Goal: Task Accomplishment & Management: Complete application form

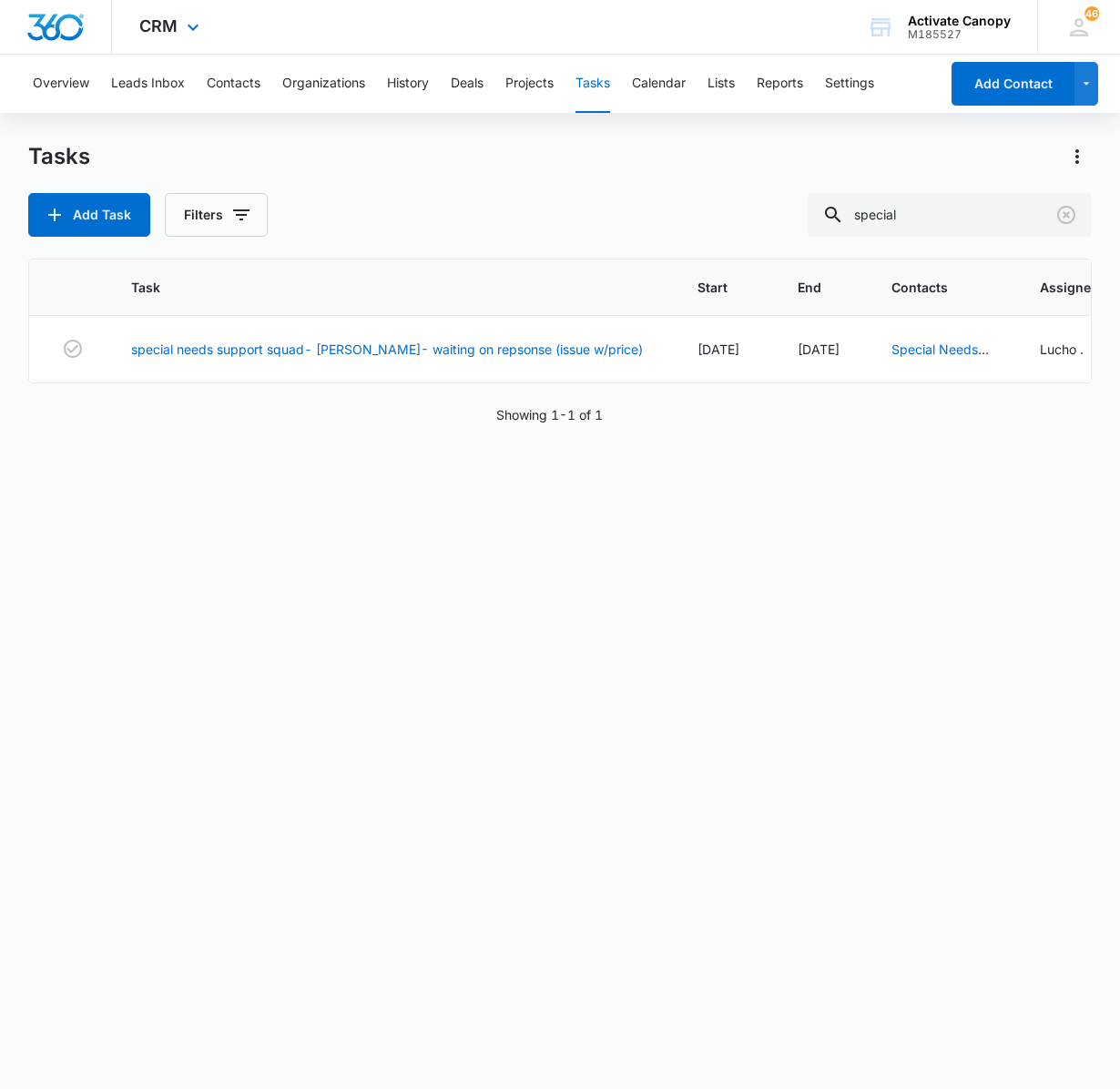
scroll to position [0, 386]
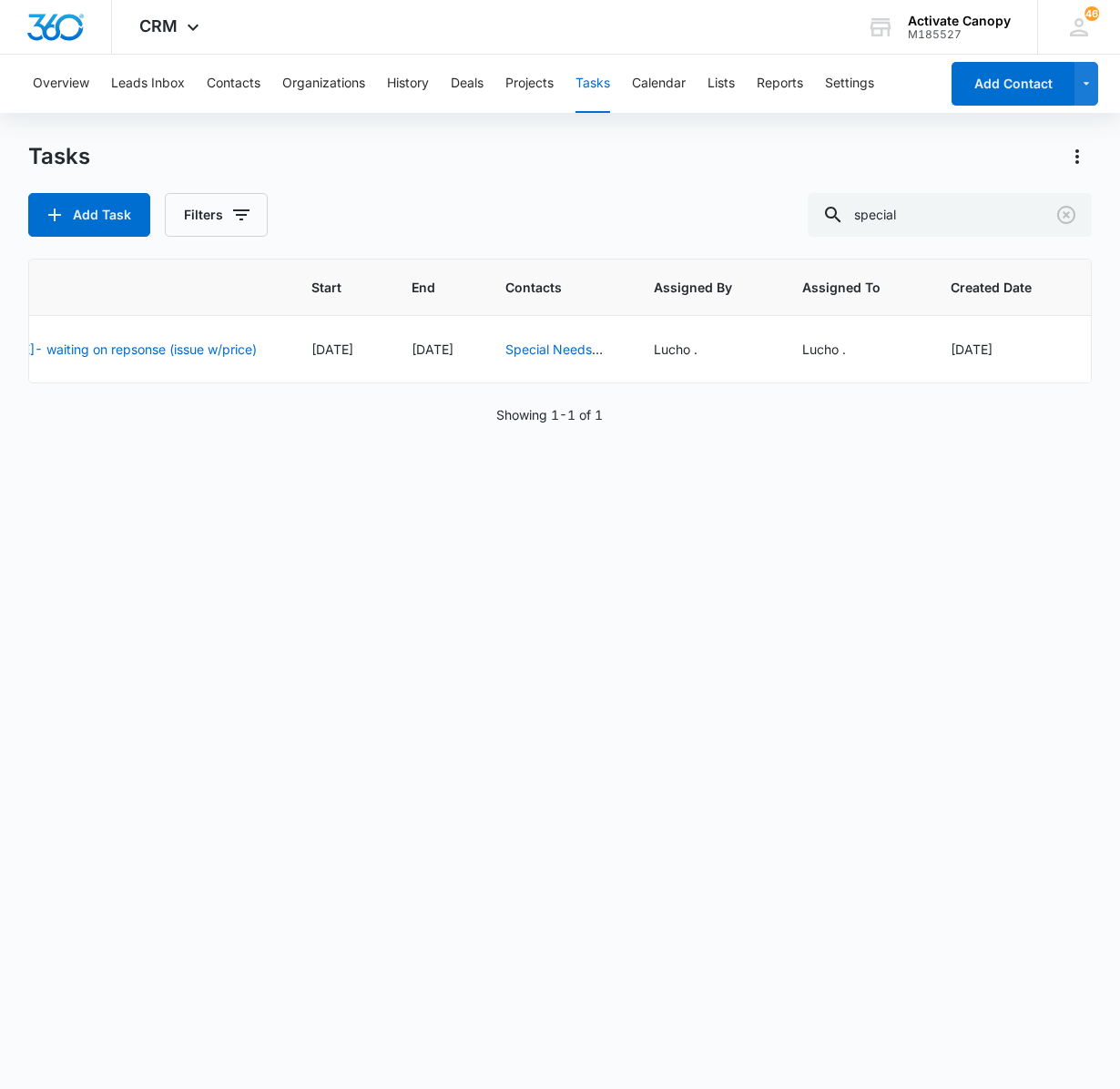
click at [246, 534] on div "Task Start End Contacts Assigned By Assigned To Created Date special needs supp…" at bounding box center [560, 662] width 1064 height 807
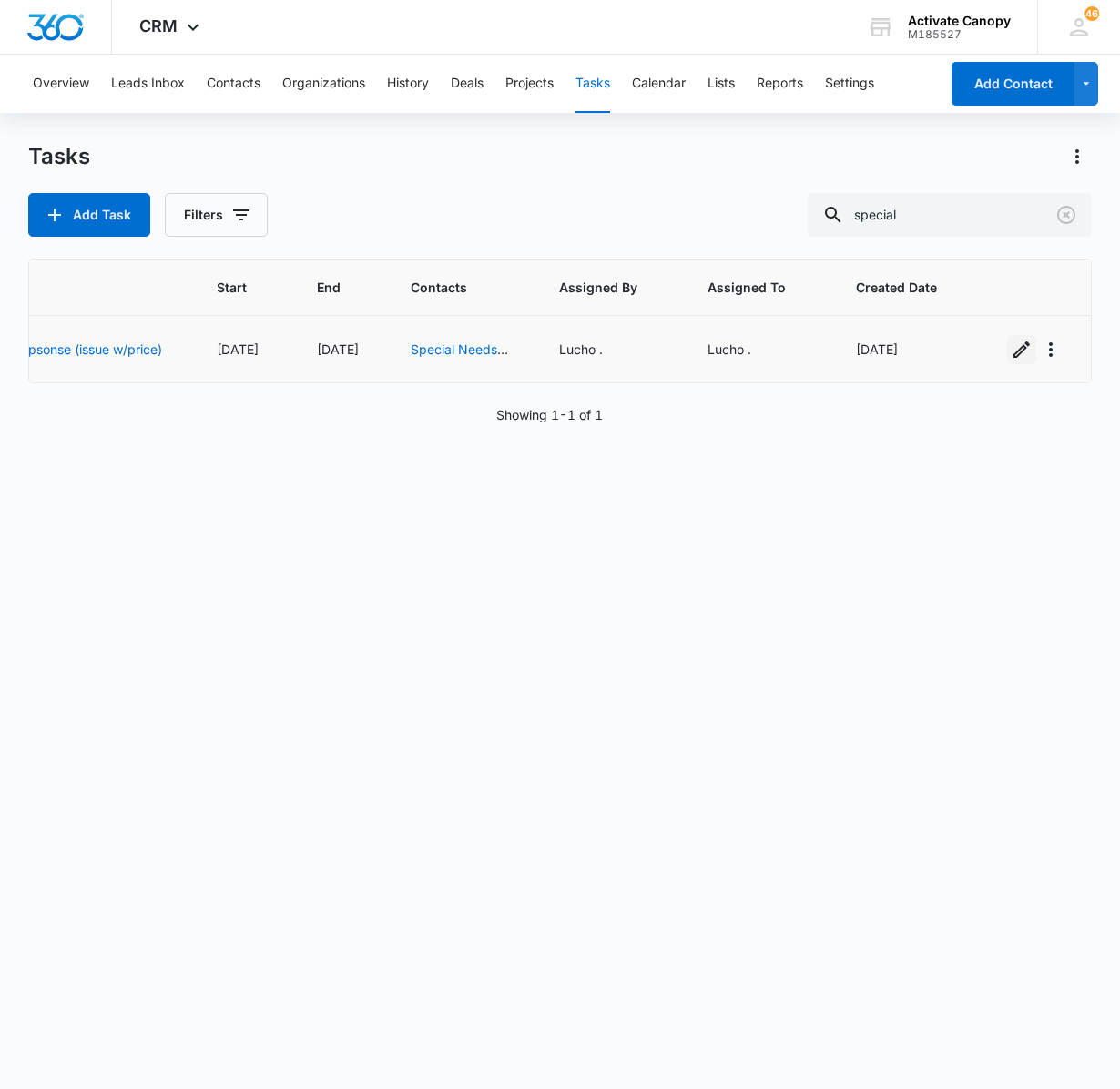
click at [1011, 357] on icon "button" at bounding box center [1022, 350] width 22 height 22
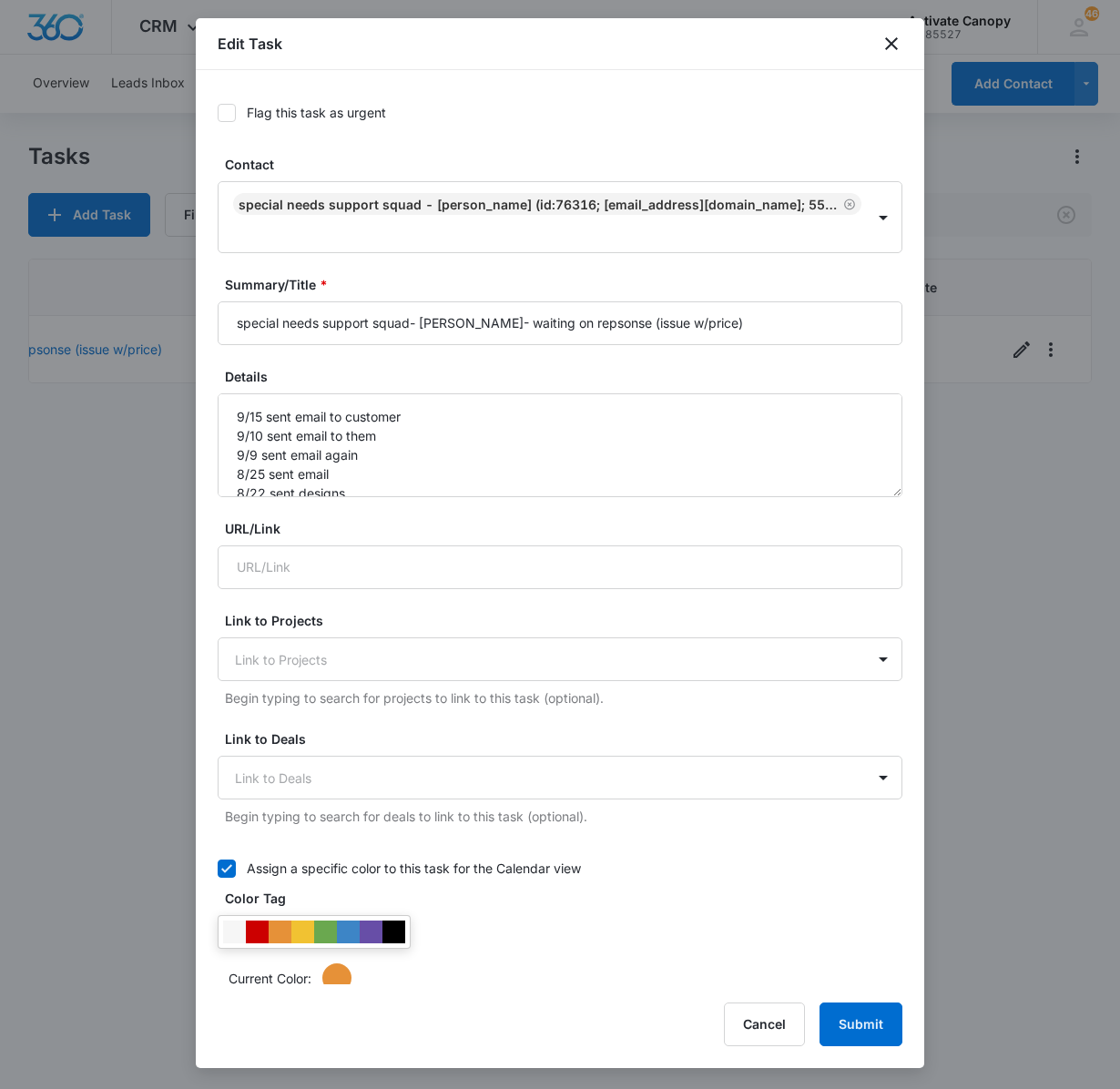
type input "[DATE]"
click at [754, 337] on input "special needs support squad- [PERSON_NAME]- waiting on repsonse (issue w/price)" at bounding box center [560, 324] width 685 height 44
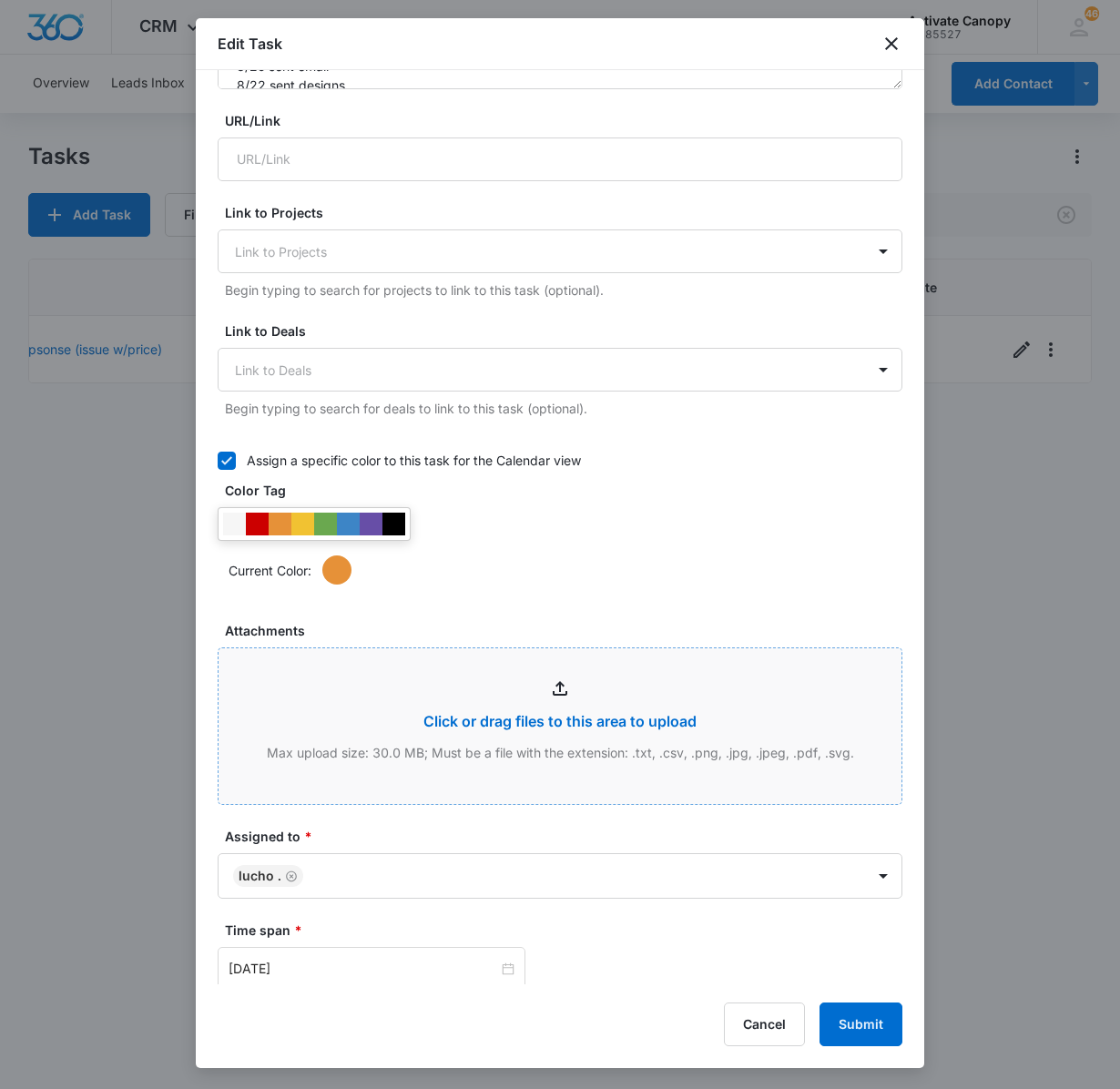
scroll to position [817, 0]
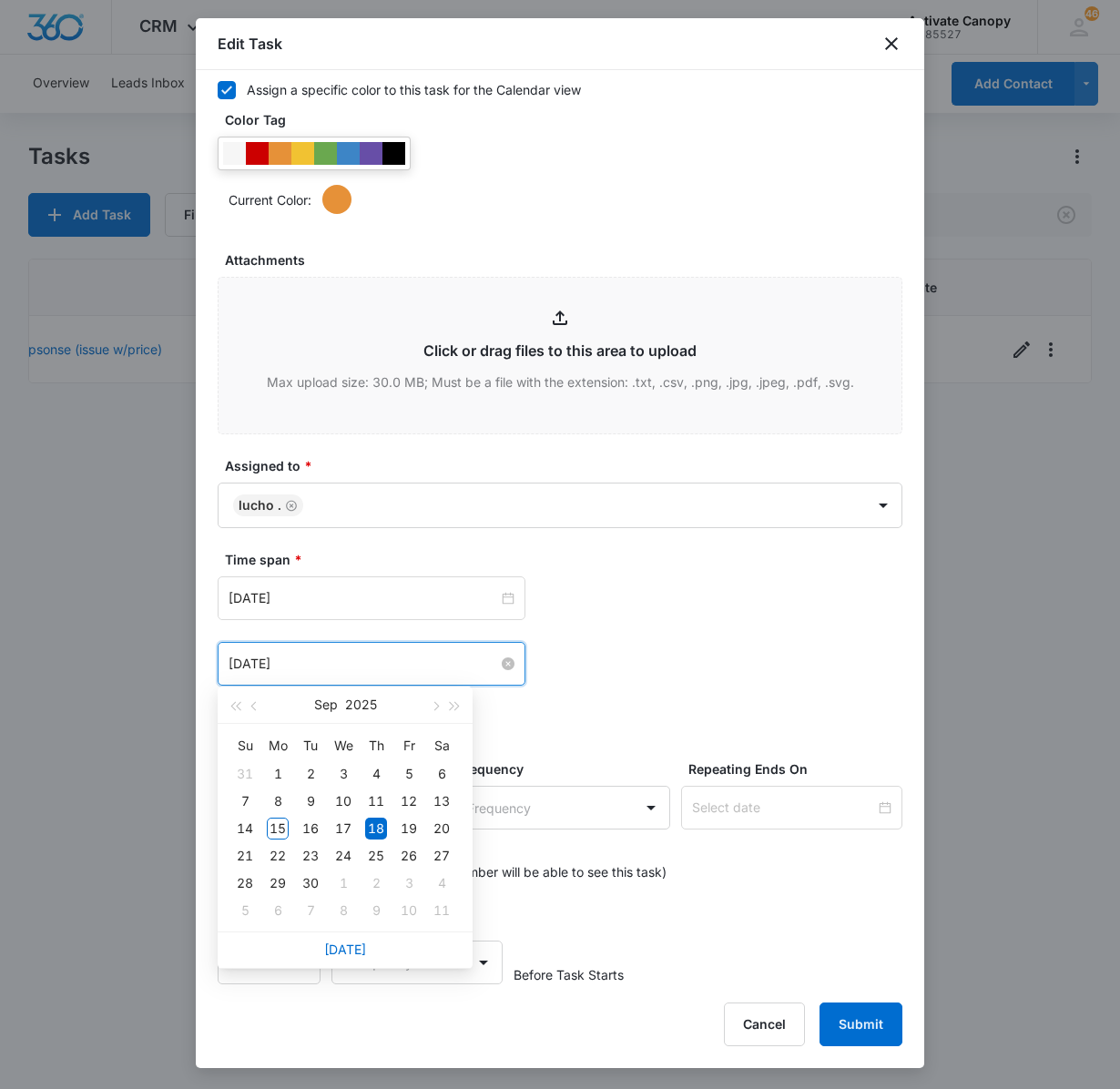
click at [355, 654] on input "[DATE]" at bounding box center [363, 664] width 270 height 20
click at [434, 706] on span "button" at bounding box center [435, 706] width 9 height 9
click at [257, 699] on button "button" at bounding box center [255, 705] width 20 height 37
type input "[DATE]"
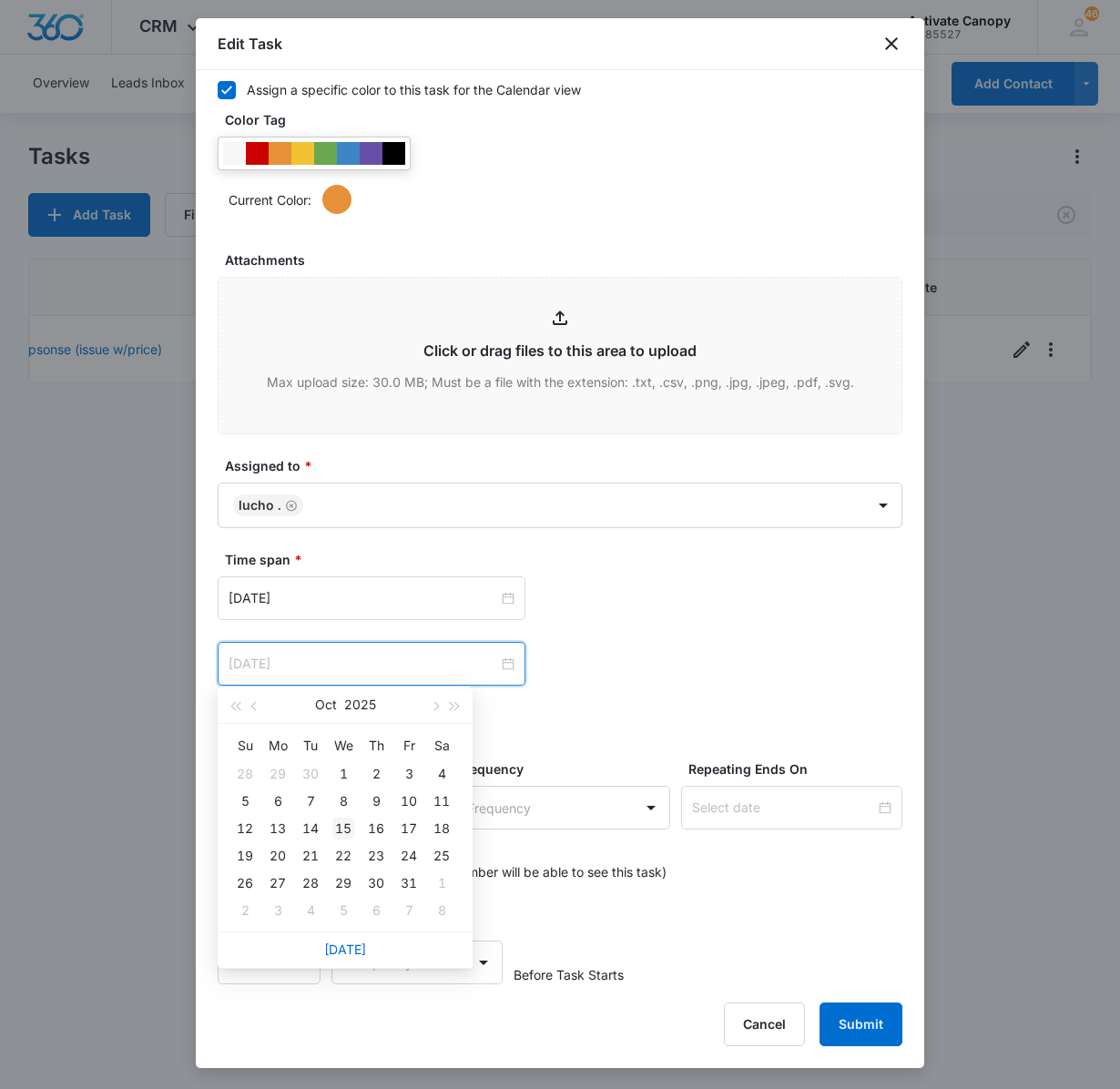
click at [340, 825] on div "15" at bounding box center [343, 828] width 22 height 22
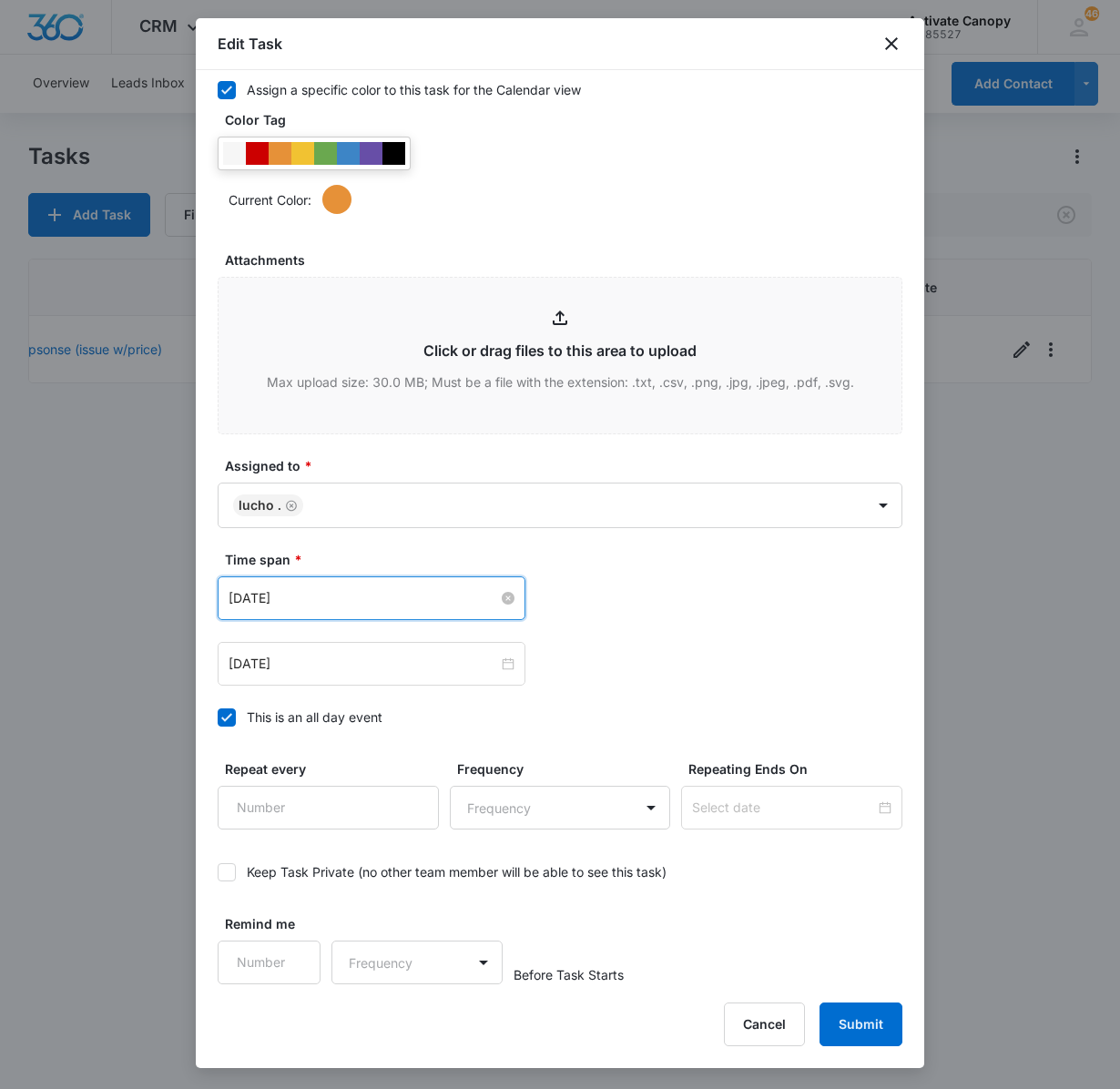
click at [386, 590] on input "[DATE]" at bounding box center [363, 598] width 270 height 20
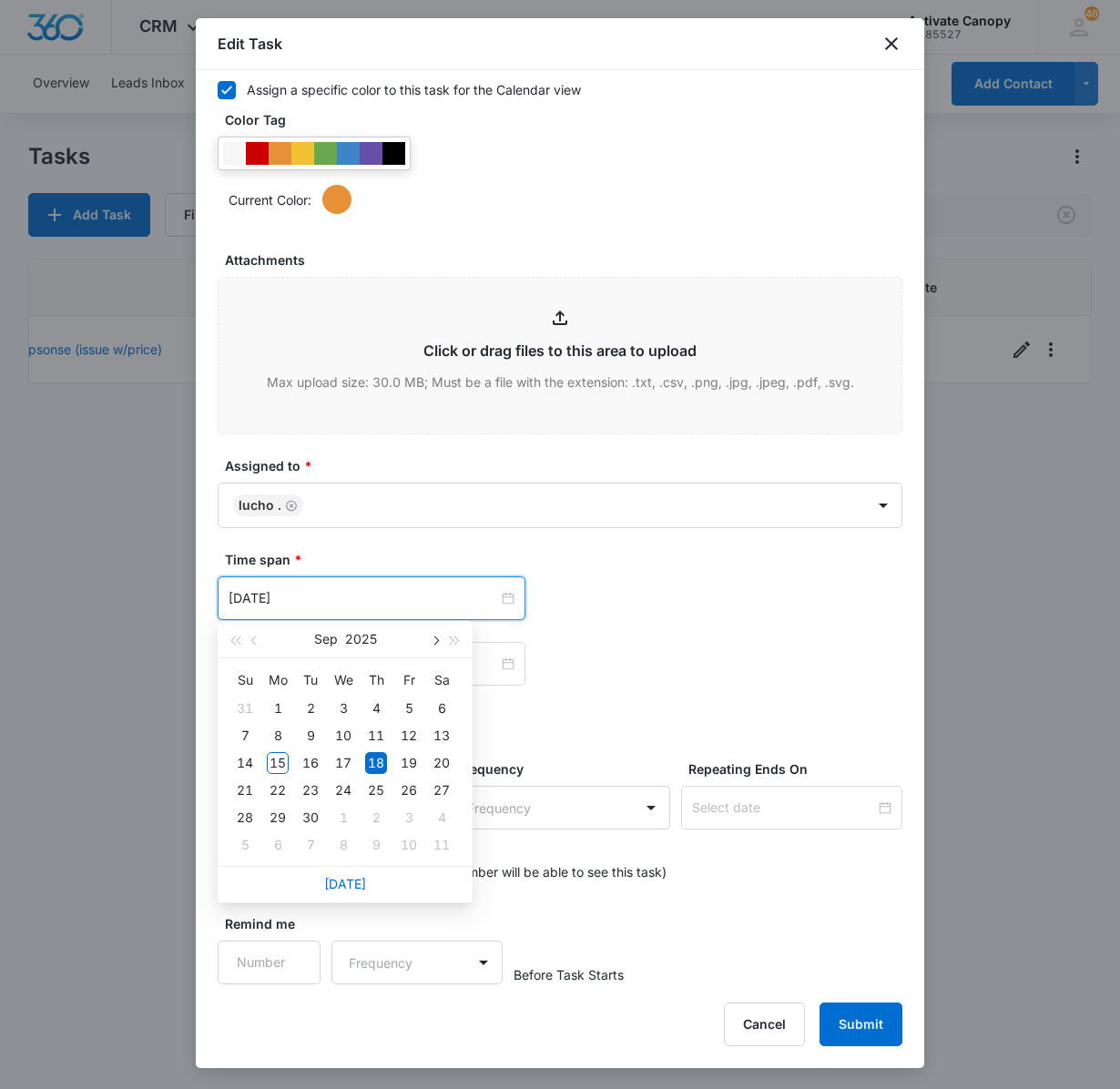
click at [436, 630] on button "button" at bounding box center [435, 639] width 20 height 37
type input "[DATE]"
click at [349, 758] on div "15" at bounding box center [343, 763] width 22 height 22
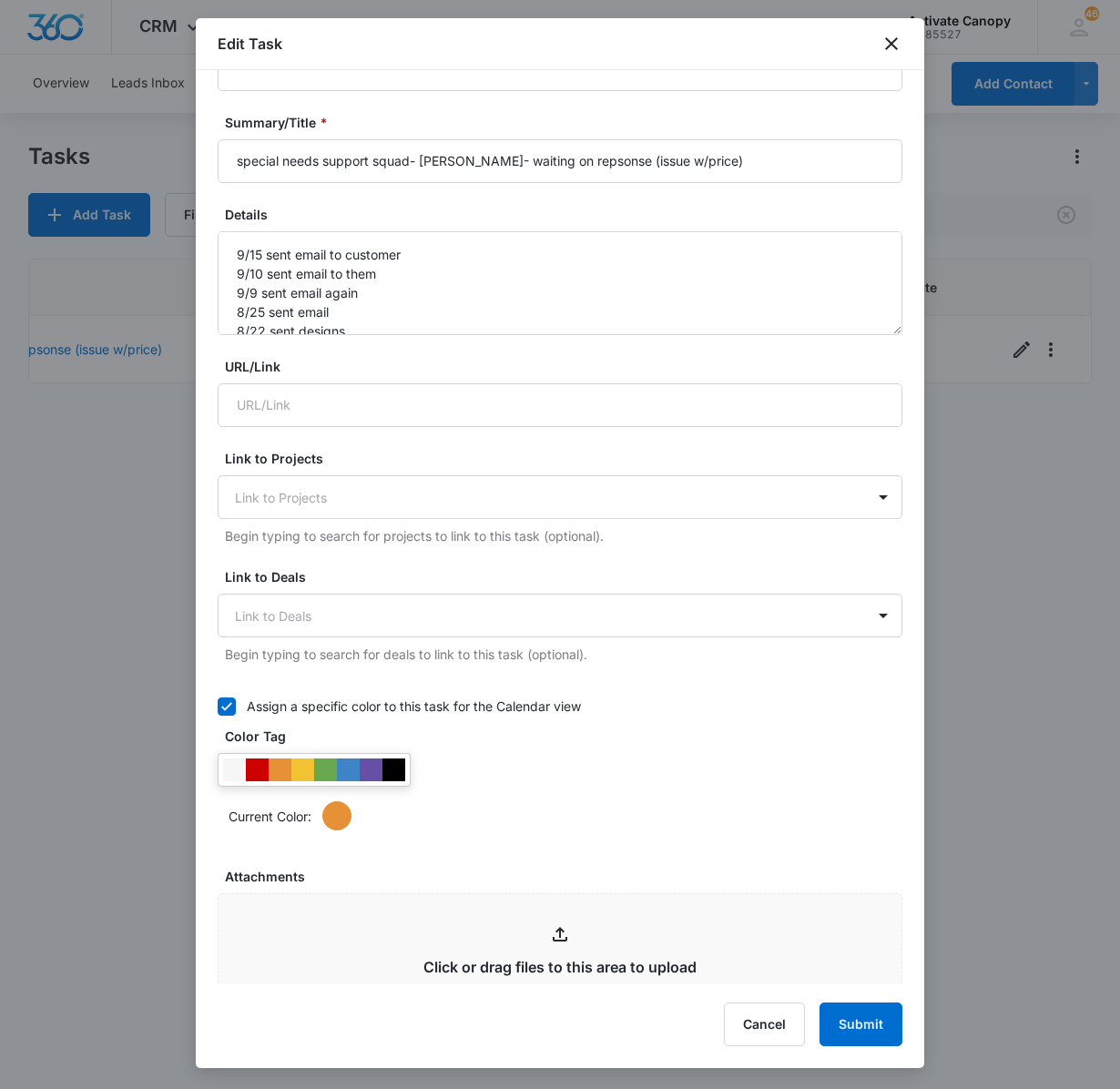
scroll to position [0, 0]
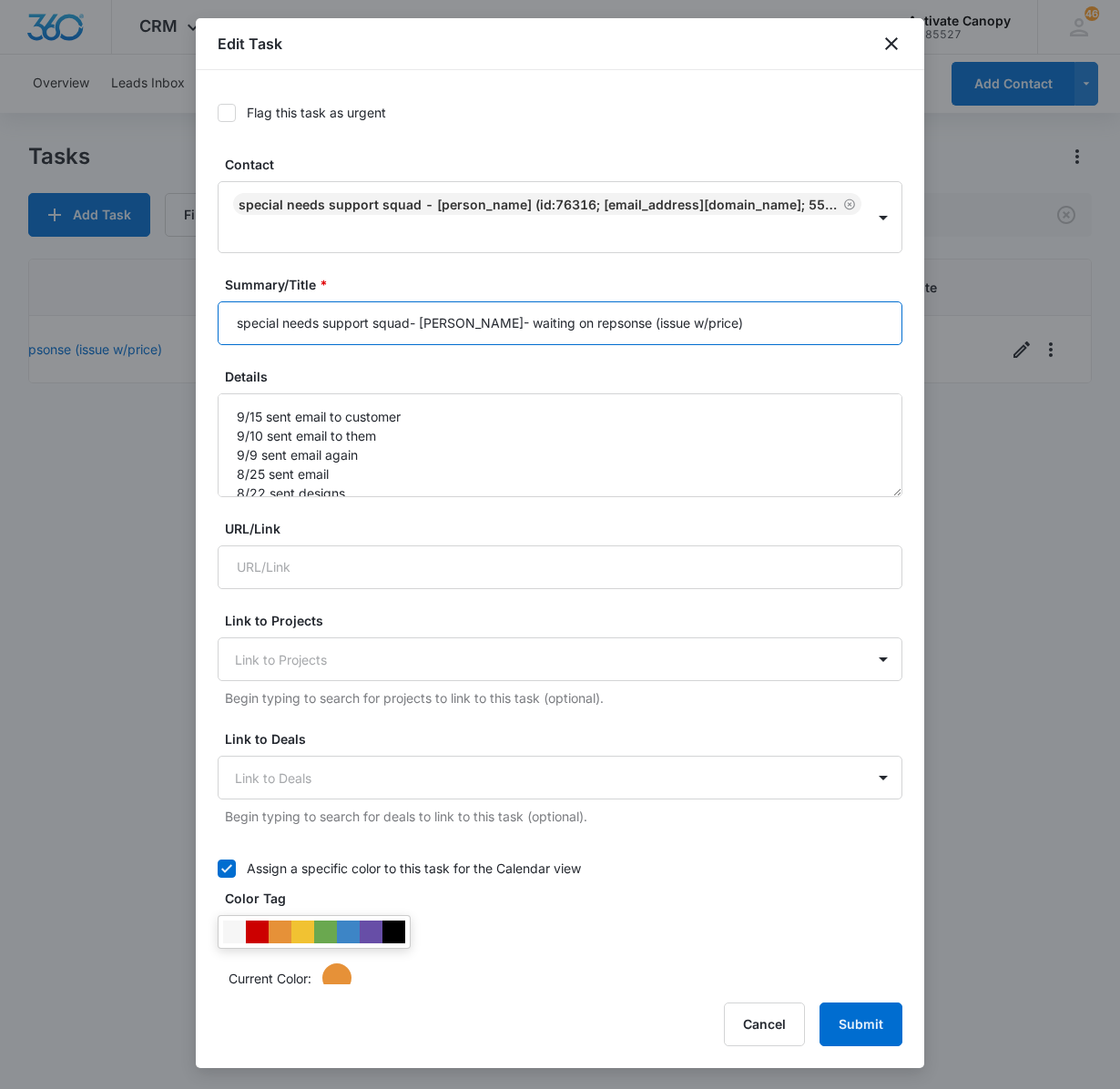
click at [783, 322] on input "special needs support squad- [PERSON_NAME]- waiting on repsonse (issue w/price)" at bounding box center [560, 324] width 685 height 44
click at [634, 333] on input "special needs support squad- [PERSON_NAME]- waiting on repsonse (issue w/price)" at bounding box center [560, 324] width 685 height 44
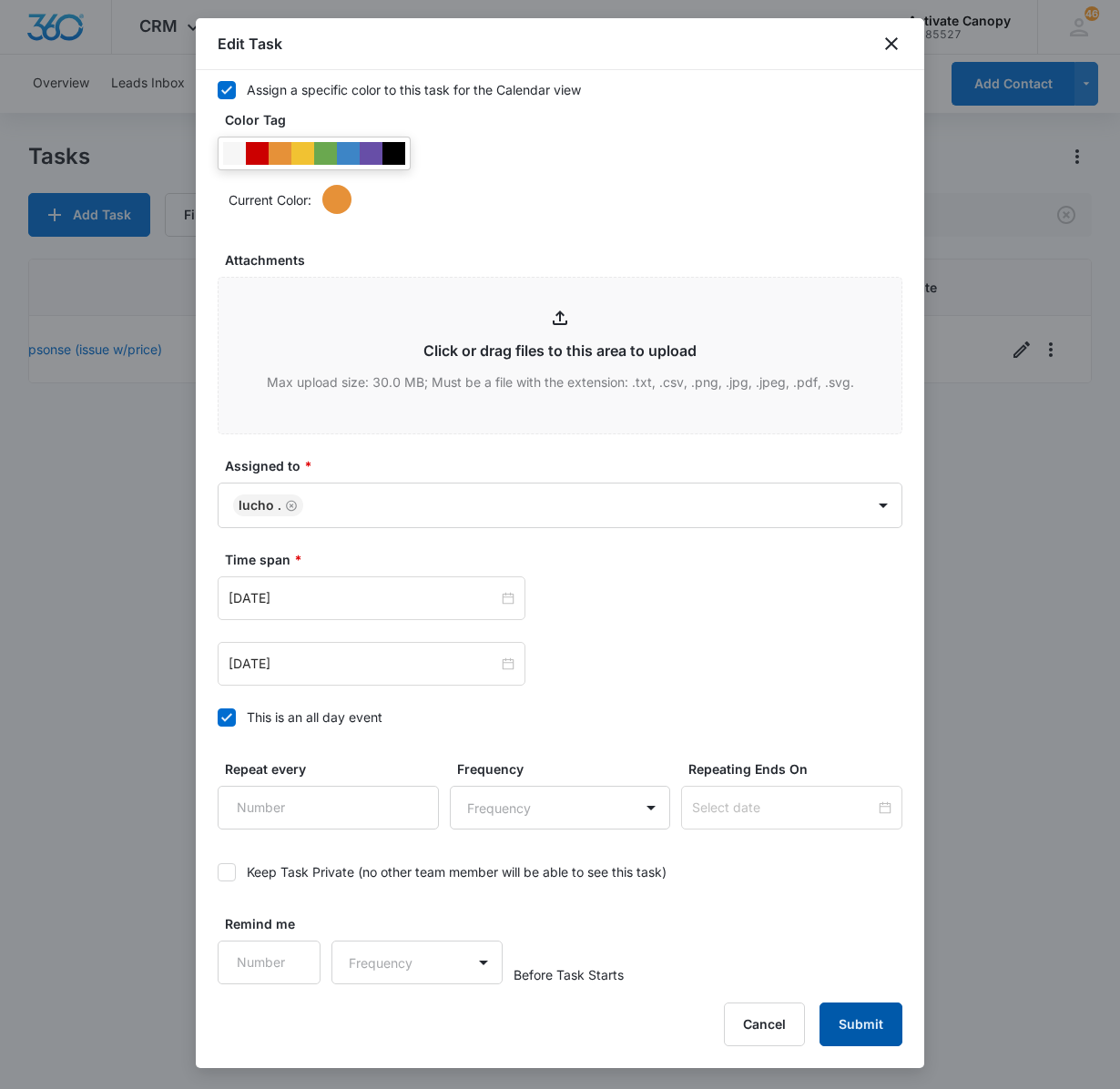
type input "special needs support squad- [PERSON_NAME]- check up (issue w/price)"
click at [839, 1028] on button "Submit" at bounding box center [860, 1025] width 83 height 44
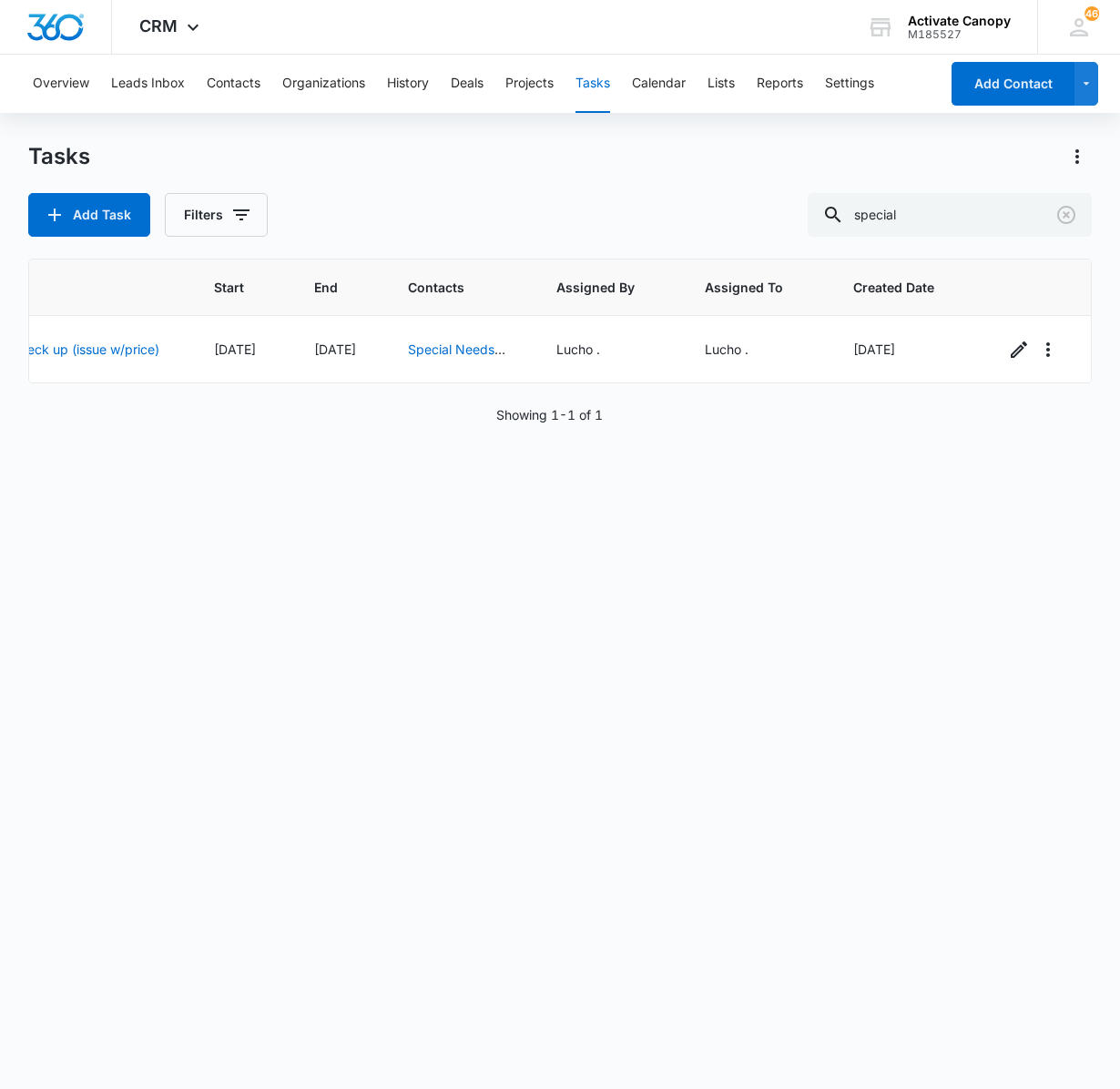
scroll to position [0, 416]
click at [161, 568] on div "Task Start End Contacts Assigned By Assigned To Created Date special needs supp…" at bounding box center [560, 662] width 1064 height 807
click at [905, 207] on input "special" at bounding box center [950, 215] width 284 height 44
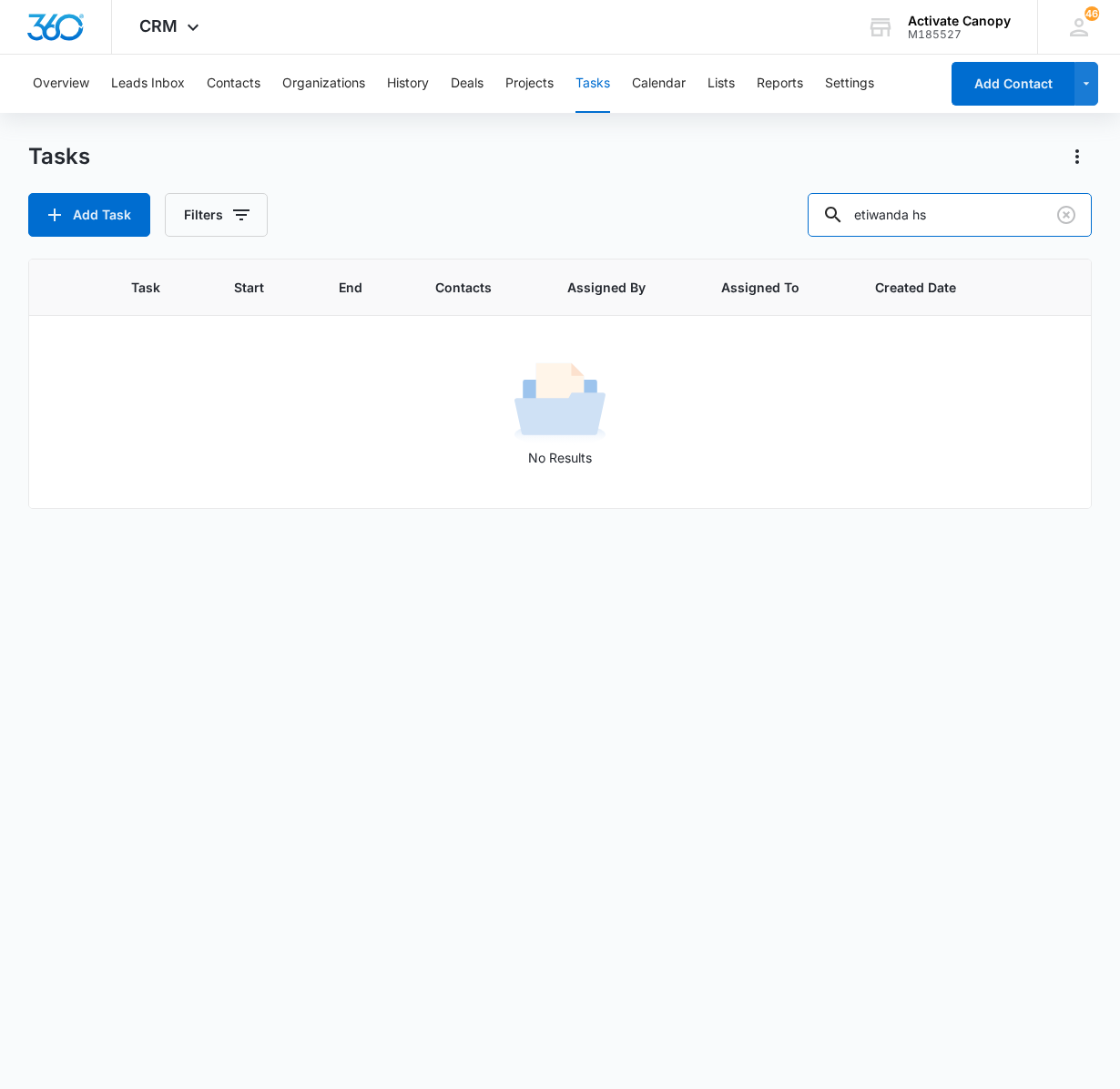
scroll to position [0, 0]
type input "etiwanda"
click at [238, 82] on button "Contacts" at bounding box center [233, 84] width 54 height 59
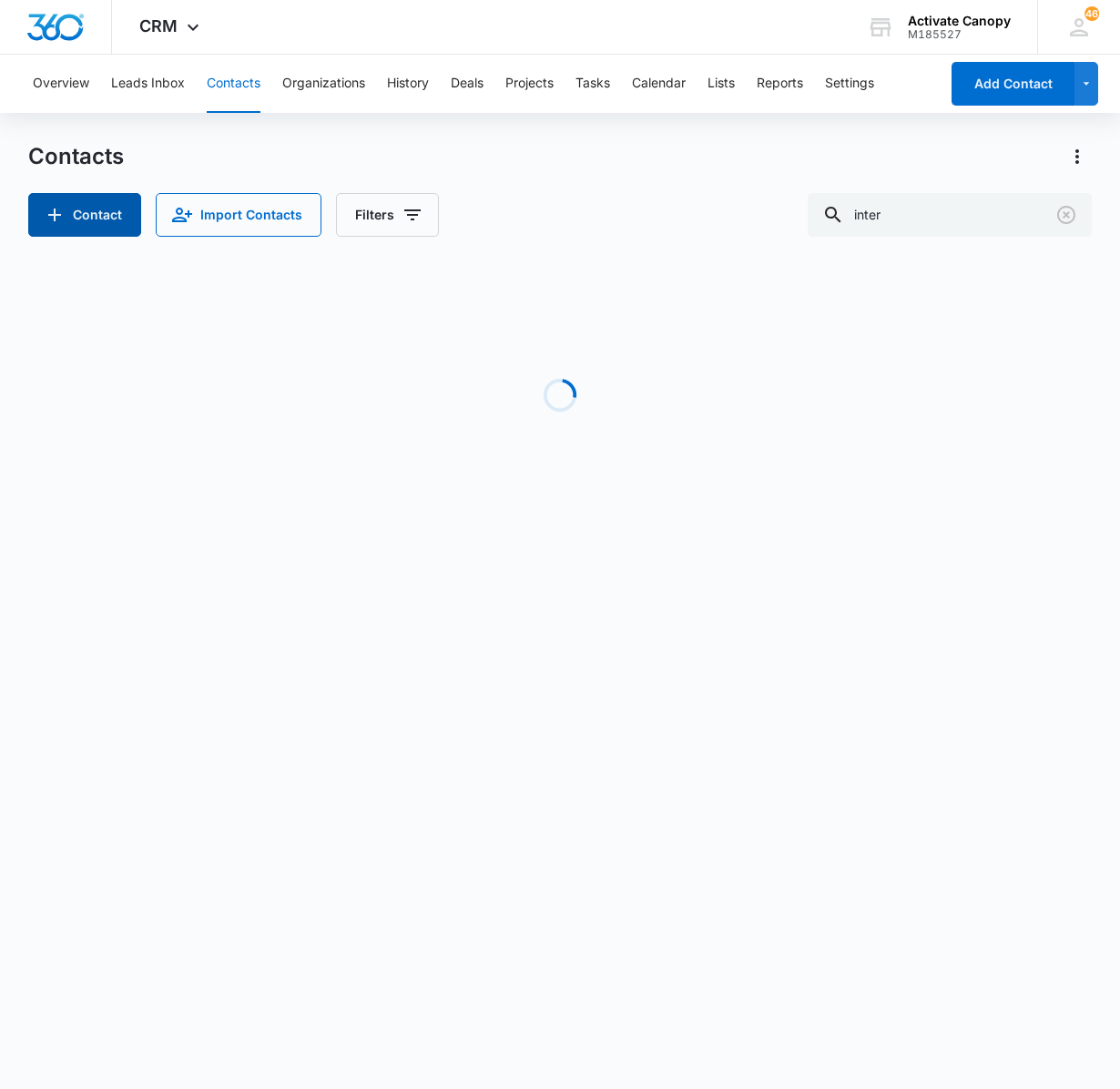
click at [82, 213] on button "Contact" at bounding box center [84, 215] width 113 height 44
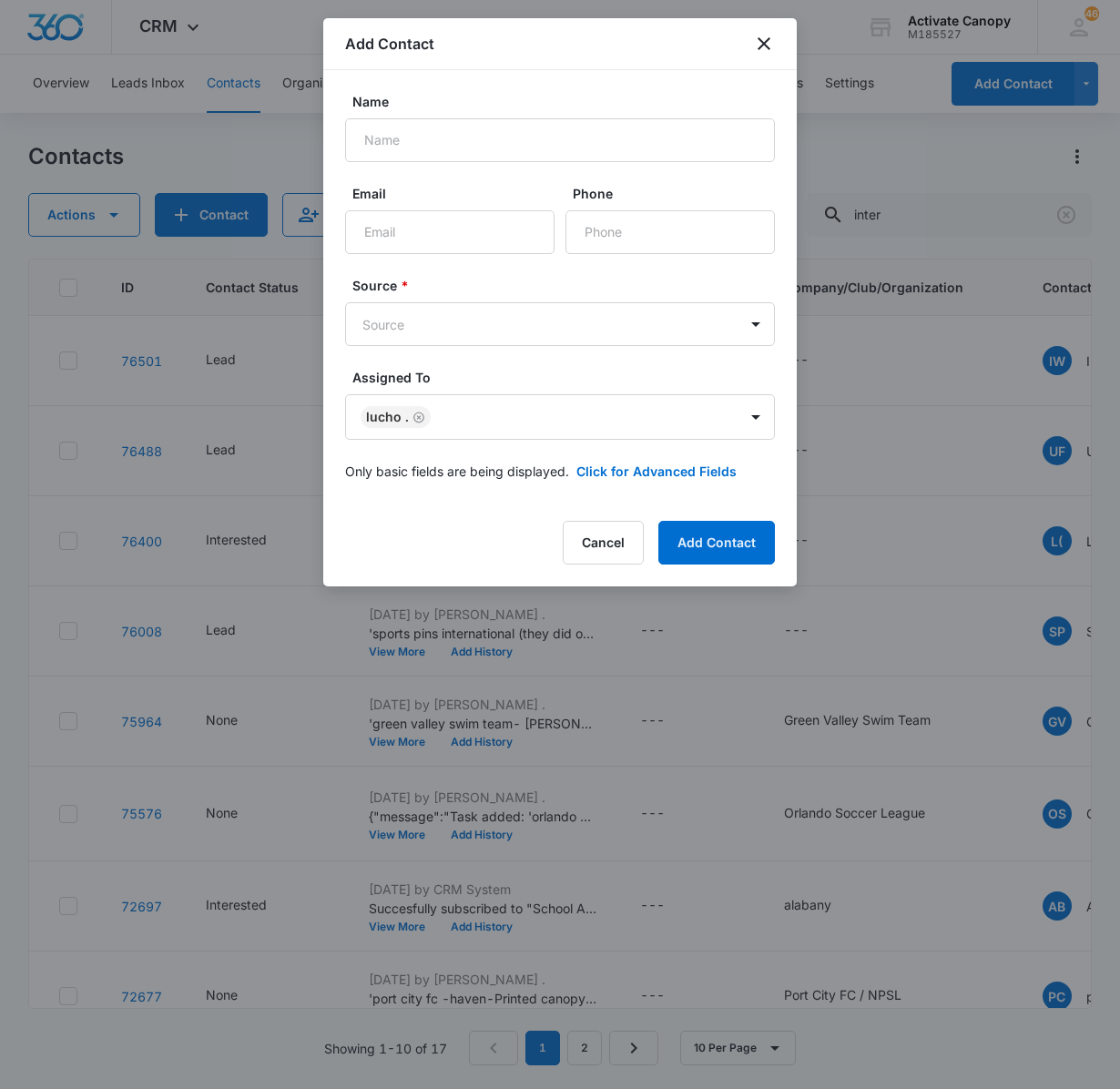
drag, startPoint x: 758, startPoint y: 63, endPoint x: 765, endPoint y: 55, distance: 10.6
click at [765, 55] on div "Add Contact" at bounding box center [560, 44] width 473 height 52
click at [767, 46] on icon "close" at bounding box center [764, 44] width 13 height 13
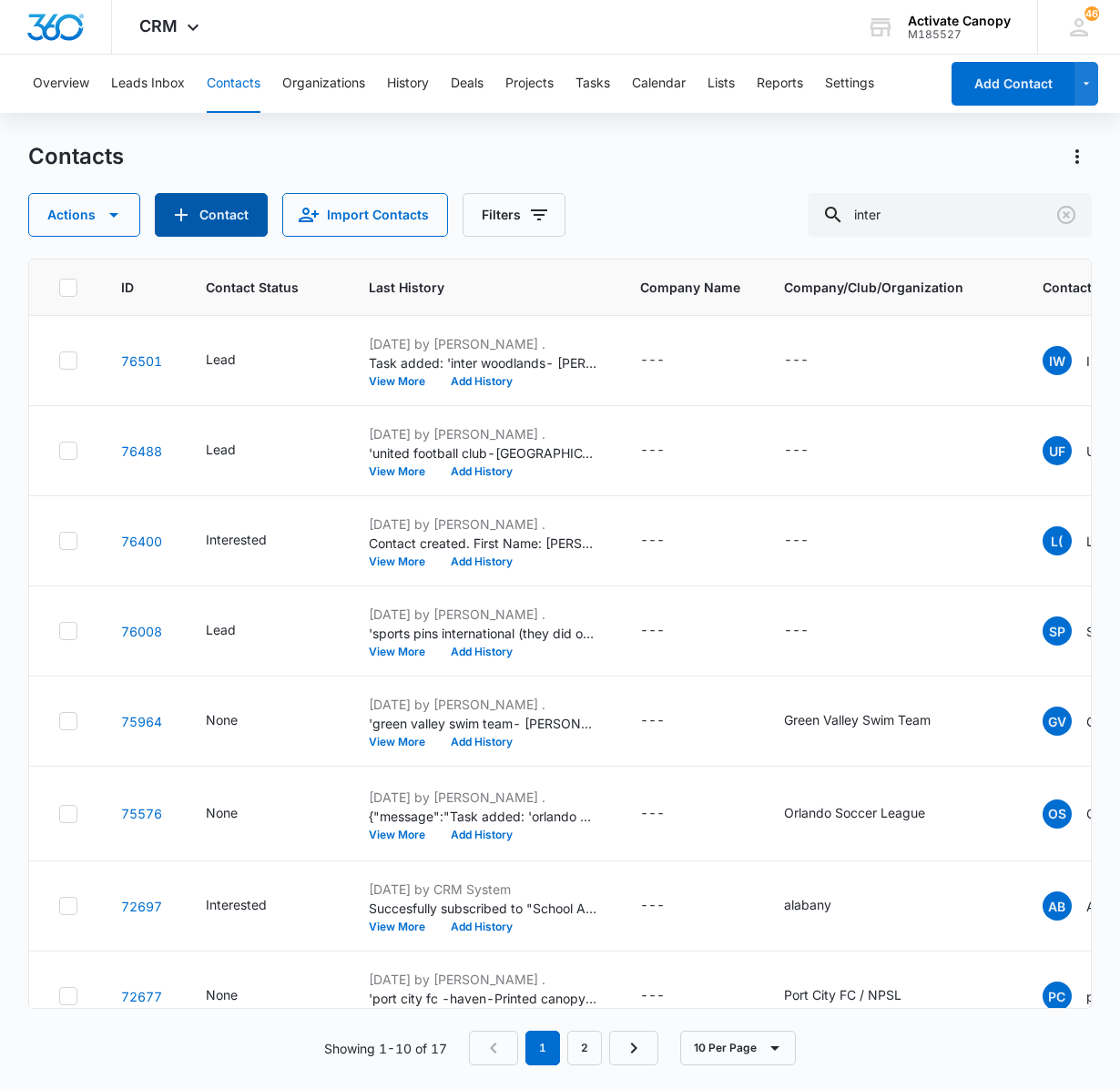
click at [213, 222] on button "Contact" at bounding box center [211, 215] width 113 height 44
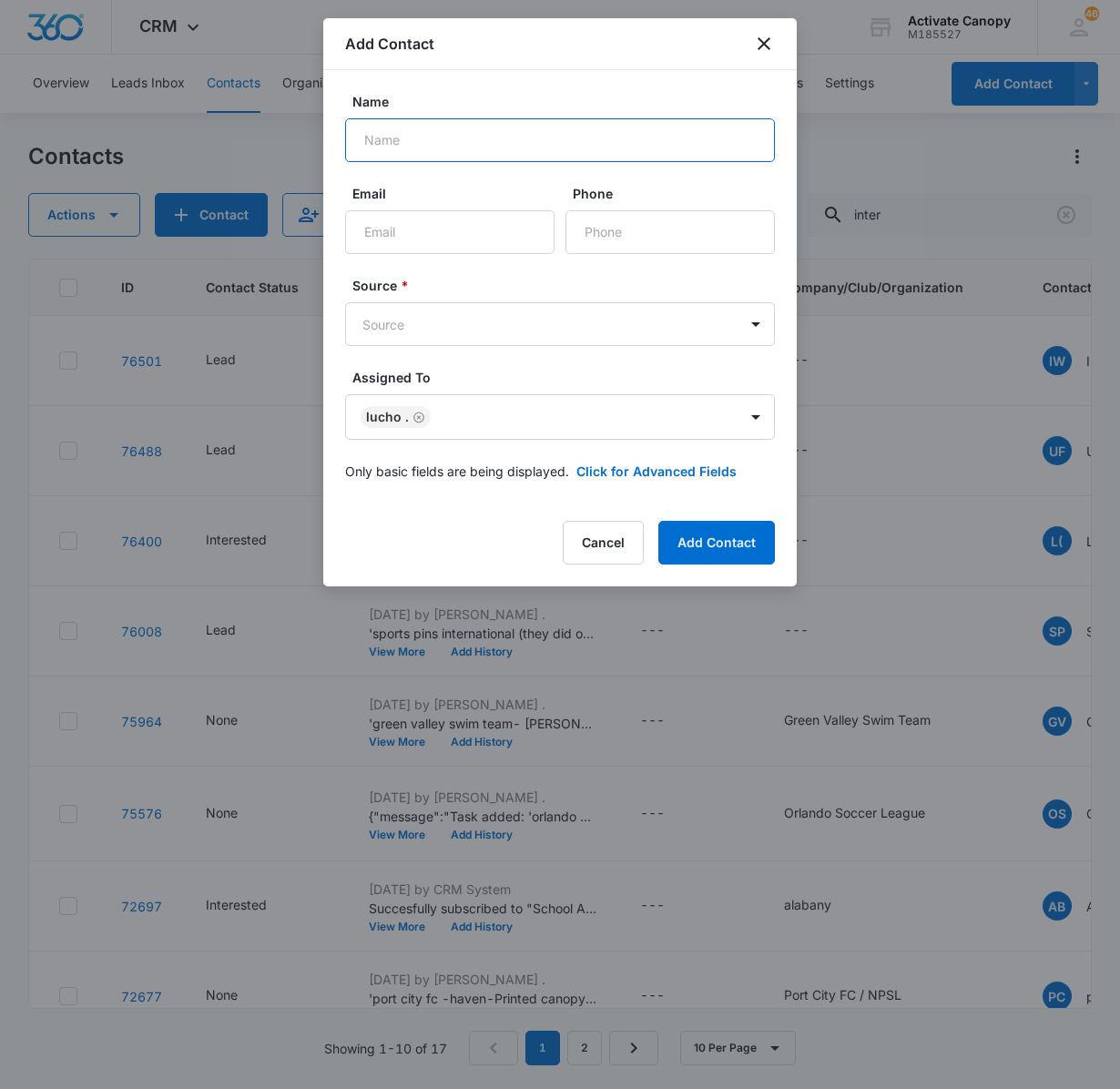
click at [430, 153] on input "Name" at bounding box center [560, 140] width 430 height 44
type input "etiwanda [PERSON_NAME]"
click at [451, 228] on input "Email" at bounding box center [449, 232] width 209 height 44
click at [33, 146] on div at bounding box center [560, 544] width 1120 height 1089
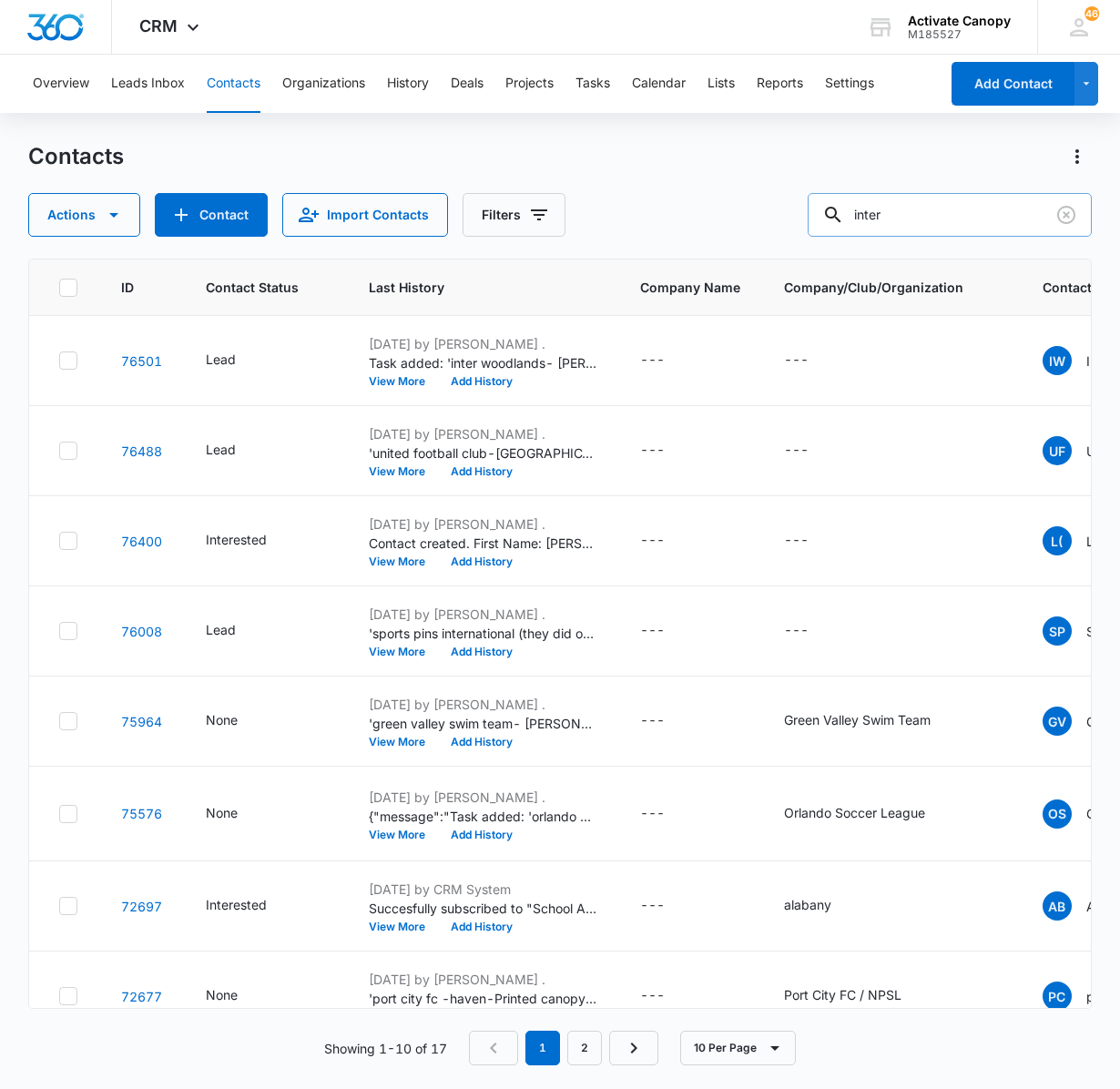
click at [894, 204] on input "inter" at bounding box center [950, 215] width 284 height 44
click at [218, 217] on button "Contact" at bounding box center [211, 215] width 113 height 44
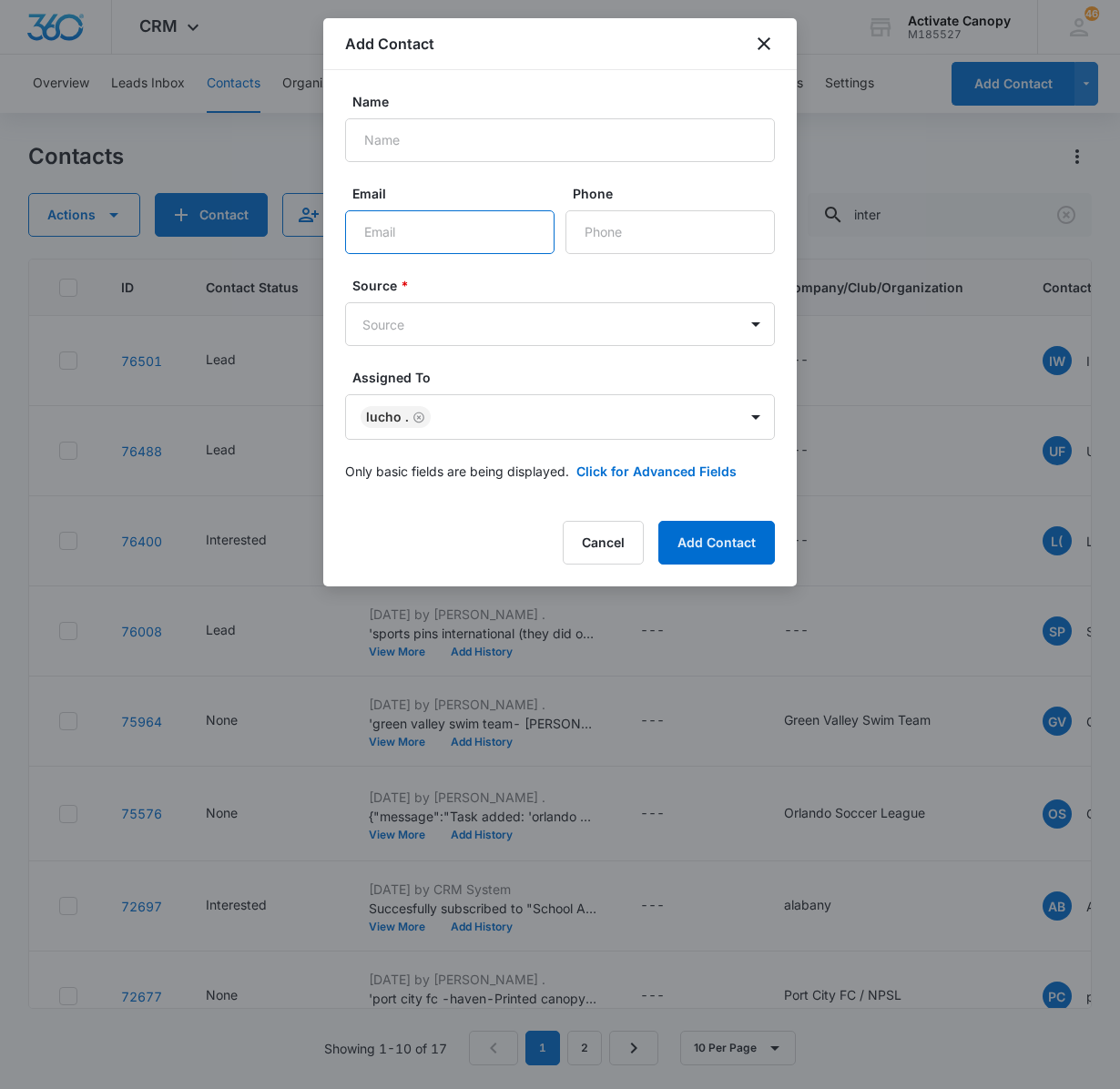
click at [417, 233] on input "Email" at bounding box center [449, 232] width 209 height 44
click at [434, 146] on input "Name" at bounding box center [560, 140] width 430 height 44
paste input "9093030801 [EMAIL_ADDRESS][DOMAIN_NAME]"
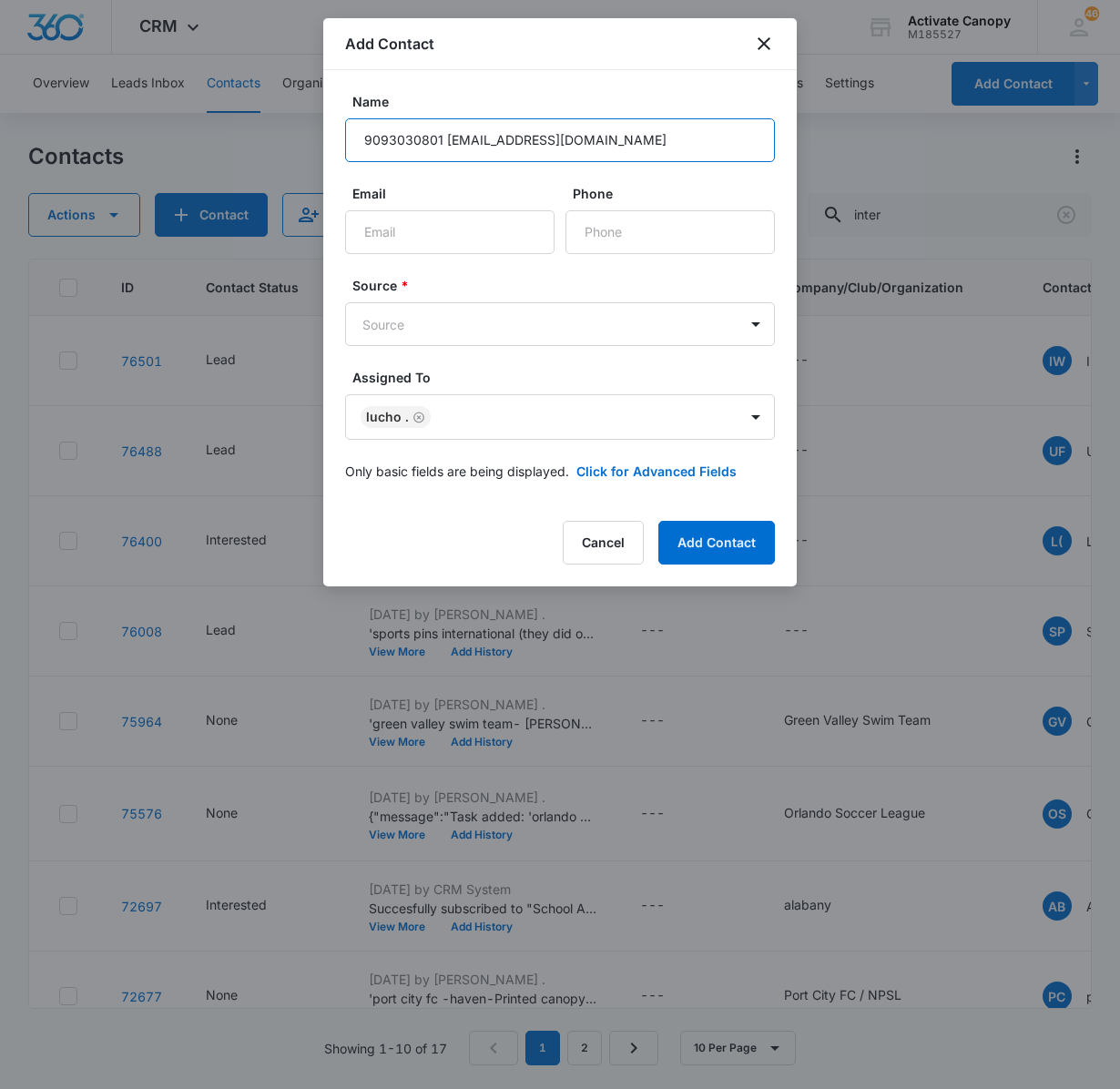
drag, startPoint x: 442, startPoint y: 151, endPoint x: 346, endPoint y: 137, distance: 97.0
click at [346, 137] on input "9093030801 [EMAIL_ADDRESS][DOMAIN_NAME]" at bounding box center [560, 140] width 430 height 44
click at [345, 137] on input "9093030801 [EMAIL_ADDRESS][DOMAIN_NAME]" at bounding box center [560, 140] width 430 height 44
drag, startPoint x: 436, startPoint y: 148, endPoint x: 355, endPoint y: 139, distance: 81.5
click at [355, 139] on input "9093030801 [EMAIL_ADDRESS][DOMAIN_NAME]" at bounding box center [560, 140] width 430 height 44
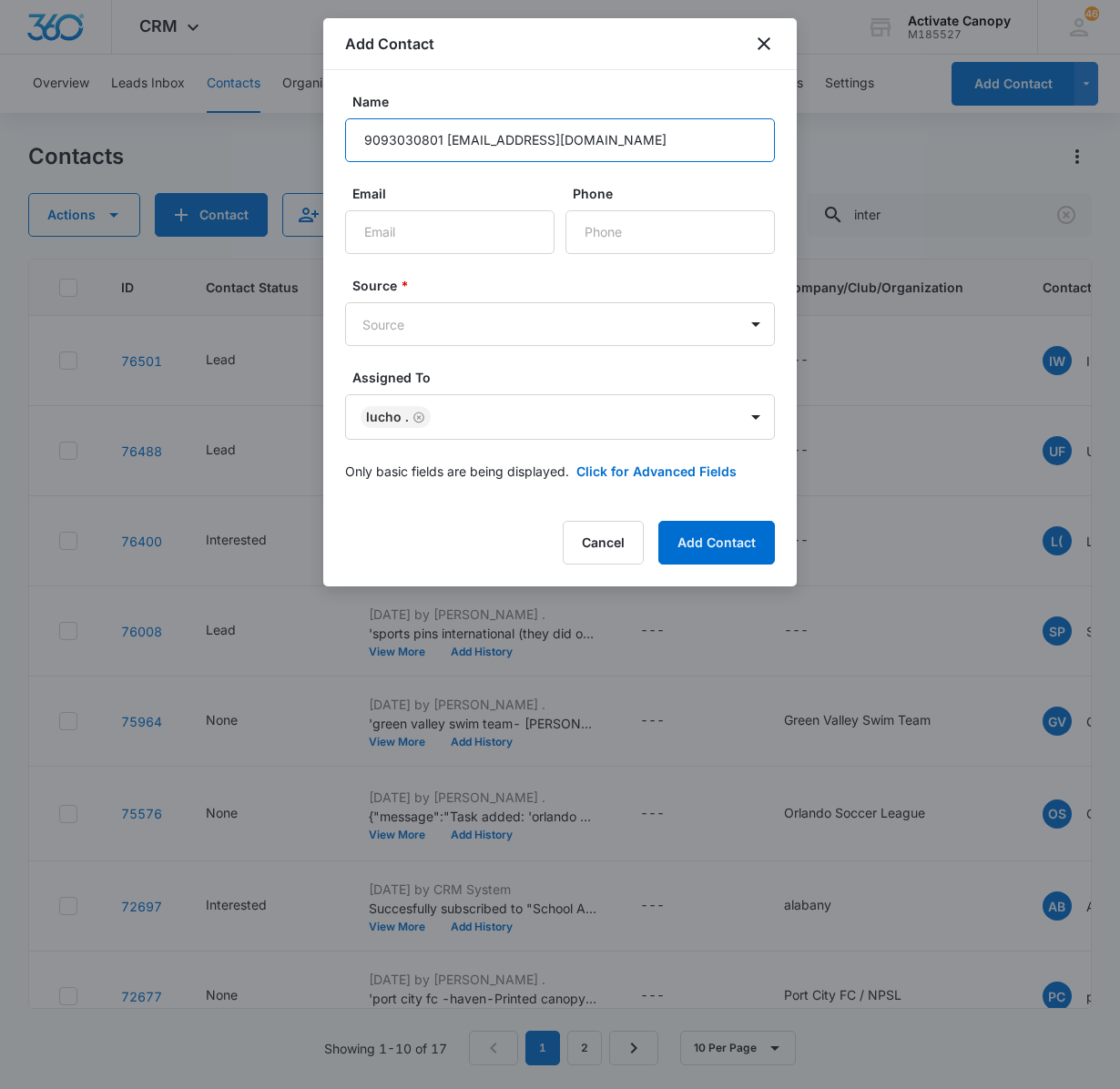
click at [357, 139] on input "9093030801 [EMAIL_ADDRESS][DOMAIN_NAME]" at bounding box center [560, 140] width 430 height 44
drag, startPoint x: 442, startPoint y: 135, endPoint x: 353, endPoint y: 129, distance: 89.2
click at [353, 129] on input "9093030801 [EMAIL_ADDRESS][DOMAIN_NAME]" at bounding box center [560, 140] width 430 height 44
type input "9093030801 [EMAIL_ADDRESS][DOMAIN_NAME]"
click at [595, 200] on label "Phone" at bounding box center [677, 194] width 209 height 19
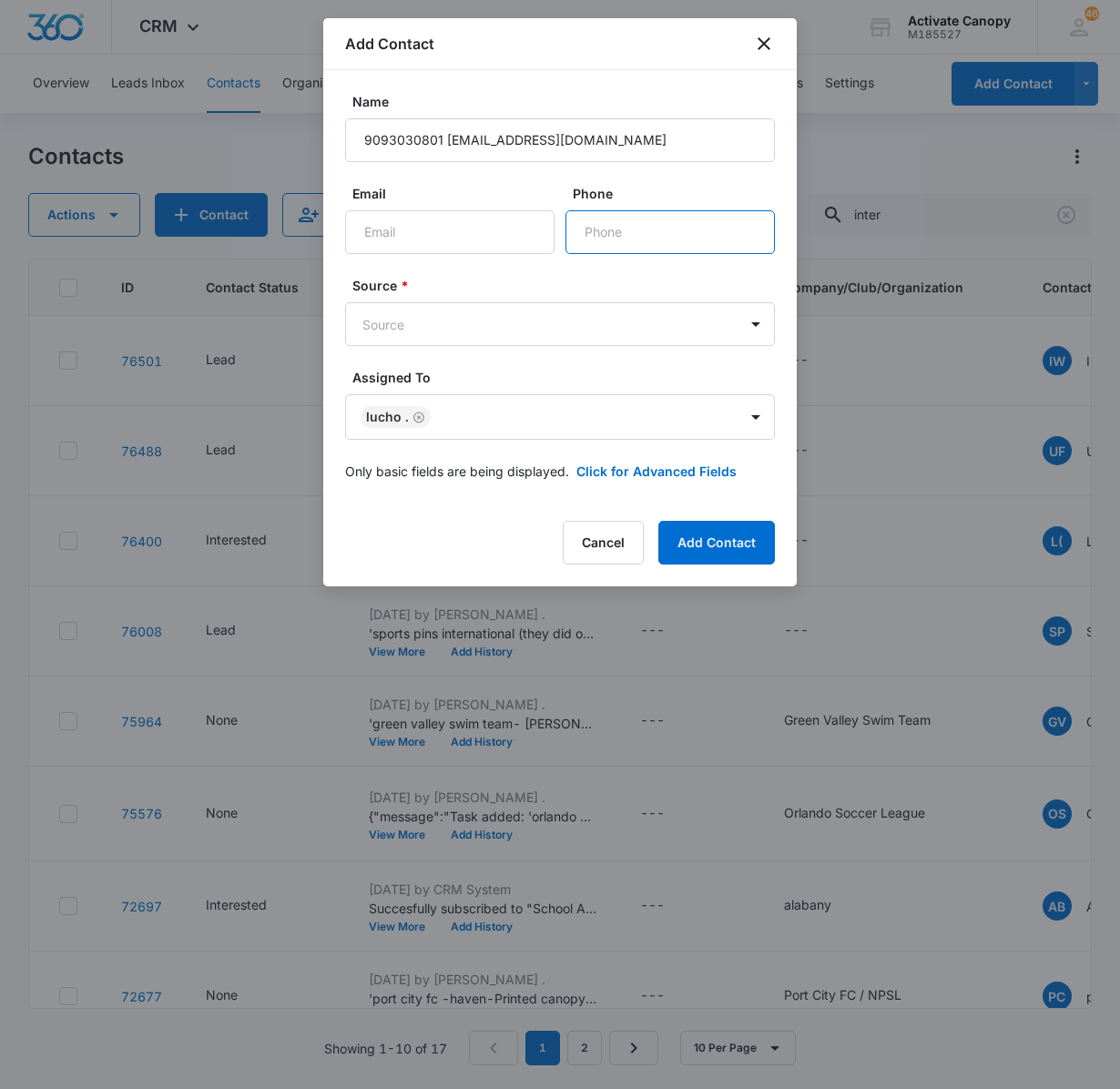
click at [595, 210] on input "Phone" at bounding box center [670, 232] width 209 height 44
paste input "[PHONE_NUMBER]"
type input "[PHONE_NUMBER]"
drag, startPoint x: 647, startPoint y: 139, endPoint x: 448, endPoint y: 218, distance: 214.1
click at [448, 218] on form "Name 9093030801 [EMAIL_ADDRESS][DOMAIN_NAME] Email Phone Source * Source Assign…" at bounding box center [560, 297] width 430 height 411
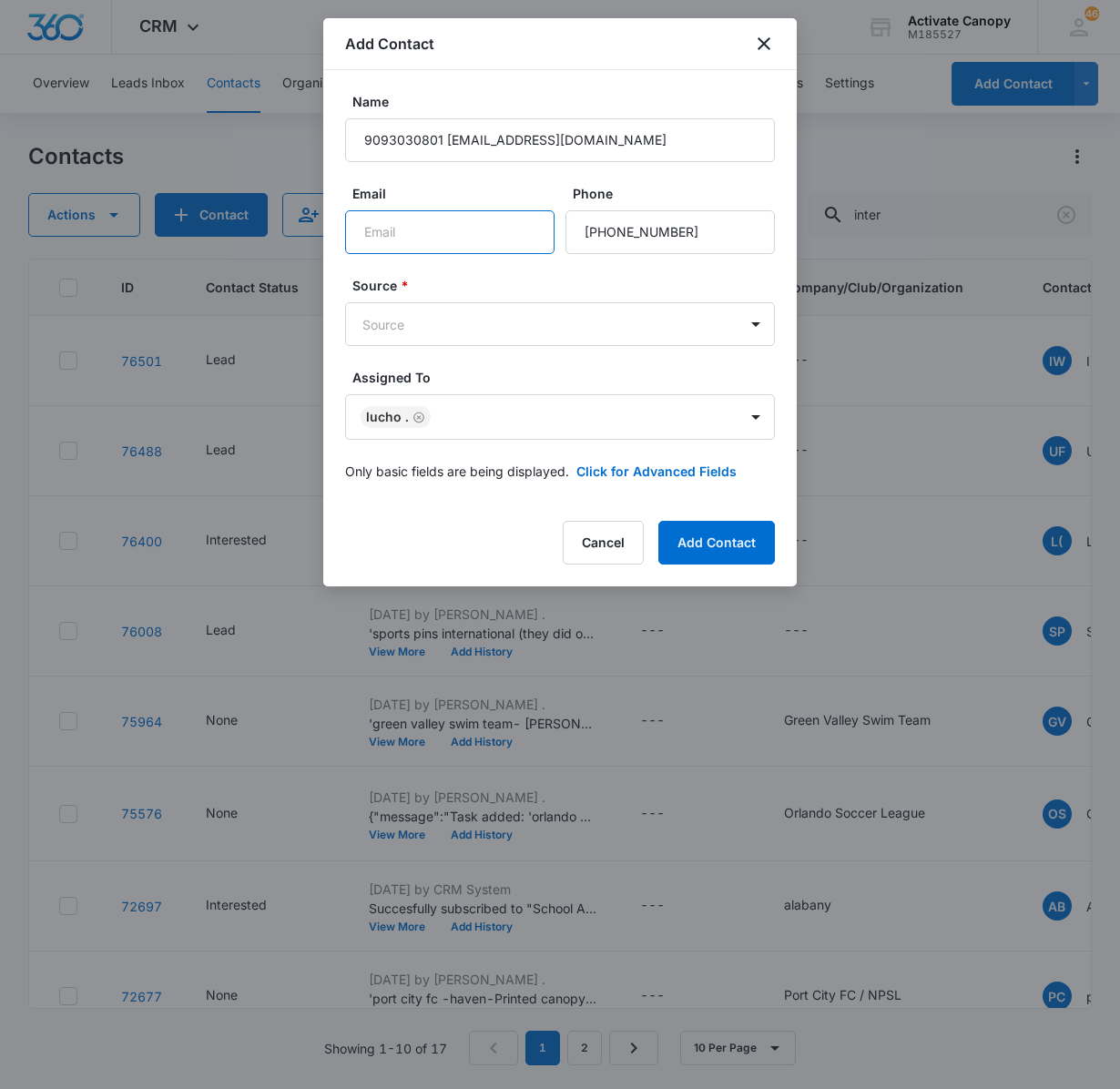
click at [448, 218] on input "Email" at bounding box center [449, 232] width 209 height 44
paste input "[EMAIL_ADDRESS][DOMAIN_NAME]"
type input "[EMAIL_ADDRESS][DOMAIN_NAME]"
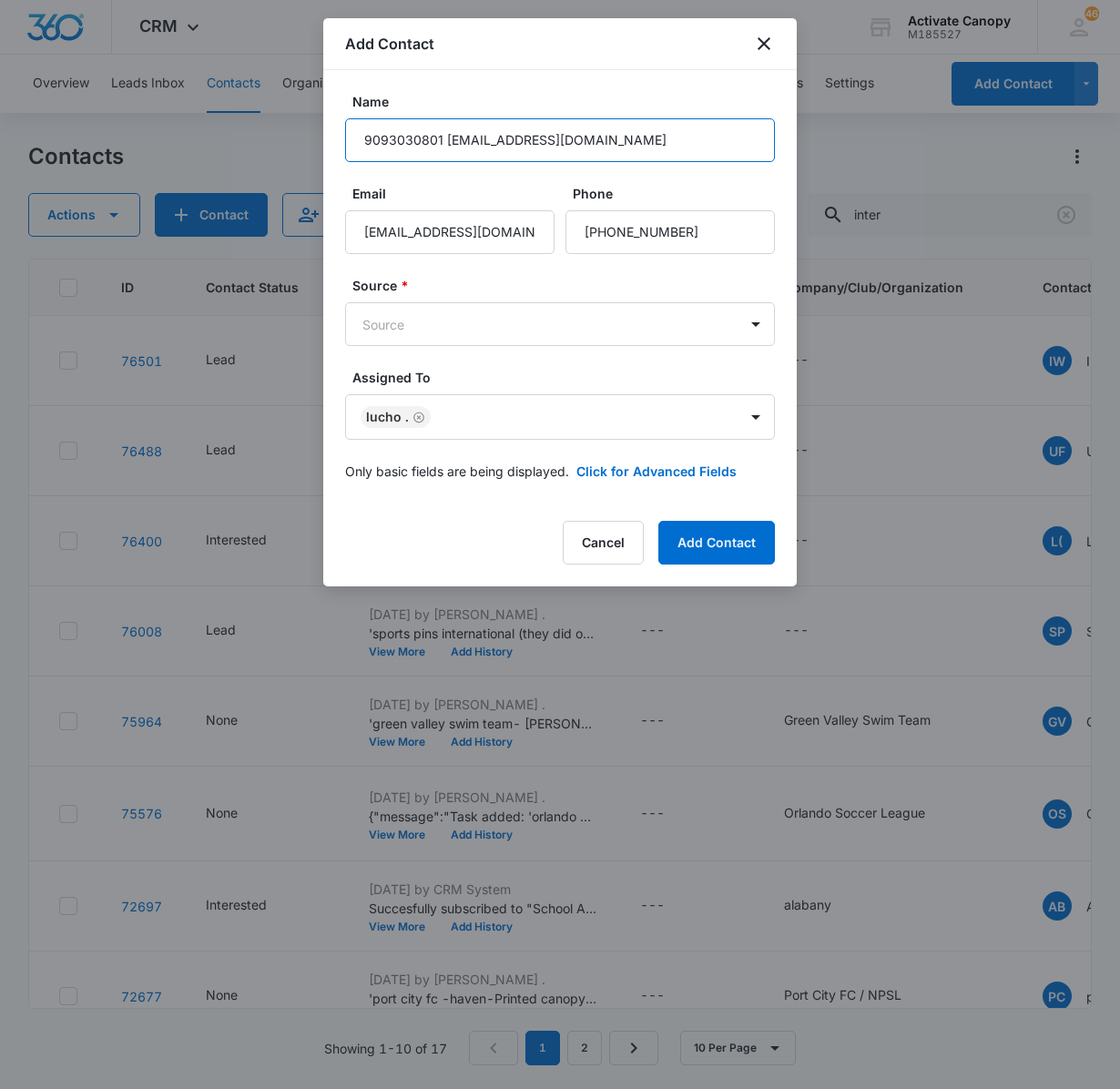
drag, startPoint x: 615, startPoint y: 146, endPoint x: 266, endPoint y: 83, distance: 354.6
click at [266, 83] on body "CRM Apps Reputation Websites Forms CRM Email Social Content Ads Intelligence Fi…" at bounding box center [560, 544] width 1120 height 1089
type input "etiwanda [PERSON_NAME]"
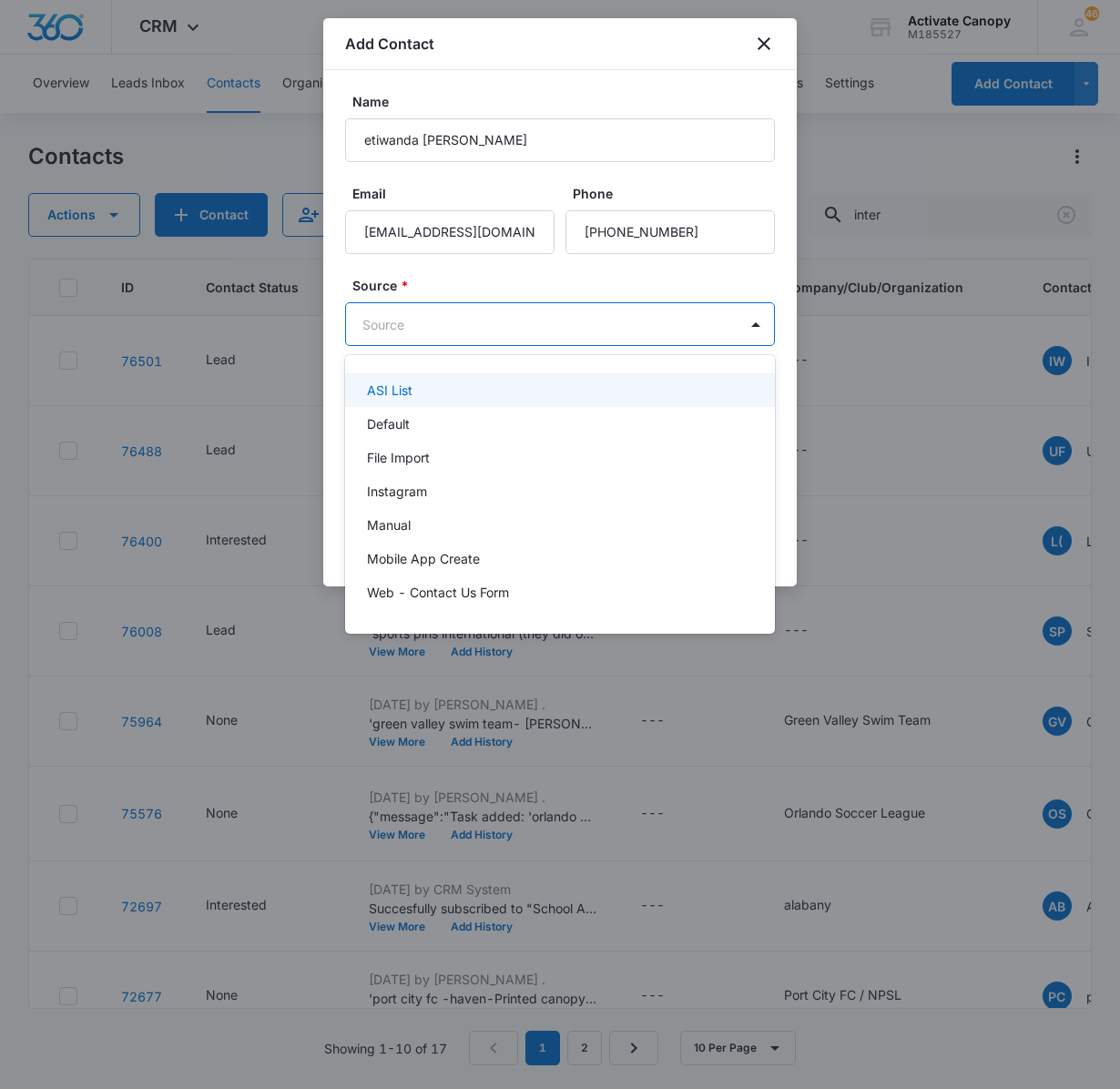
click at [440, 317] on body "CRM Apps Reputation Websites Forms CRM Email Social Content Ads Intelligence Fi…" at bounding box center [560, 544] width 1120 height 1089
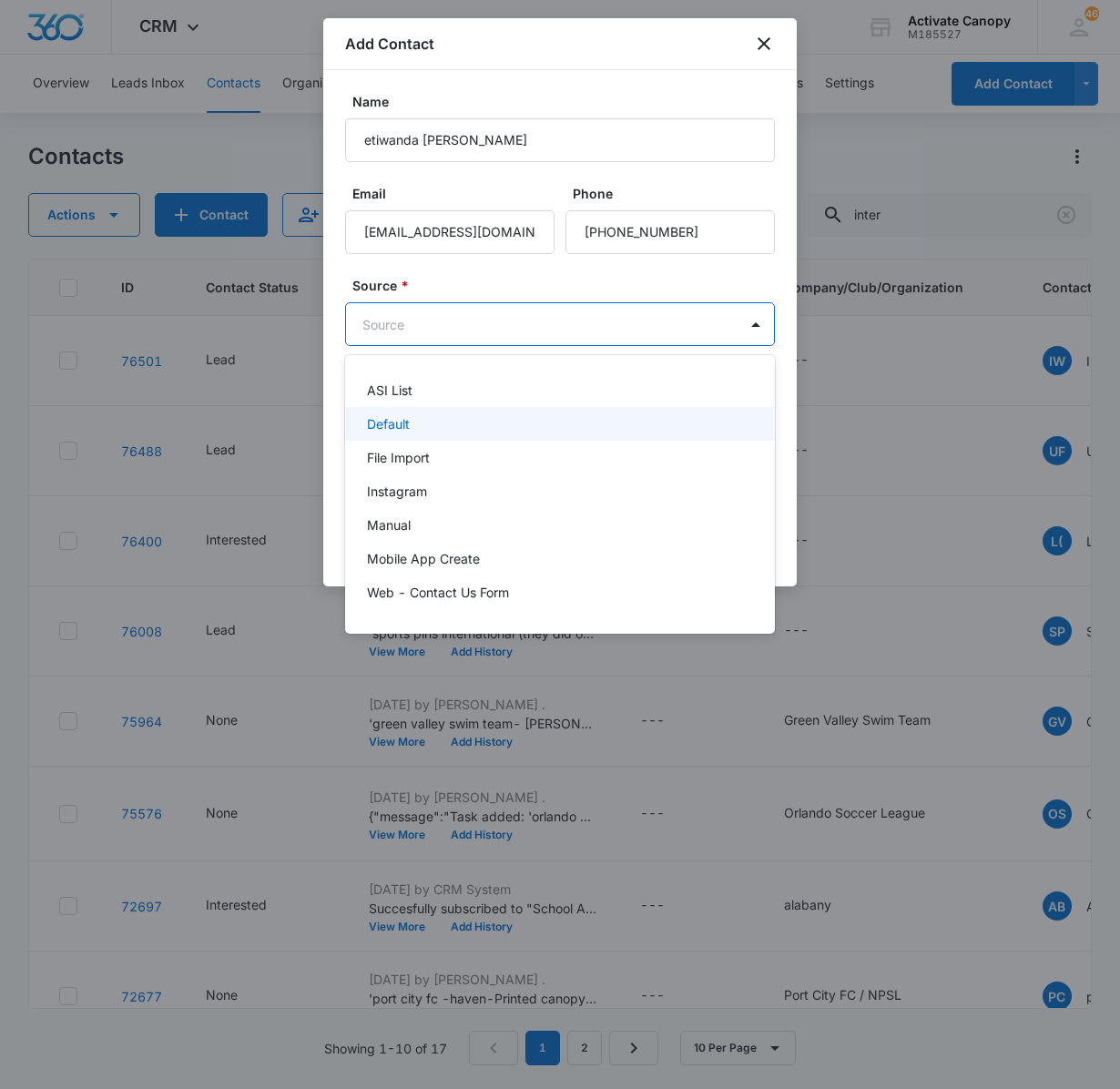
click at [440, 421] on div "Default" at bounding box center [558, 424] width 383 height 19
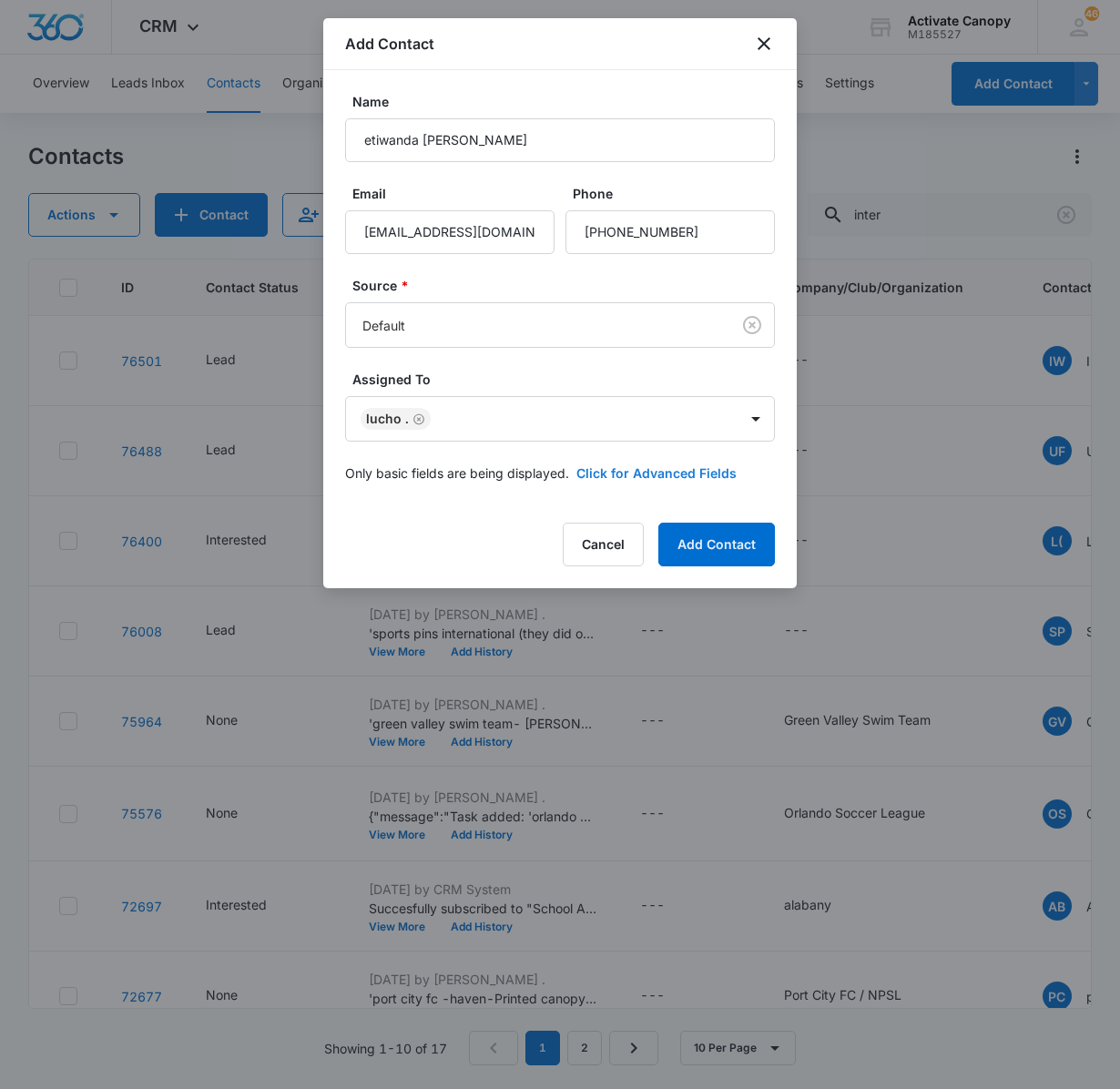
click at [614, 483] on button "Click for Advanced Fields" at bounding box center [656, 472] width 161 height 19
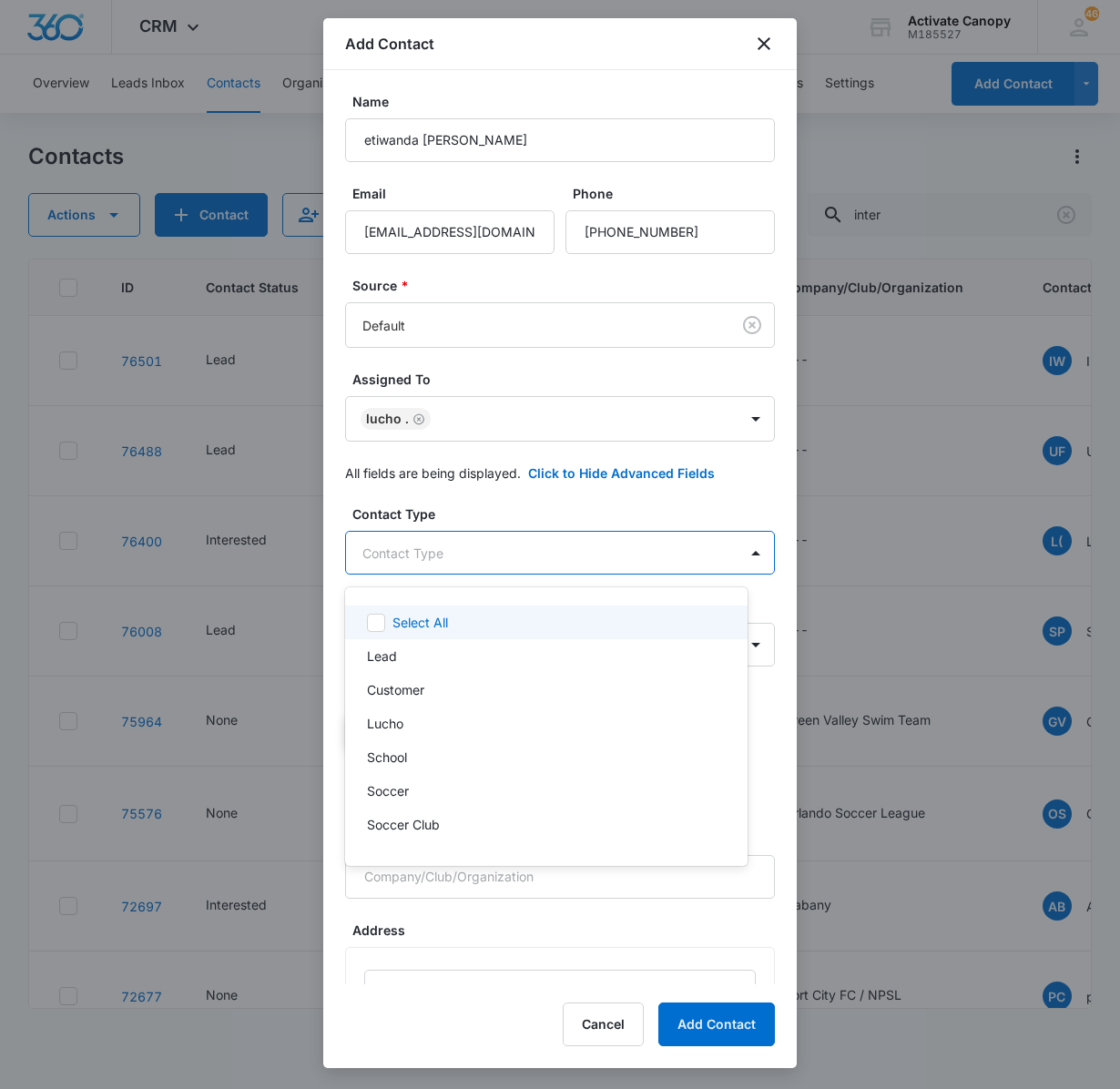
click at [573, 570] on body "CRM Apps Reputation Websites Forms CRM Email Social Content Ads Intelligence Fi…" at bounding box center [560, 544] width 1120 height 1089
click at [468, 683] on div "Customer" at bounding box center [544, 690] width 355 height 19
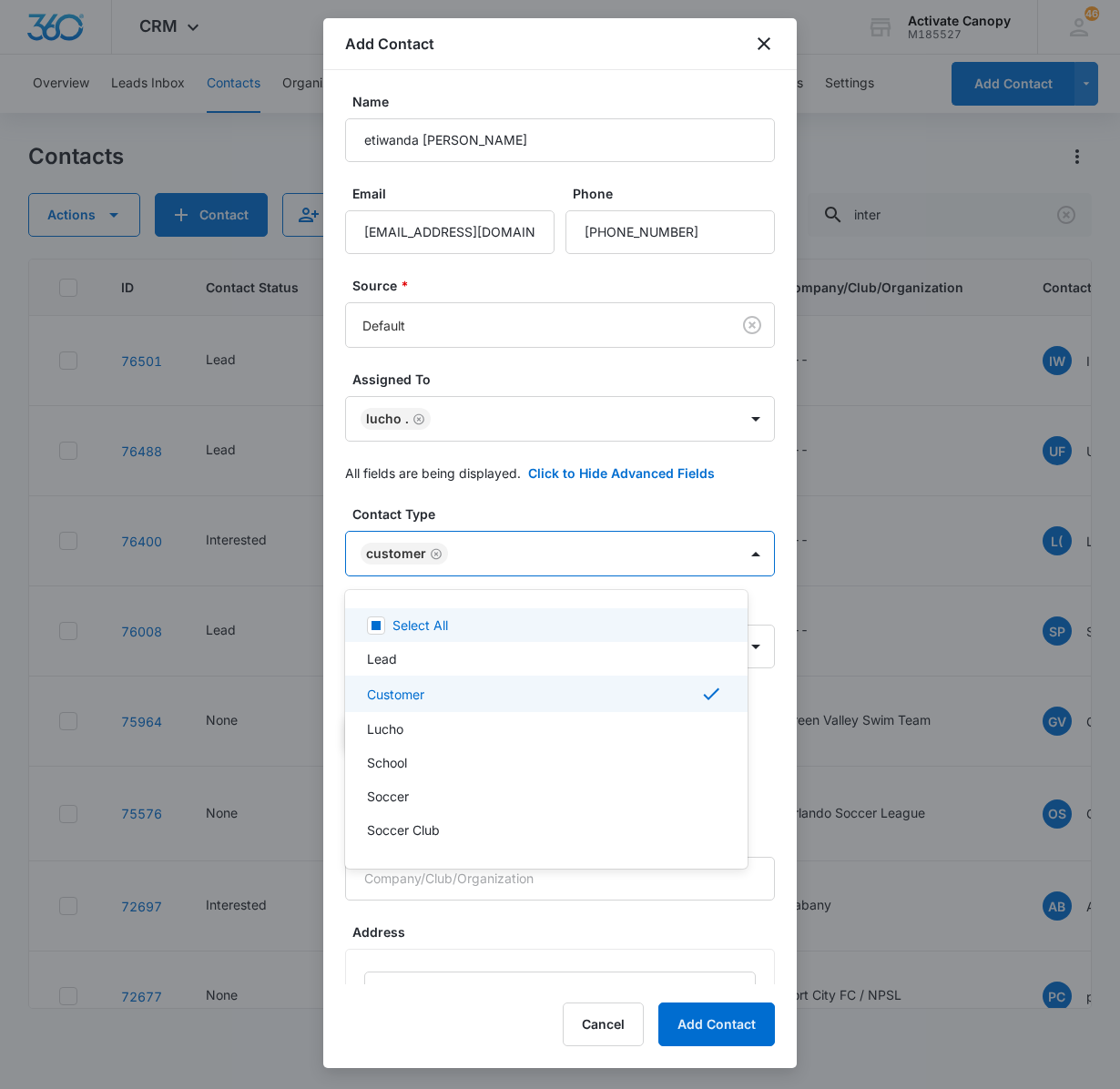
click at [719, 561] on div at bounding box center [560, 544] width 1120 height 1089
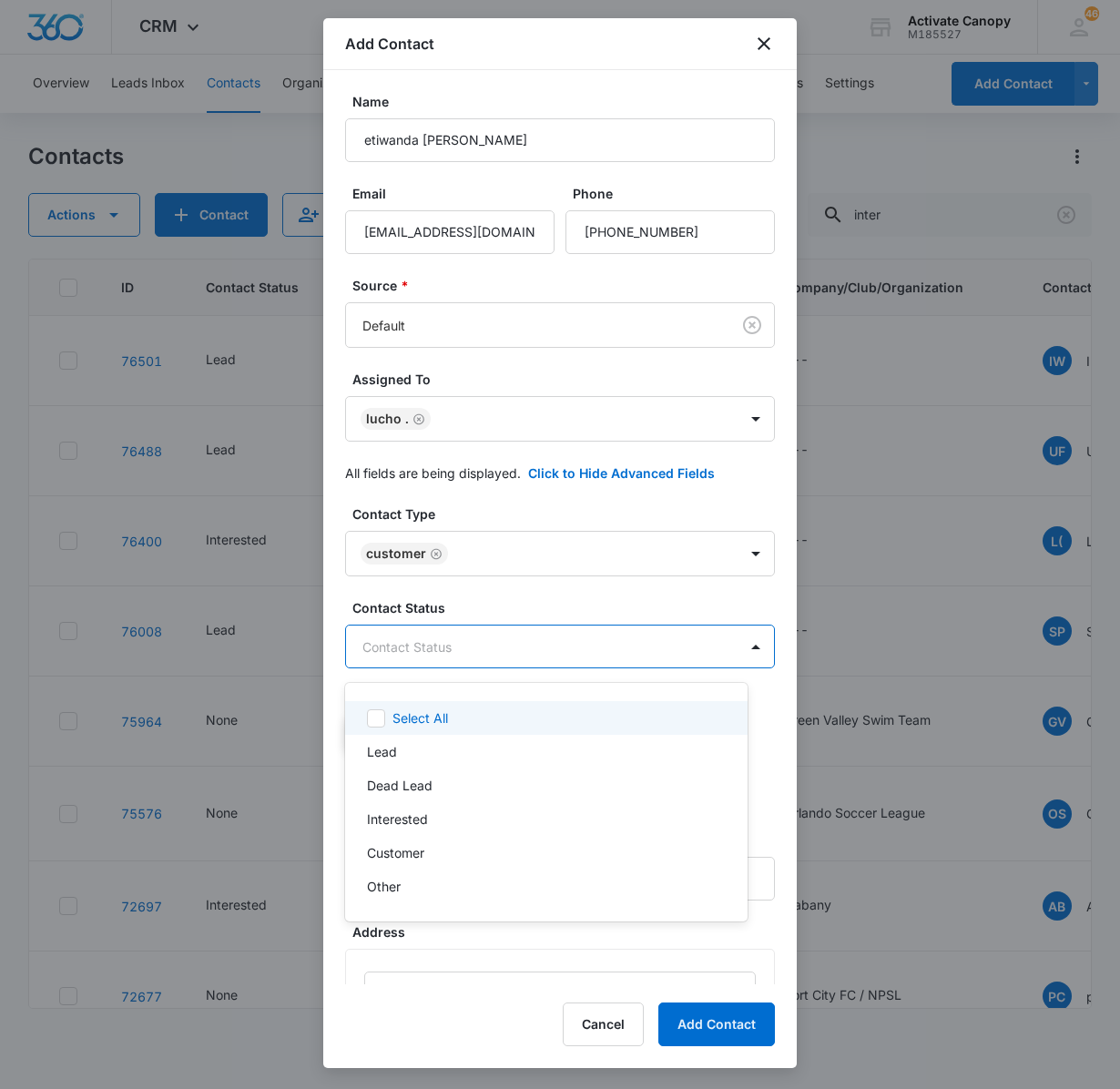
click at [571, 656] on body "CRM Apps Reputation Websites Forms CRM Email Social Content Ads Intelligence Fi…" at bounding box center [560, 544] width 1120 height 1089
click at [719, 554] on div at bounding box center [560, 544] width 1120 height 1089
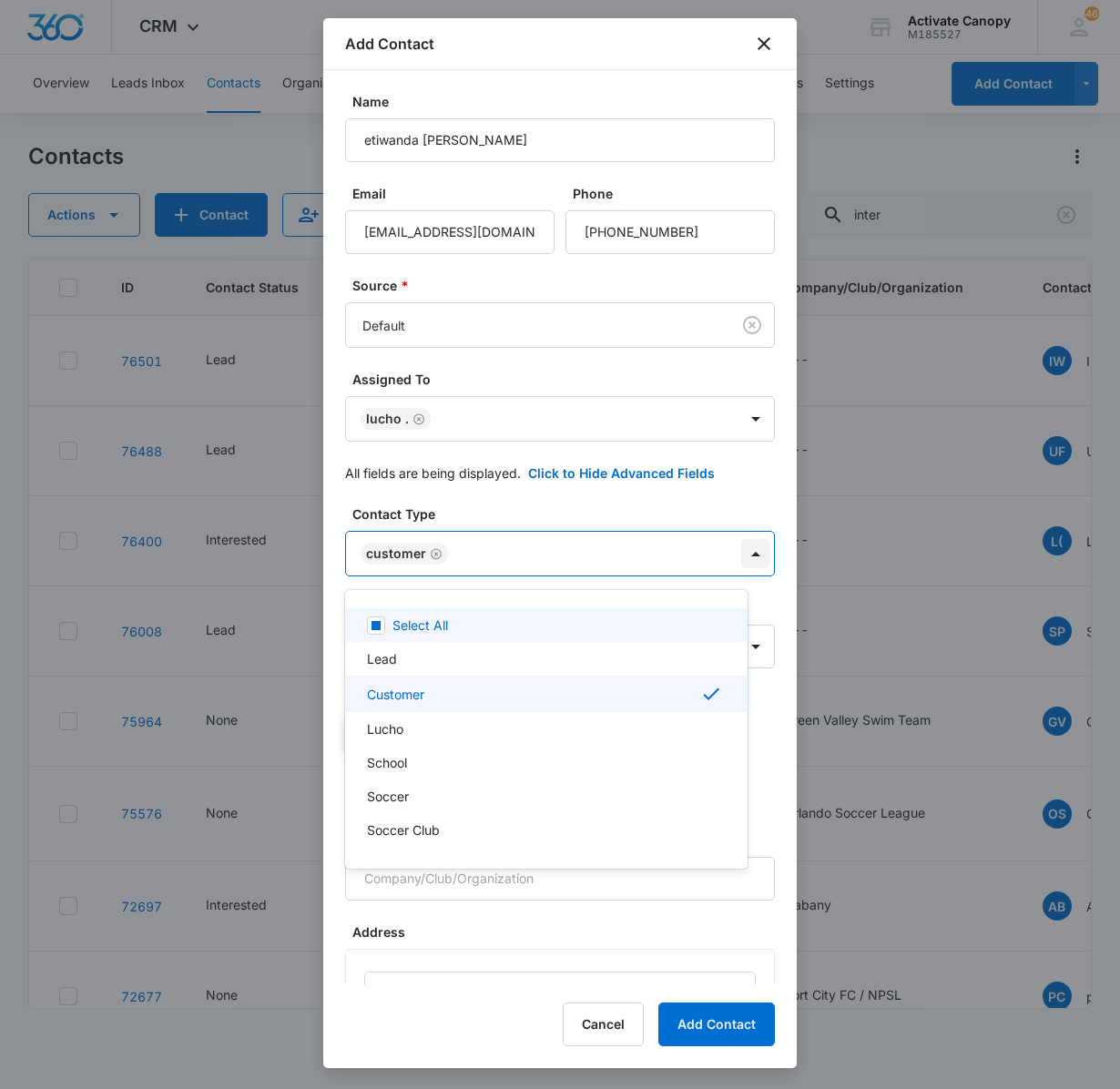
click at [728, 560] on body "CRM Apps Reputation Websites Forms CRM Email Social Content Ads Intelligence Fi…" at bounding box center [560, 544] width 1120 height 1089
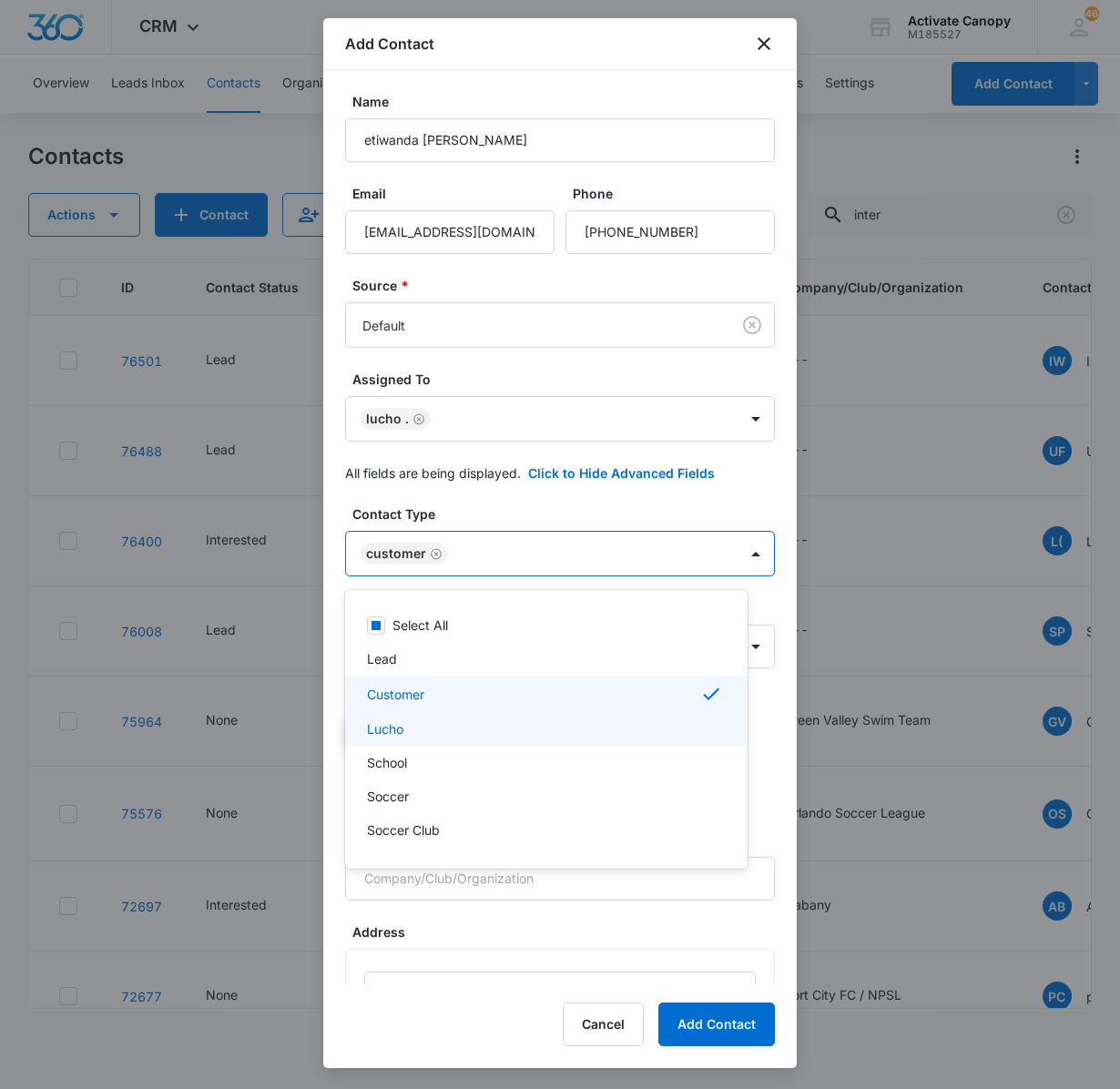
click at [541, 721] on div "Lucho" at bounding box center [544, 728] width 355 height 19
click at [667, 699] on div "Customer" at bounding box center [544, 695] width 355 height 22
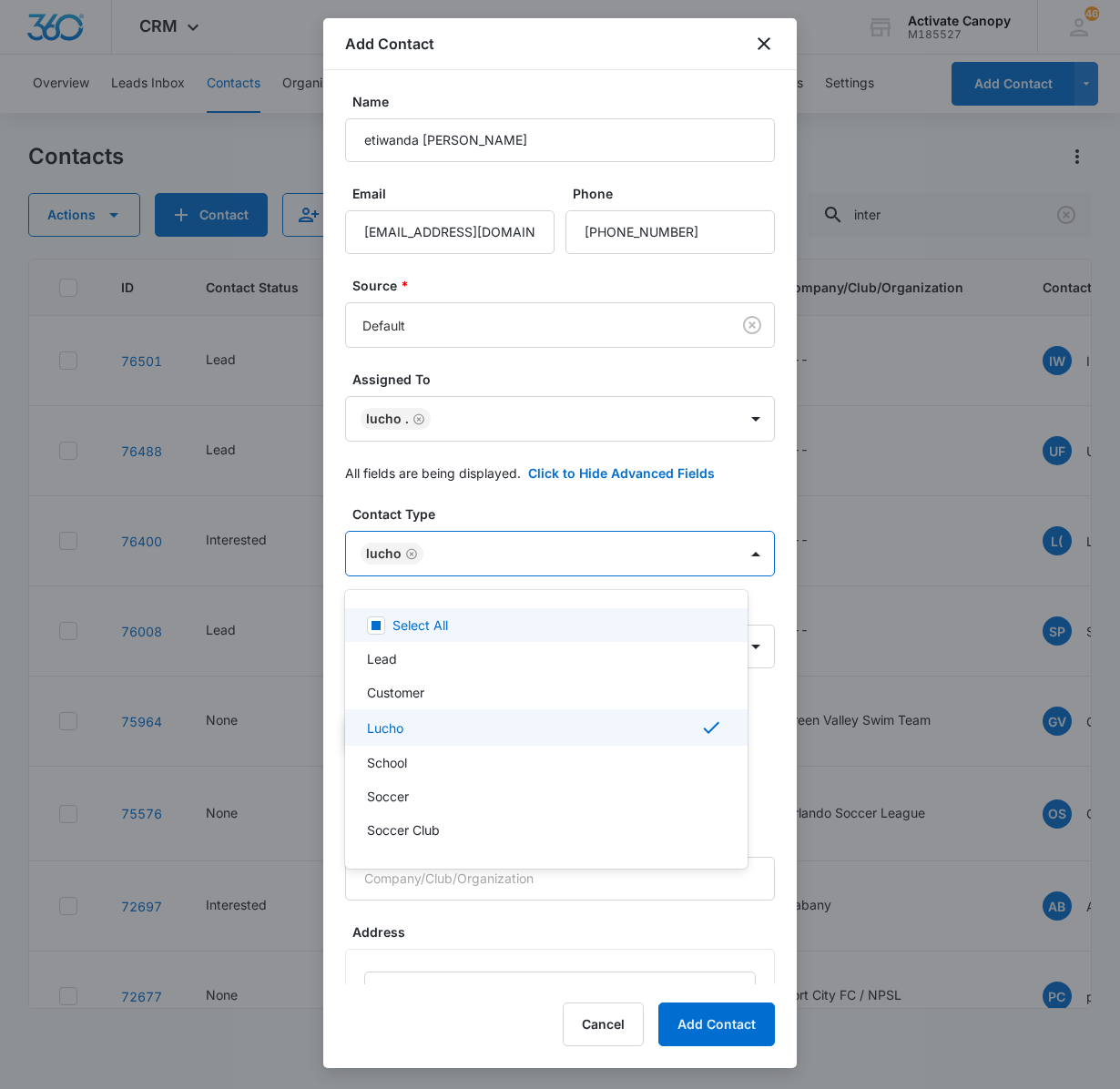
click at [732, 564] on div at bounding box center [560, 544] width 1120 height 1089
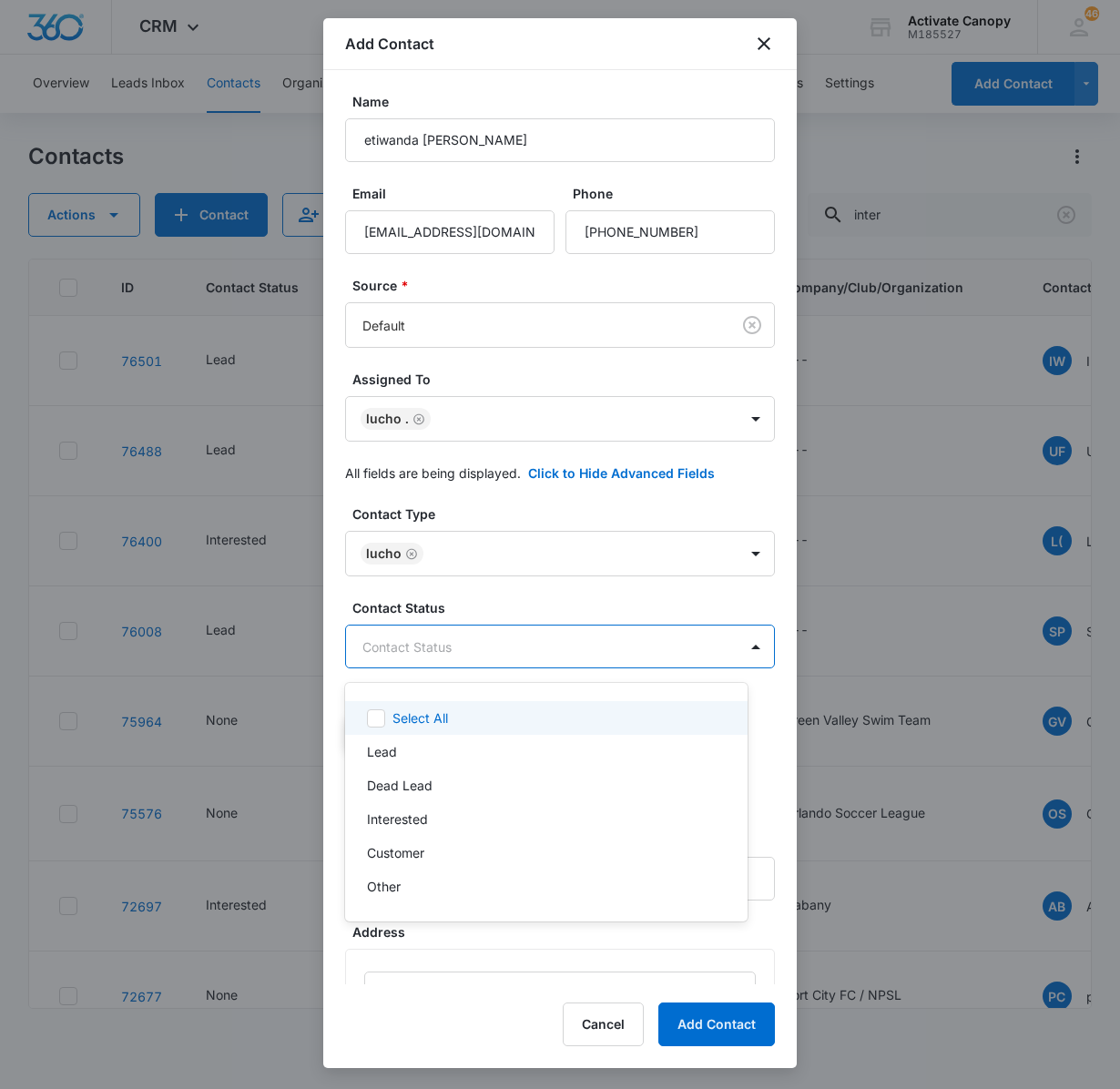
click at [630, 643] on body "CRM Apps Reputation Websites Forms CRM Email Social Content Ads Intelligence Fi…" at bounding box center [560, 544] width 1120 height 1089
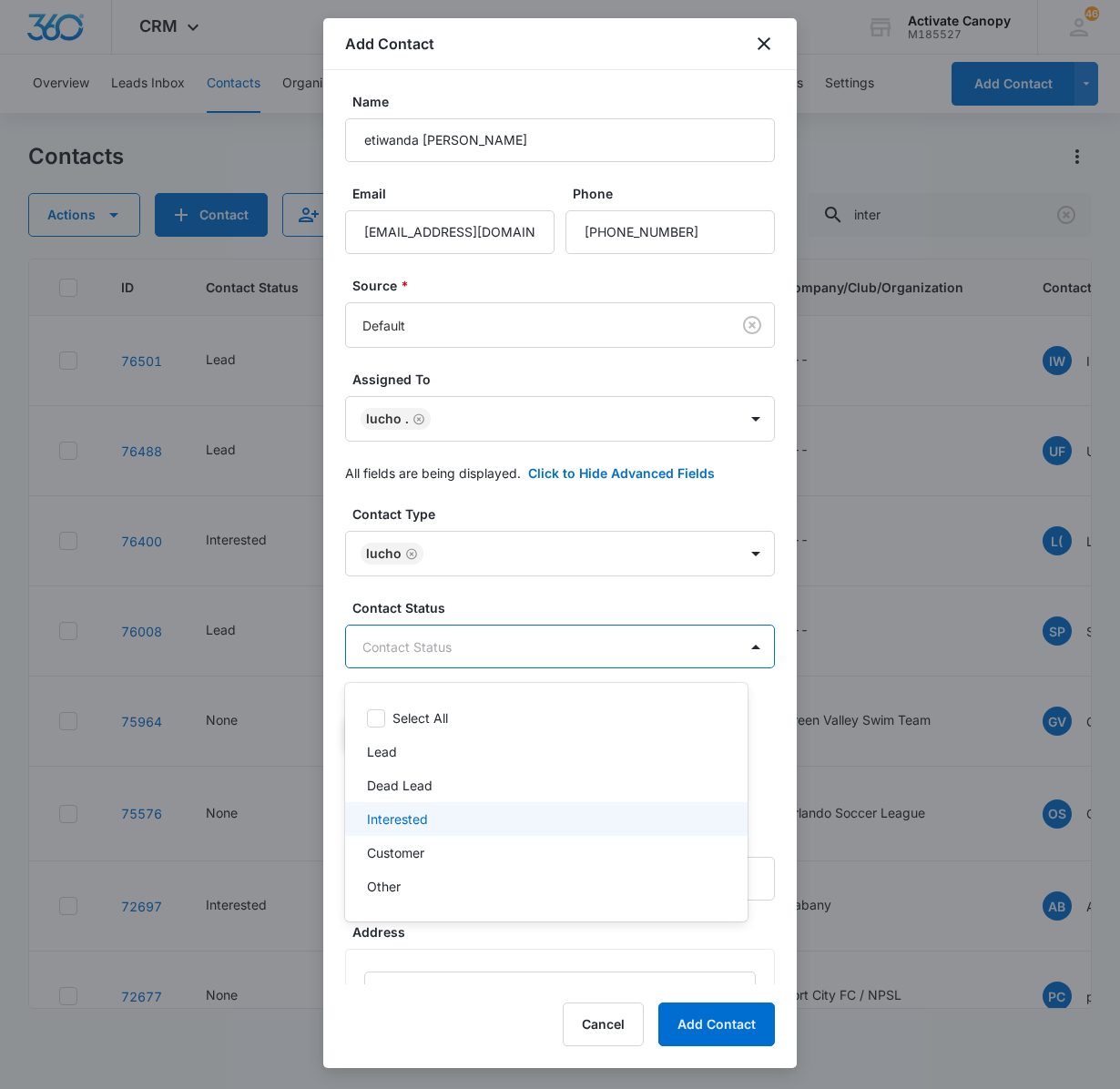
click at [425, 834] on div "Interested" at bounding box center [546, 819] width 403 height 34
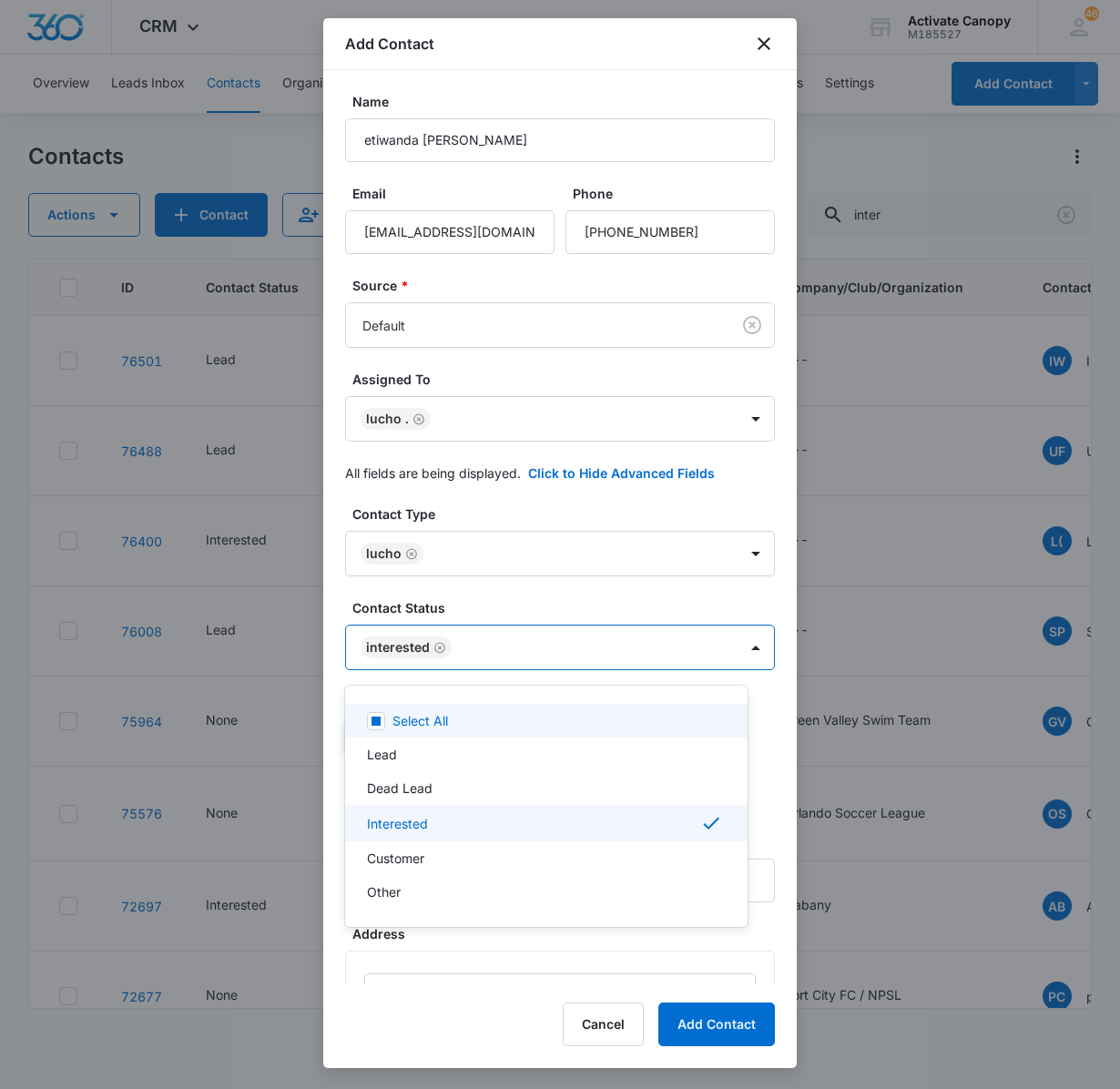
click at [725, 654] on div at bounding box center [560, 544] width 1120 height 1089
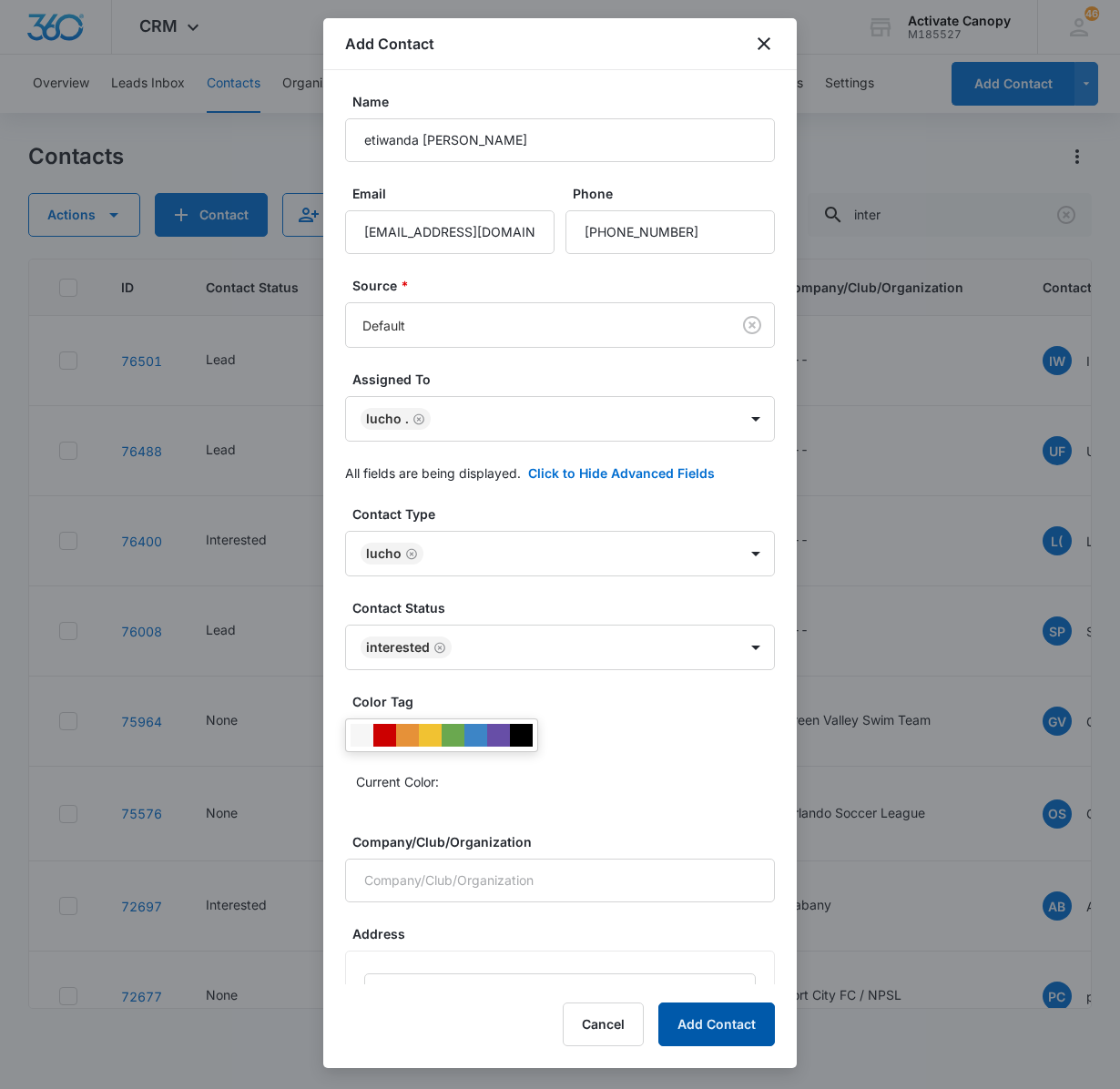
click at [723, 1026] on button "Add Contact" at bounding box center [716, 1025] width 116 height 44
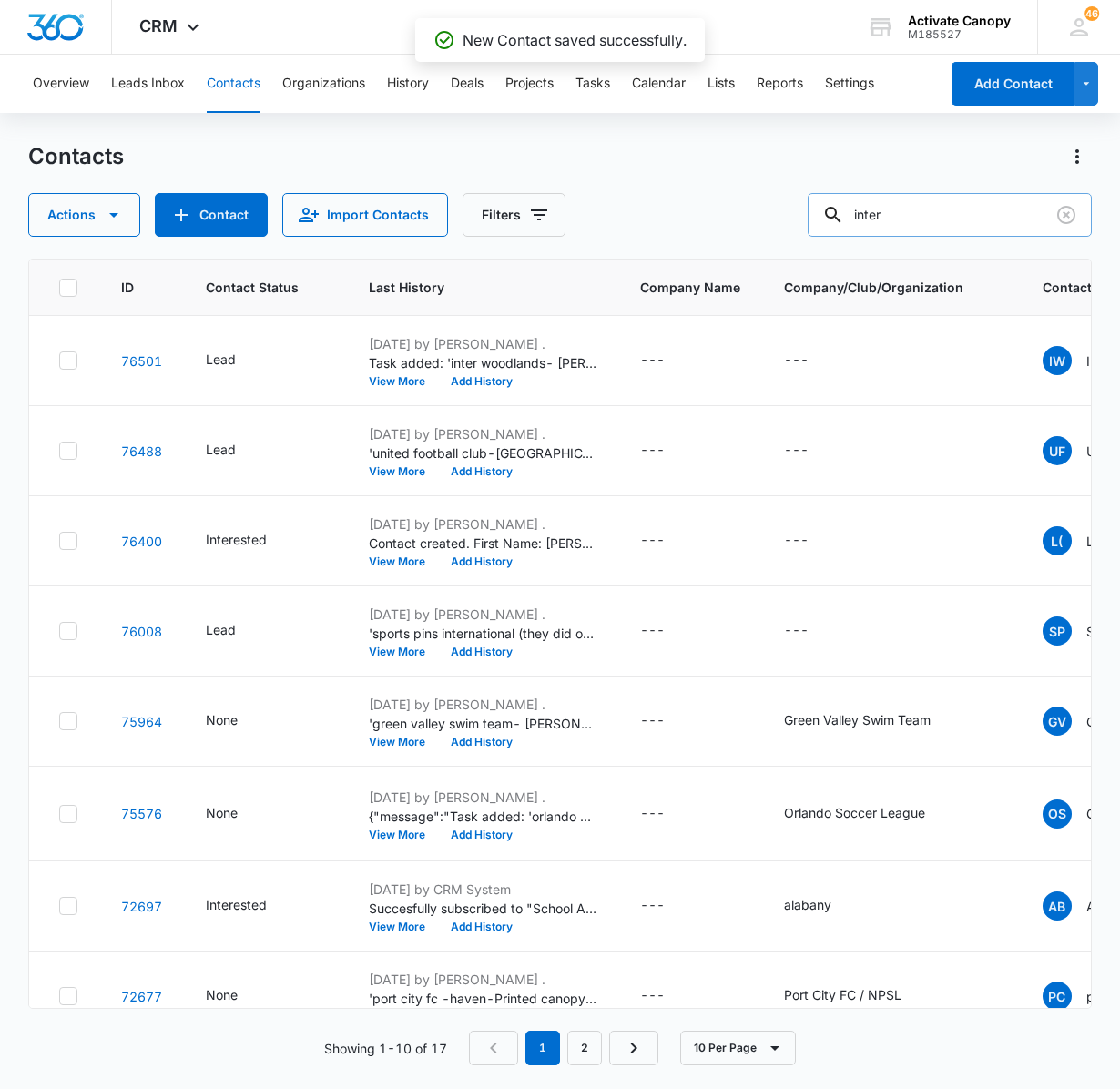
click at [922, 229] on input "inter" at bounding box center [950, 215] width 284 height 44
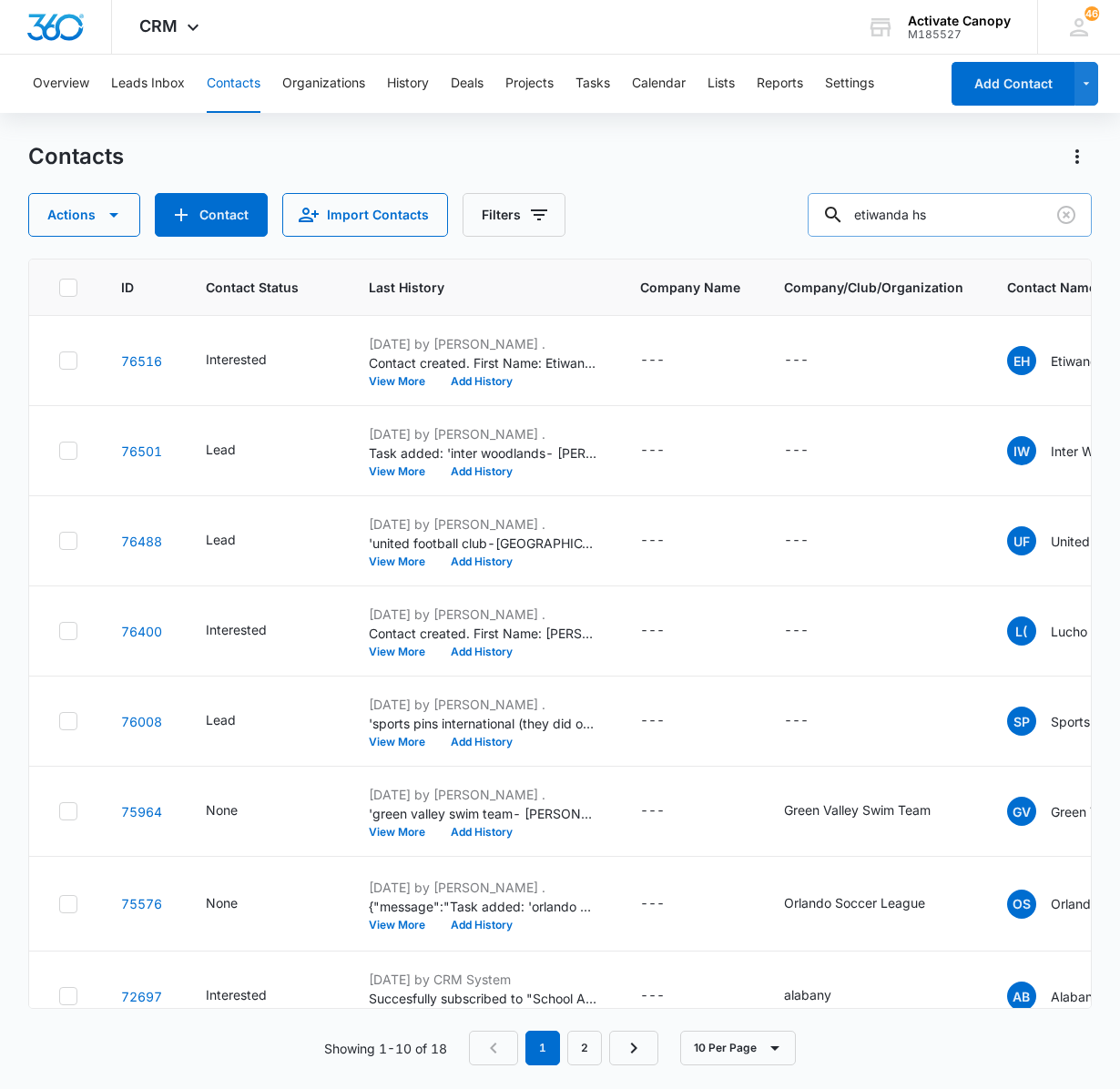
type input "etiwanda hs"
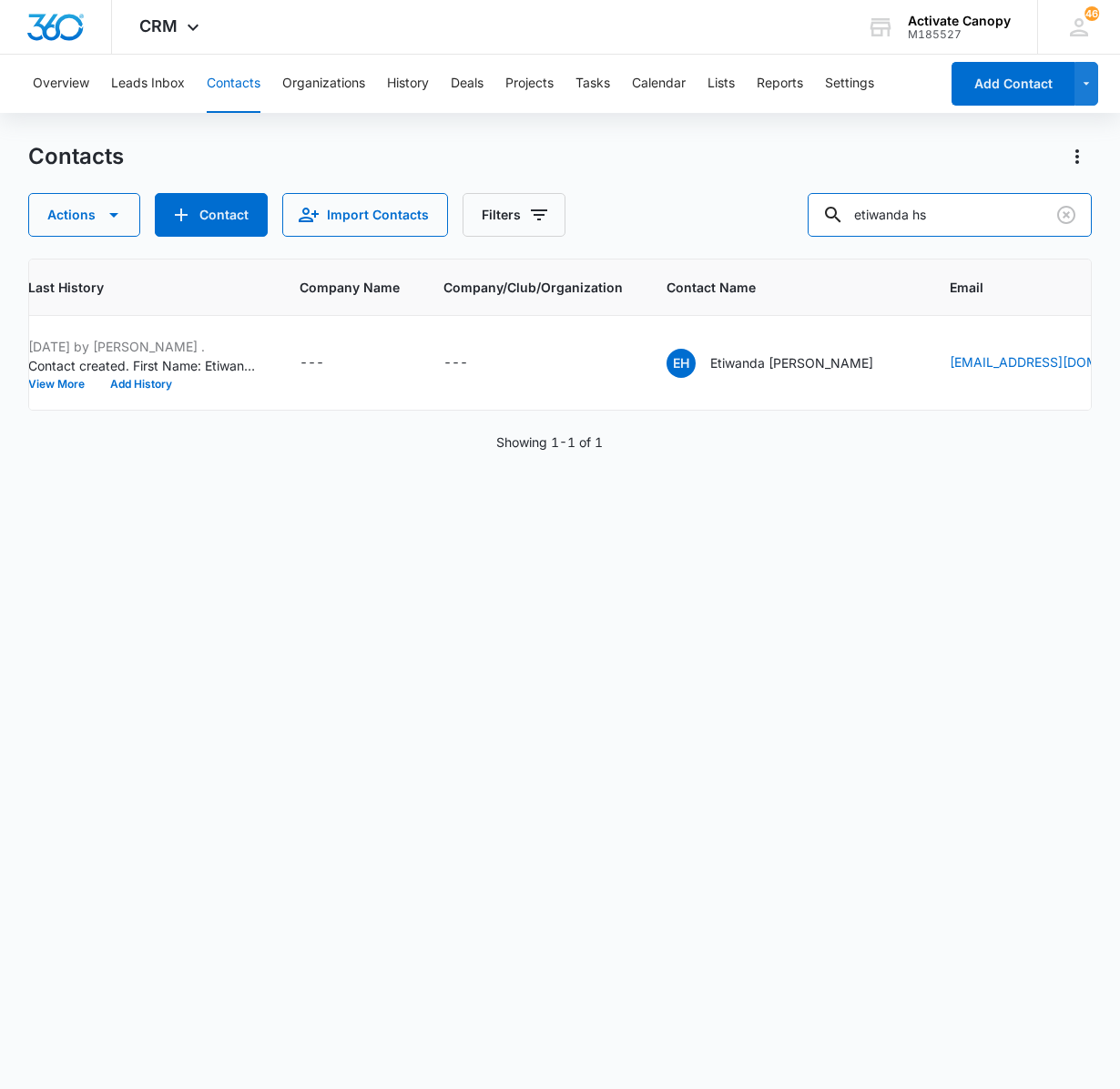
scroll to position [0, 348]
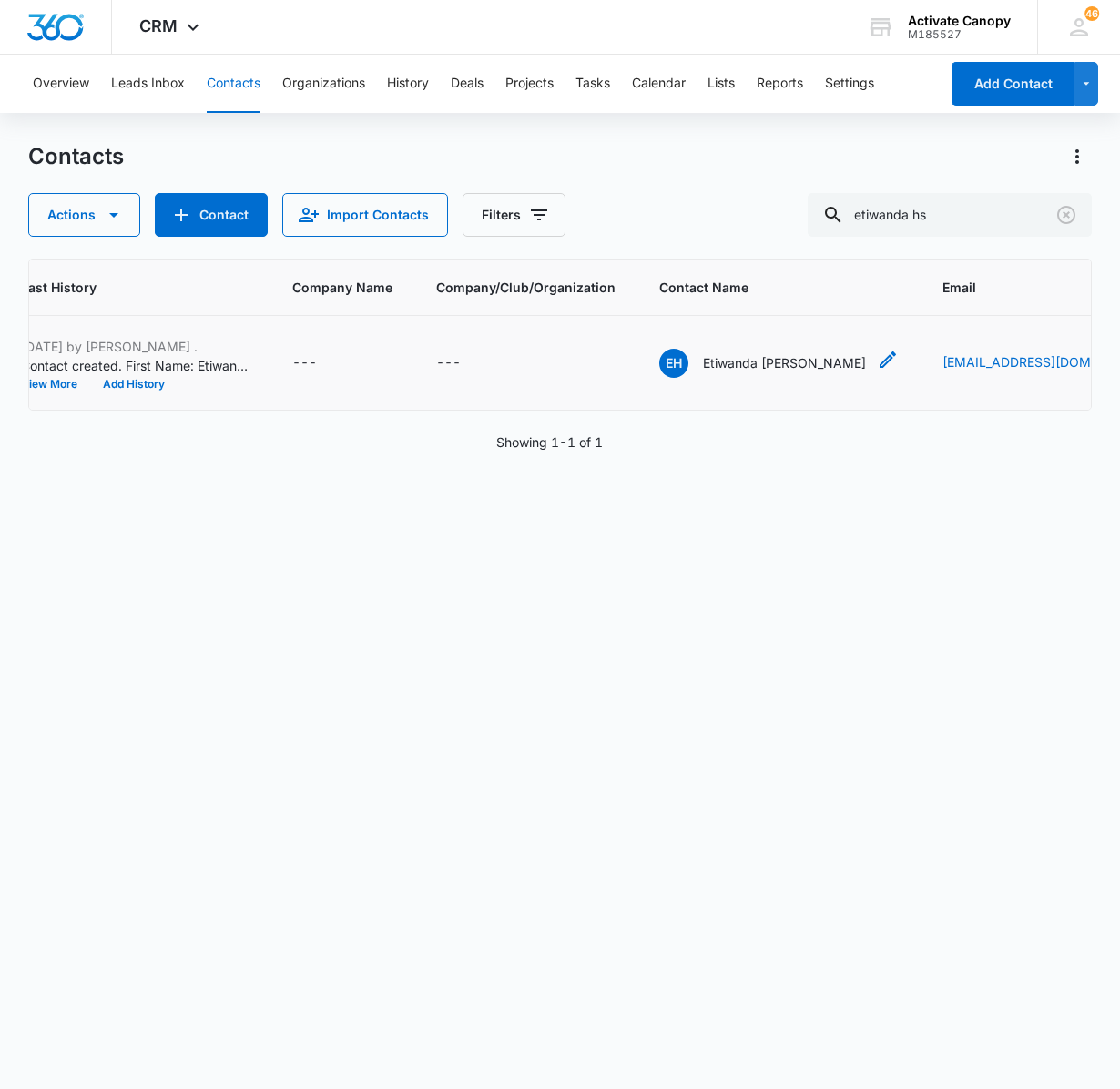
click at [721, 370] on p "Etiwanda [PERSON_NAME]" at bounding box center [784, 362] width 163 height 19
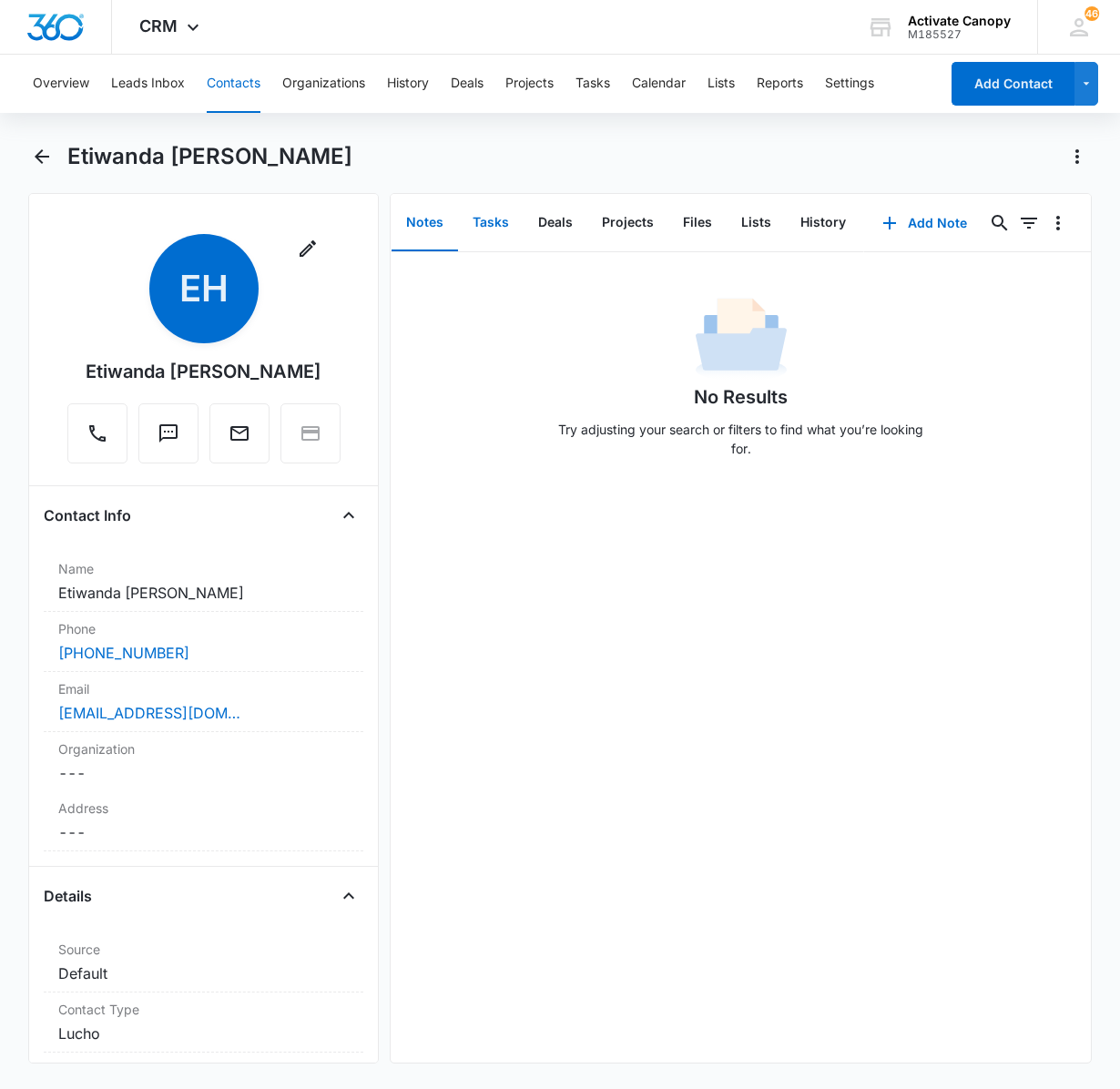
click at [505, 209] on button "Tasks" at bounding box center [490, 223] width 65 height 57
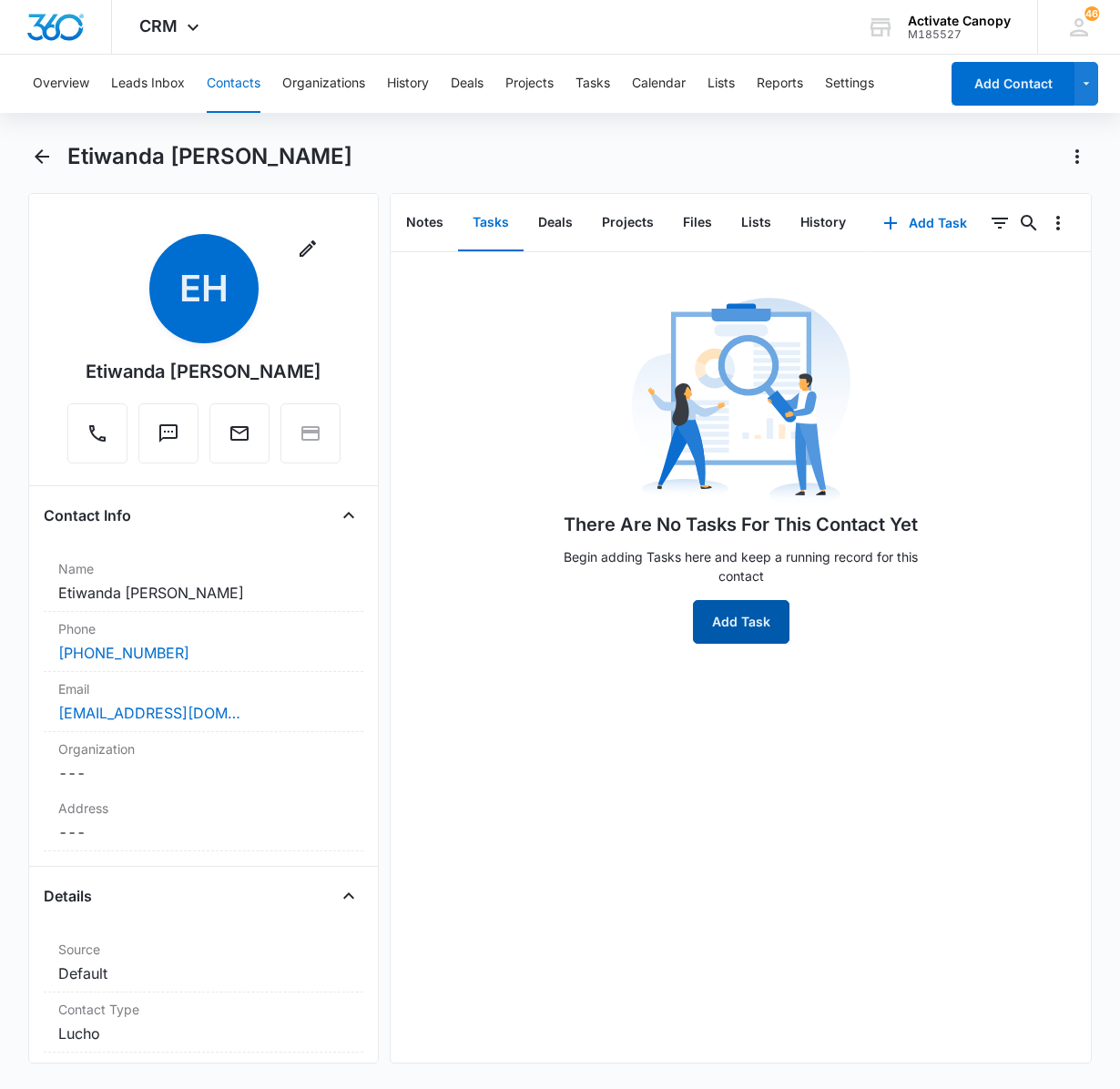
click at [732, 632] on button "Add Task" at bounding box center [740, 622] width 96 height 44
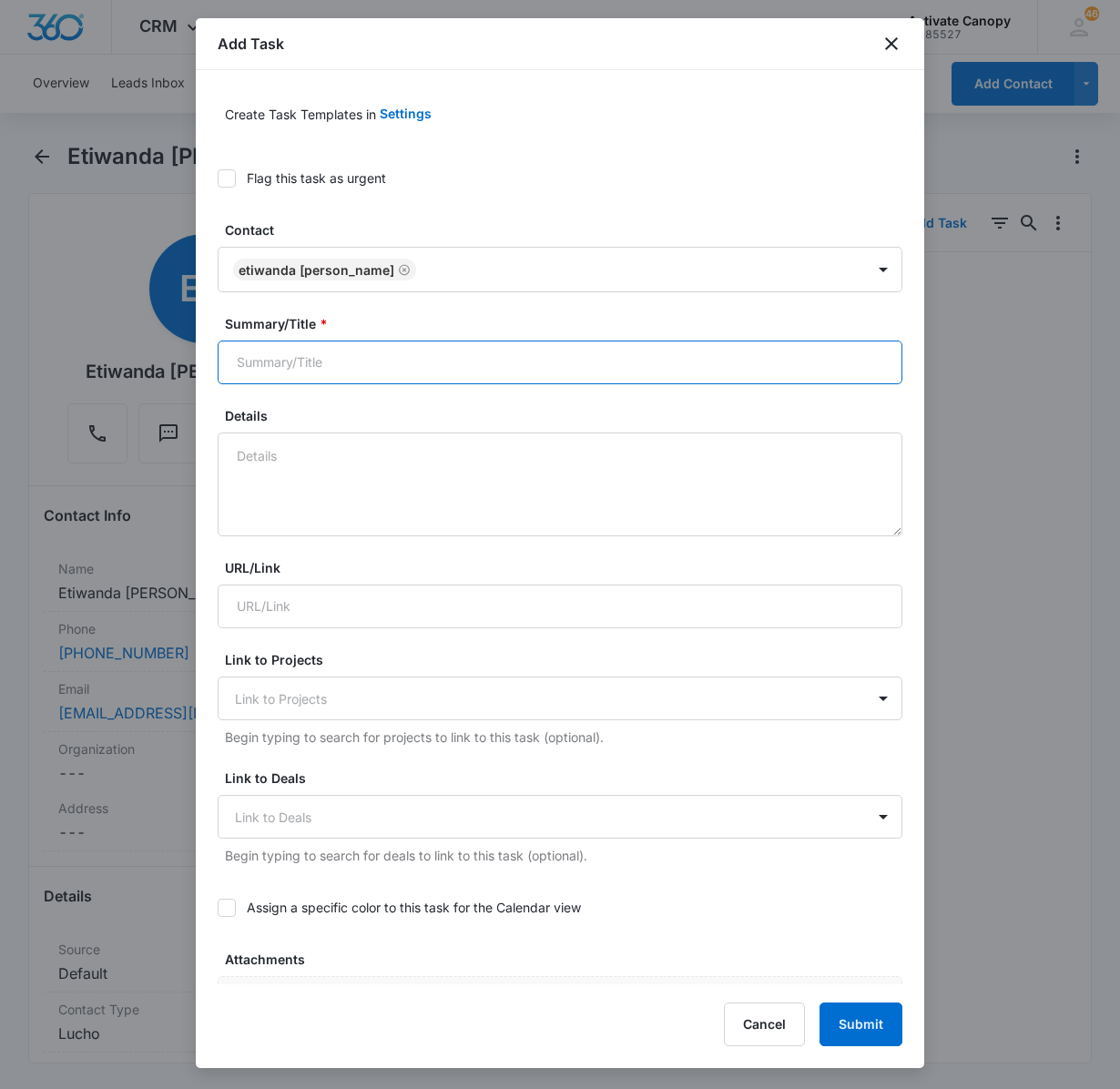
click at [397, 377] on input "Summary/Title *" at bounding box center [560, 362] width 685 height 44
type input "etiwanda [PERSON_NAME]- waiting on [PERSON_NAME] response"
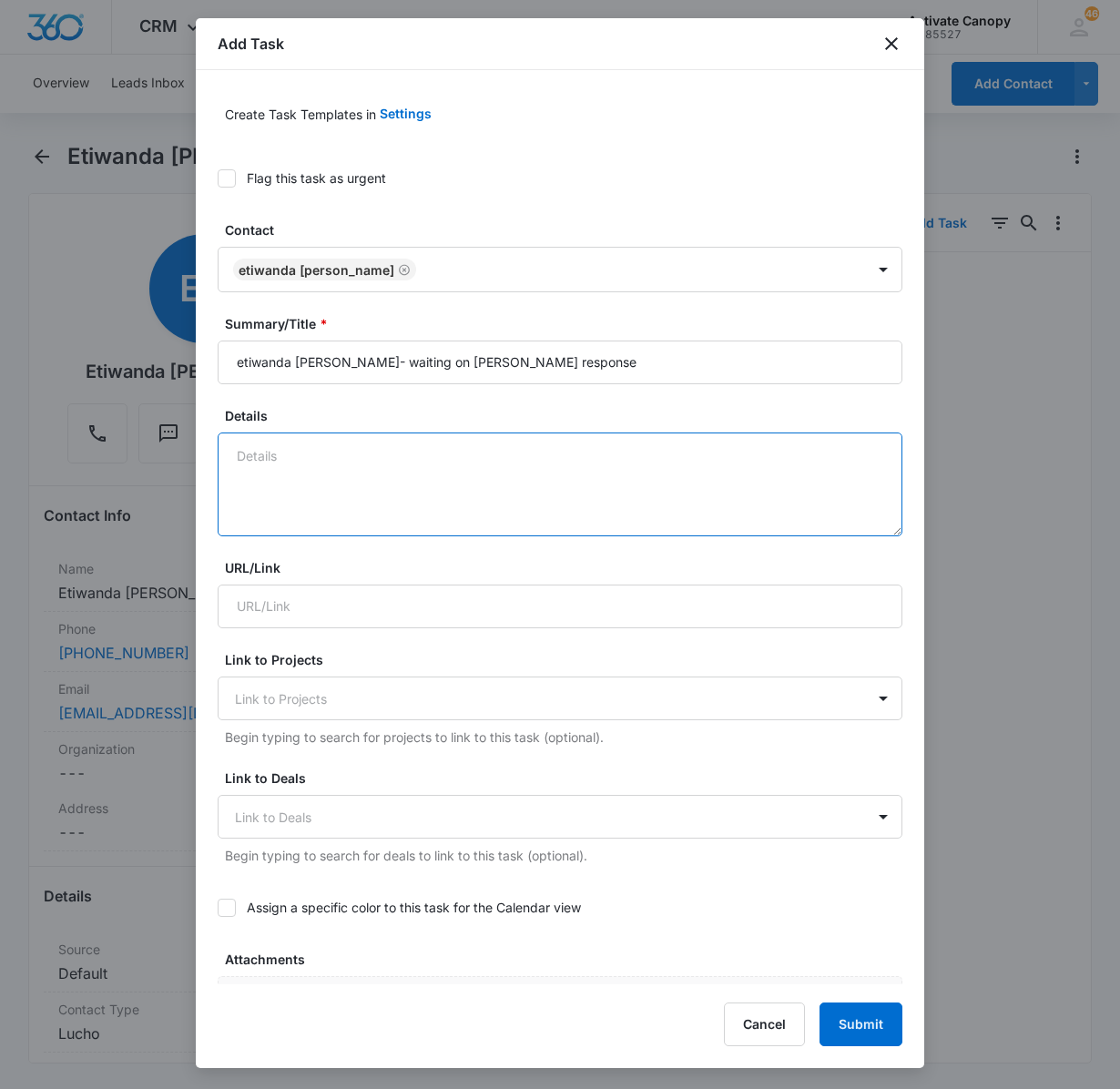
click at [364, 436] on textarea "Details" at bounding box center [560, 484] width 685 height 104
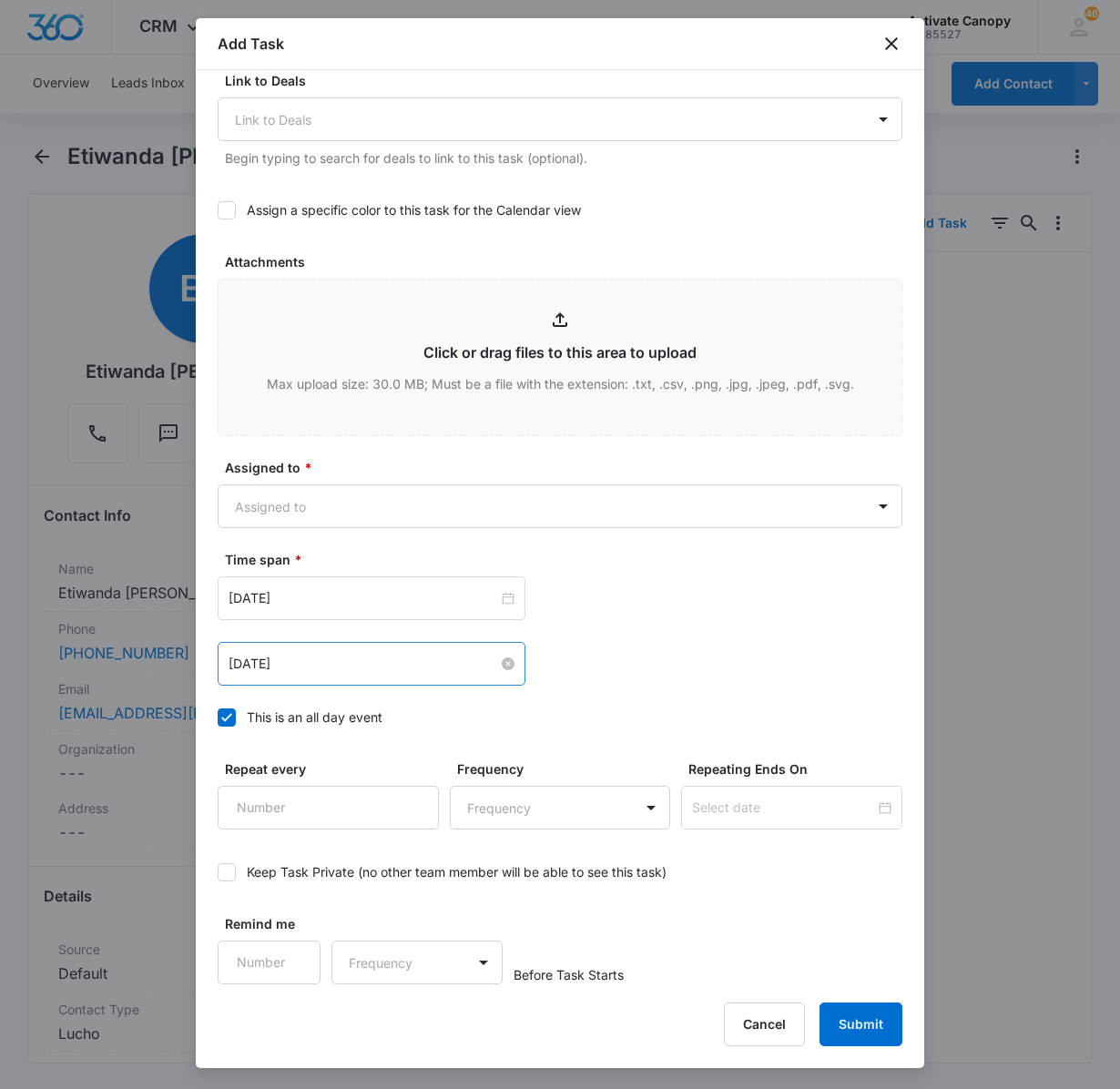
type textarea "9/15 texted [PERSON_NAME] notes 9/15 10x10 , 2 half skrit,backwall"
click at [326, 667] on input "[DATE]" at bounding box center [363, 664] width 270 height 20
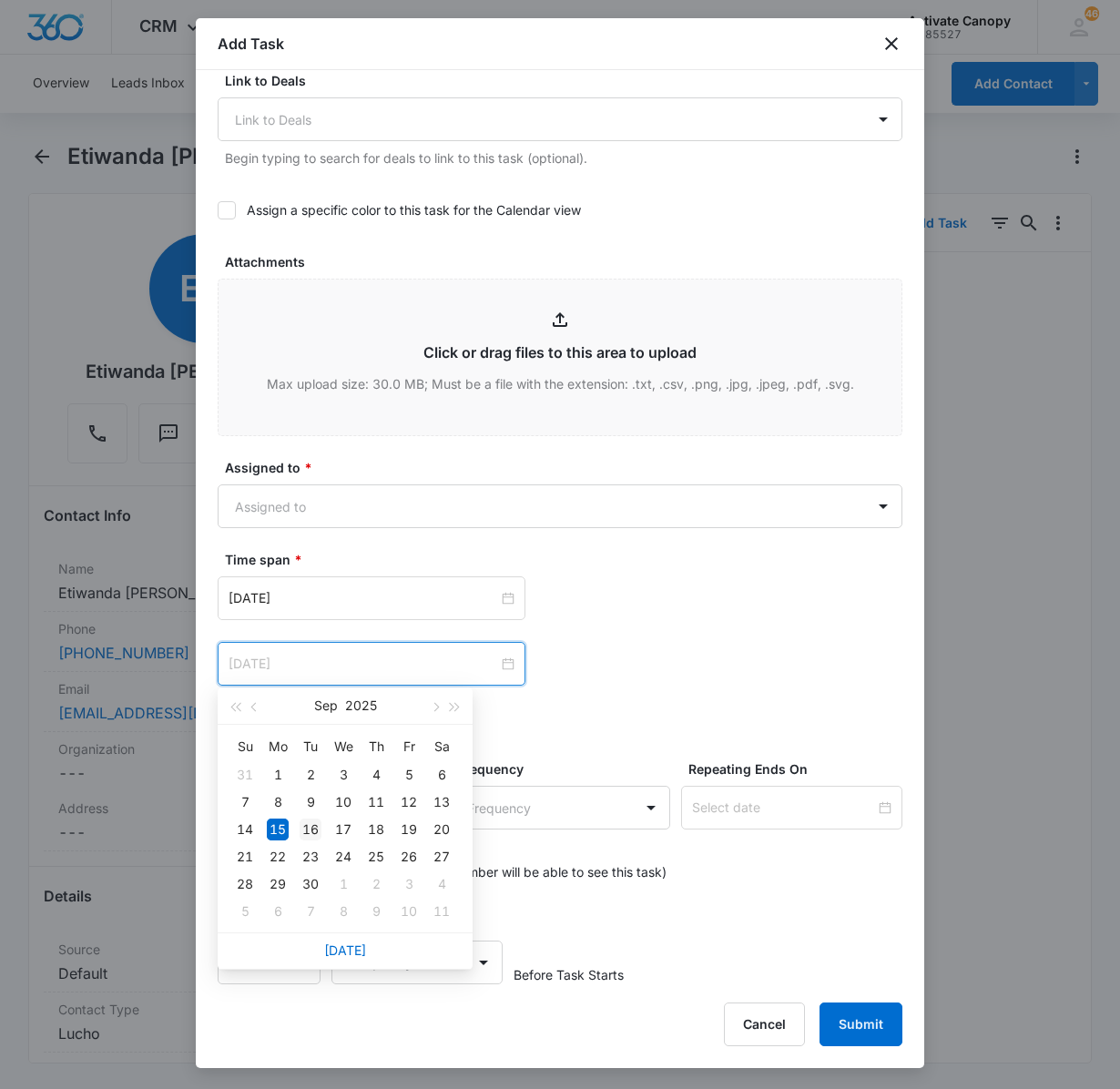
type input "[DATE]"
click at [315, 832] on div "16" at bounding box center [311, 829] width 22 height 22
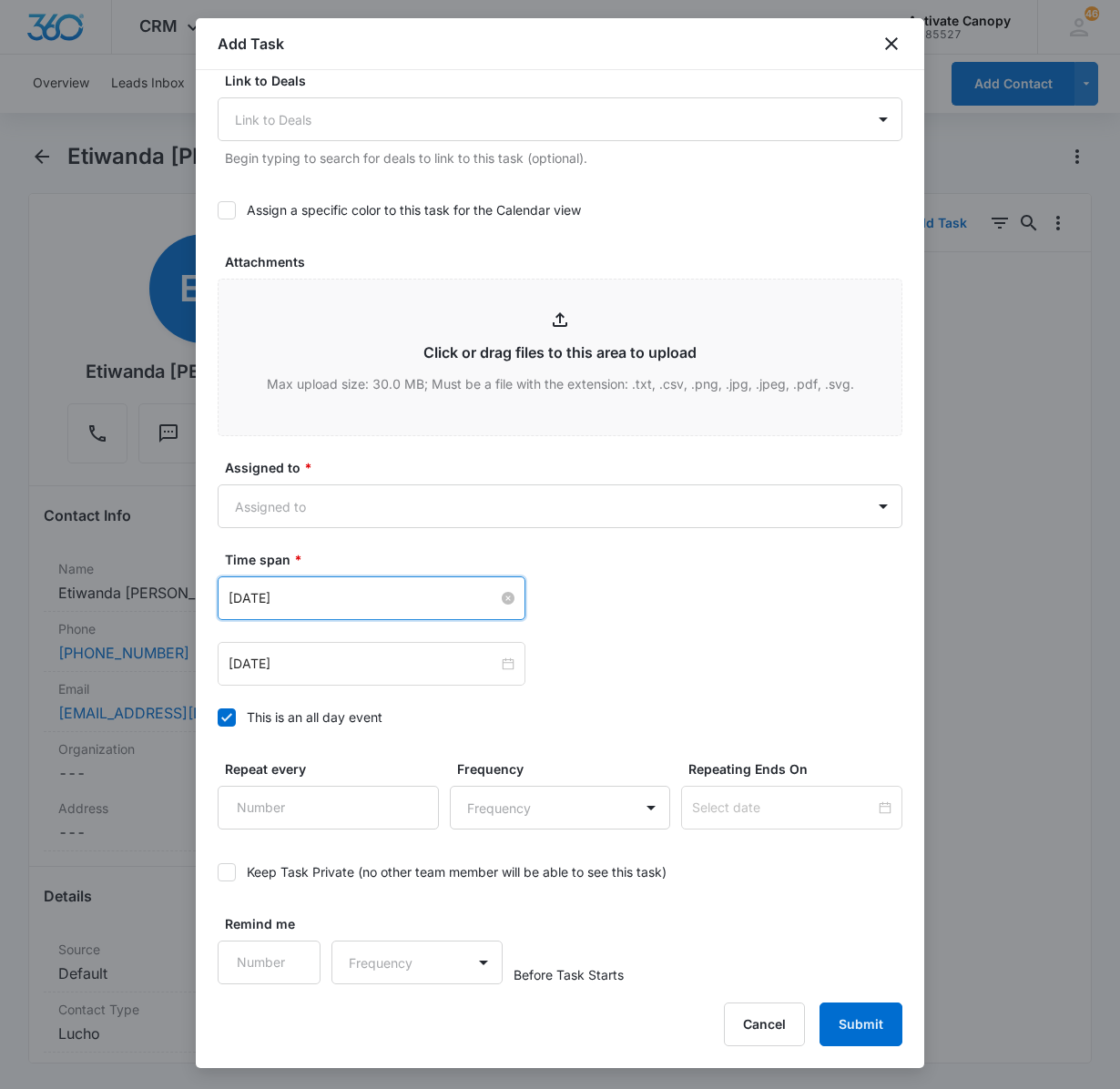
click at [360, 603] on input "[DATE]" at bounding box center [363, 598] width 270 height 20
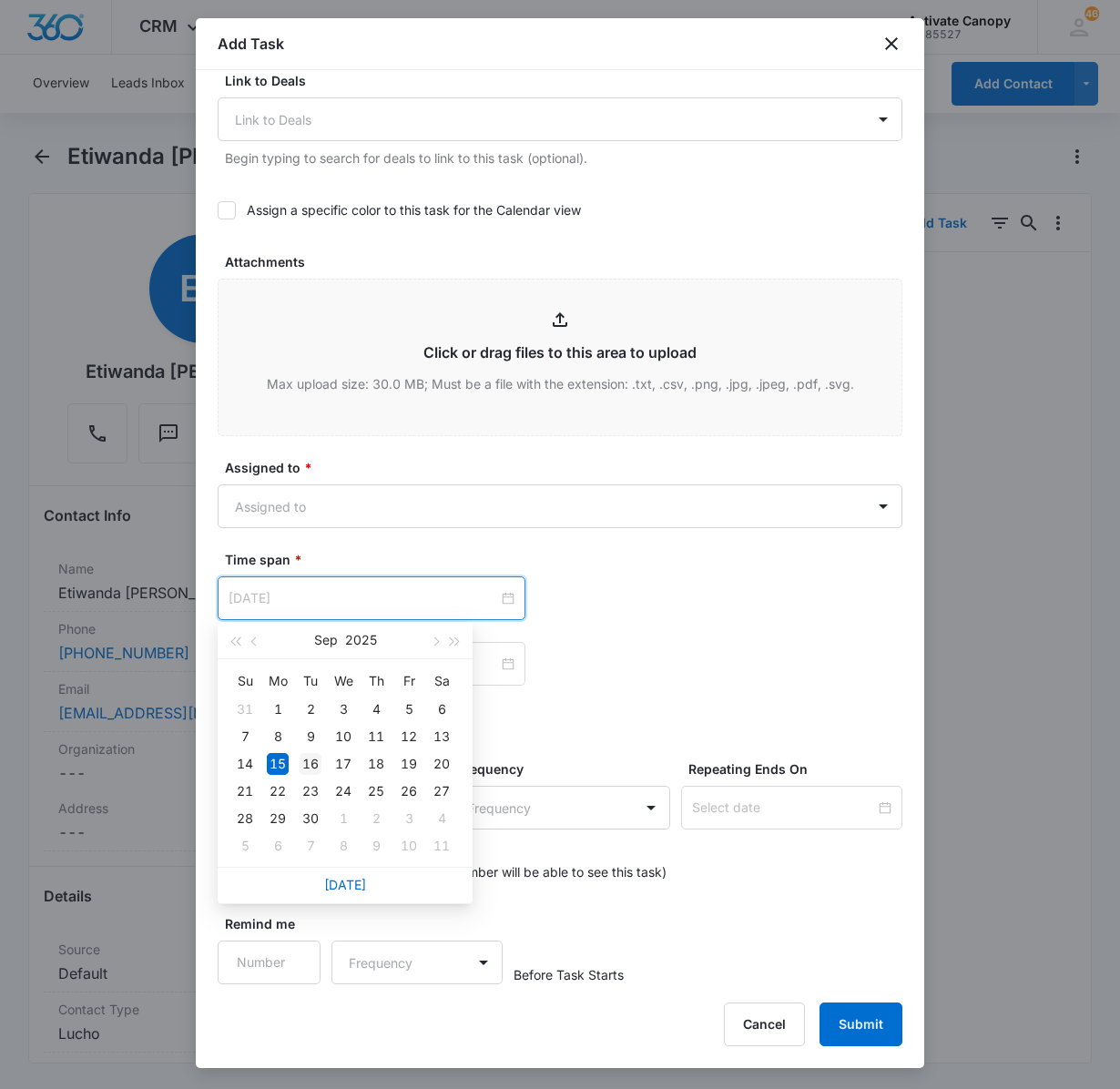
type input "[DATE]"
click at [313, 763] on div "16" at bounding box center [311, 764] width 22 height 22
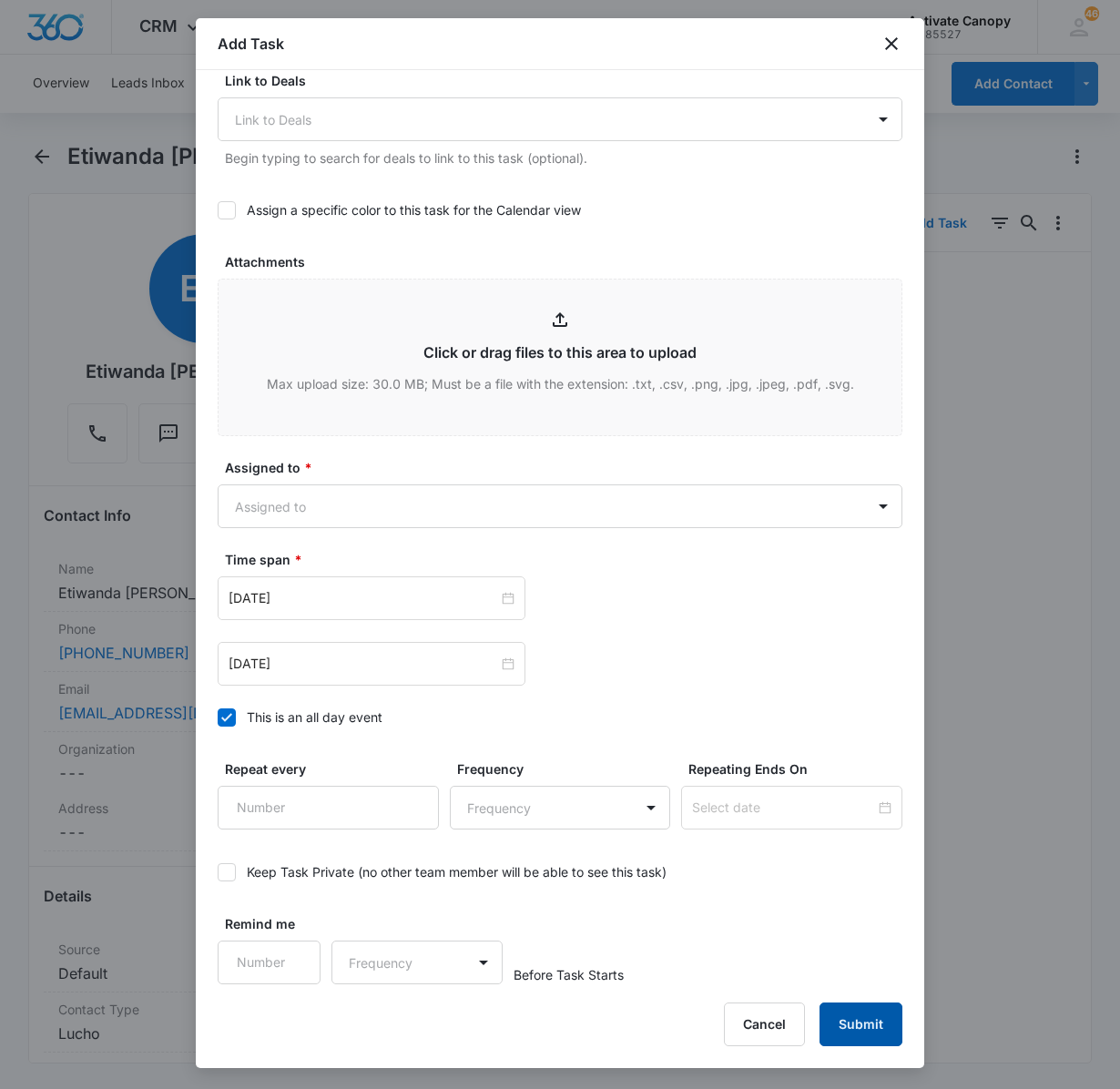
click at [850, 1018] on button "Submit" at bounding box center [860, 1025] width 83 height 44
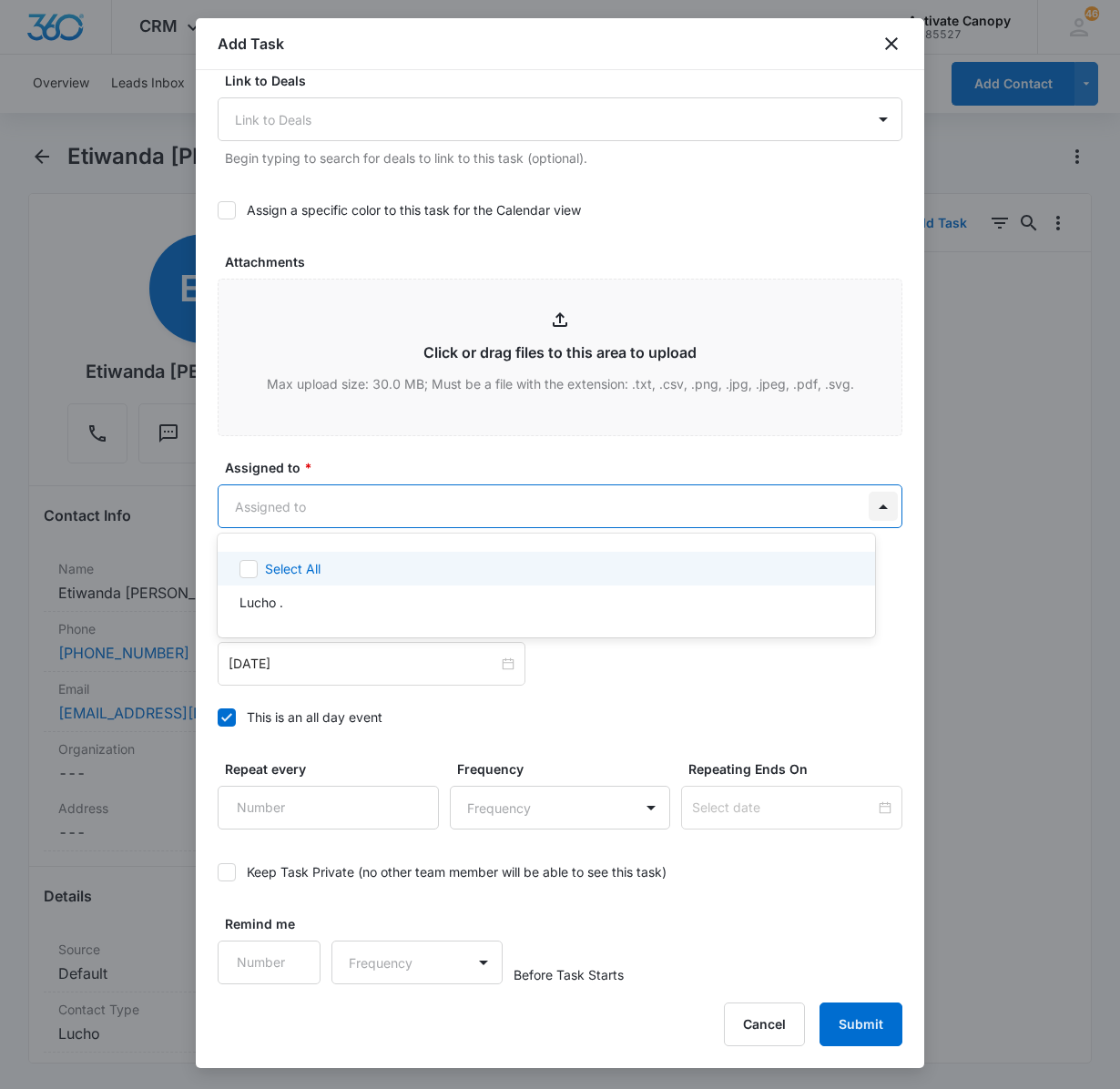
click at [845, 495] on body "CRM Apps Reputation Websites Forms CRM Email Social Content Ads Intelligence Fi…" at bounding box center [560, 544] width 1120 height 1089
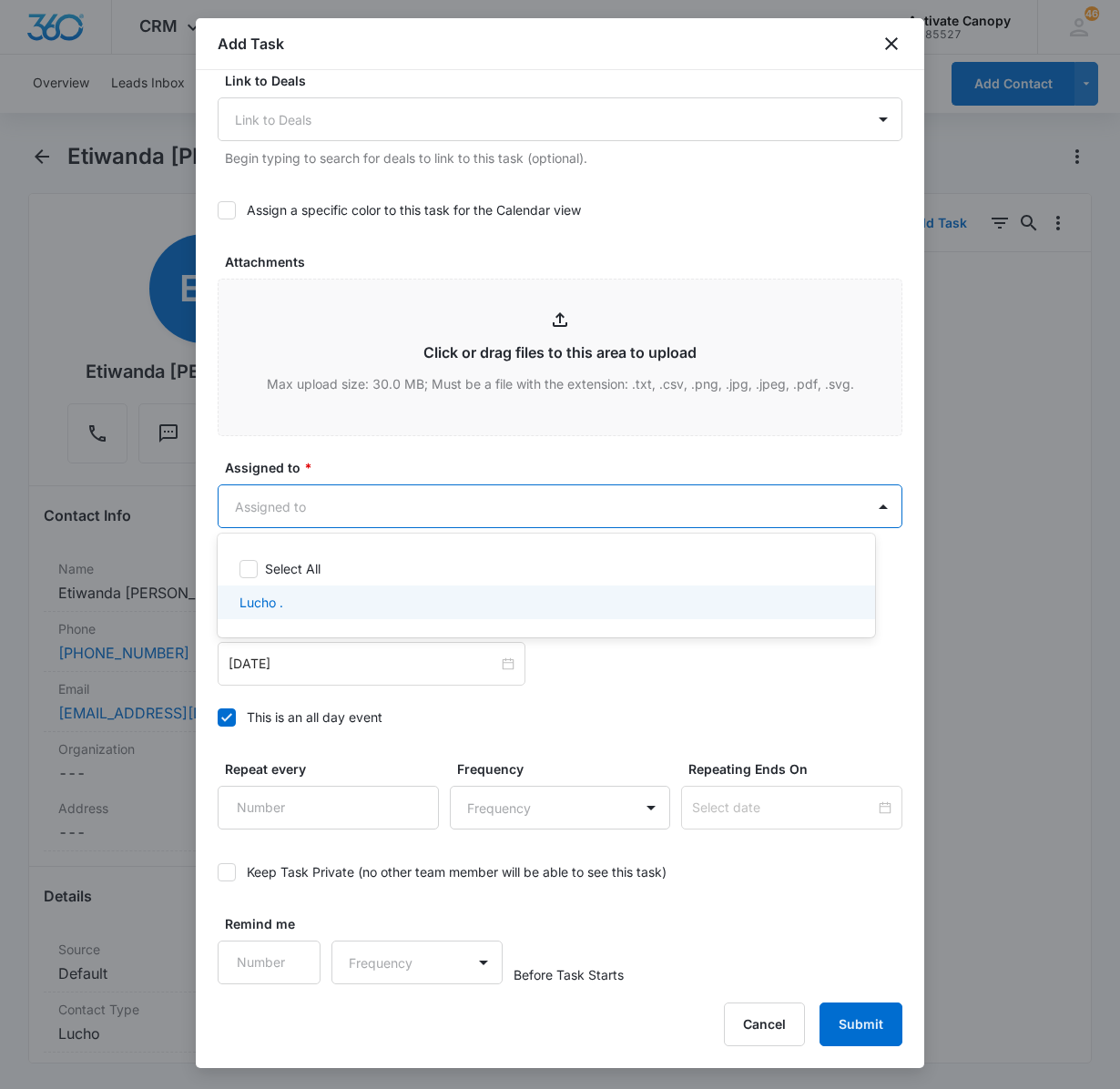
click at [547, 597] on div "Lucho ." at bounding box center [544, 602] width 610 height 19
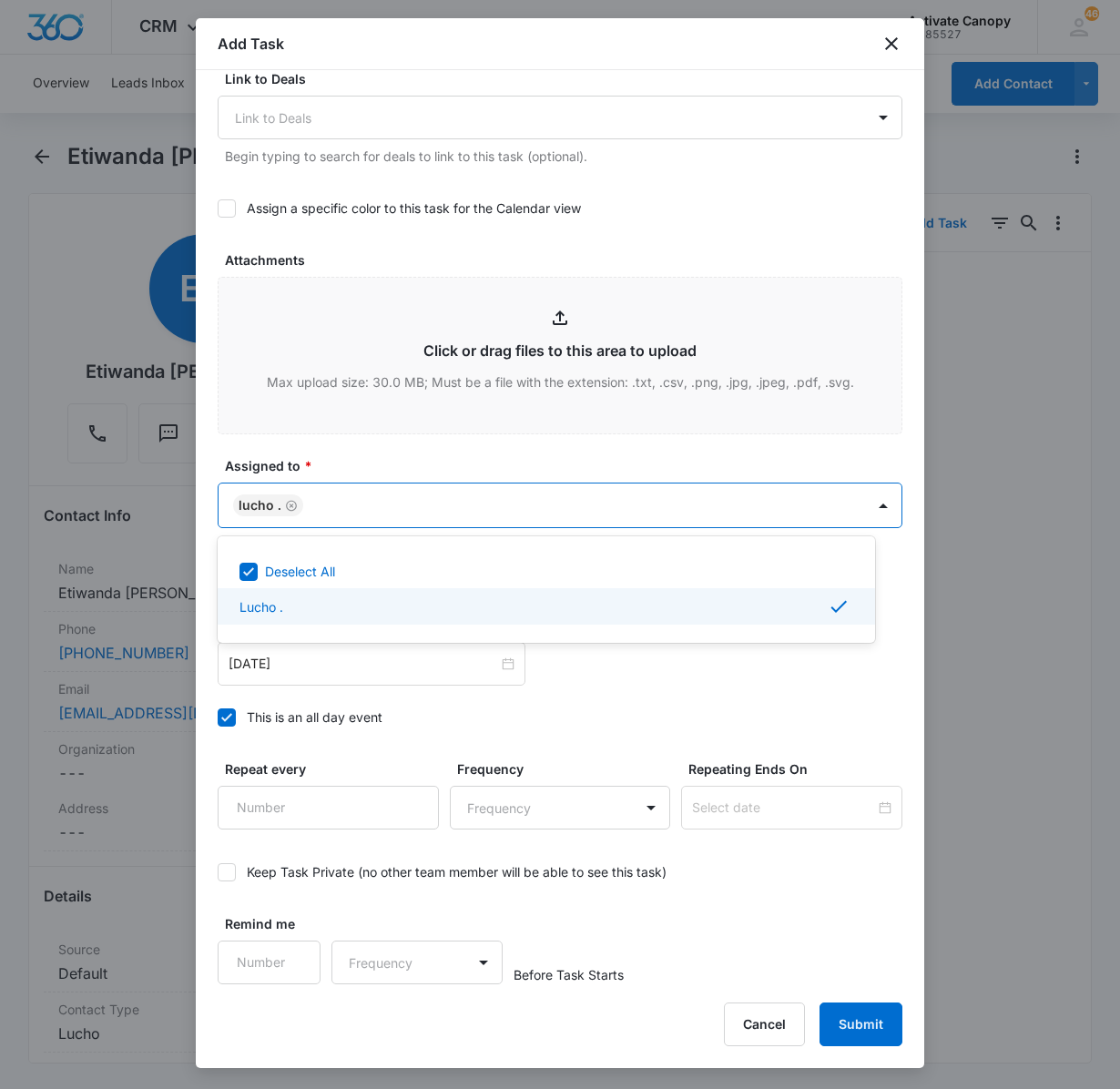
click at [854, 1002] on div at bounding box center [560, 544] width 1120 height 1089
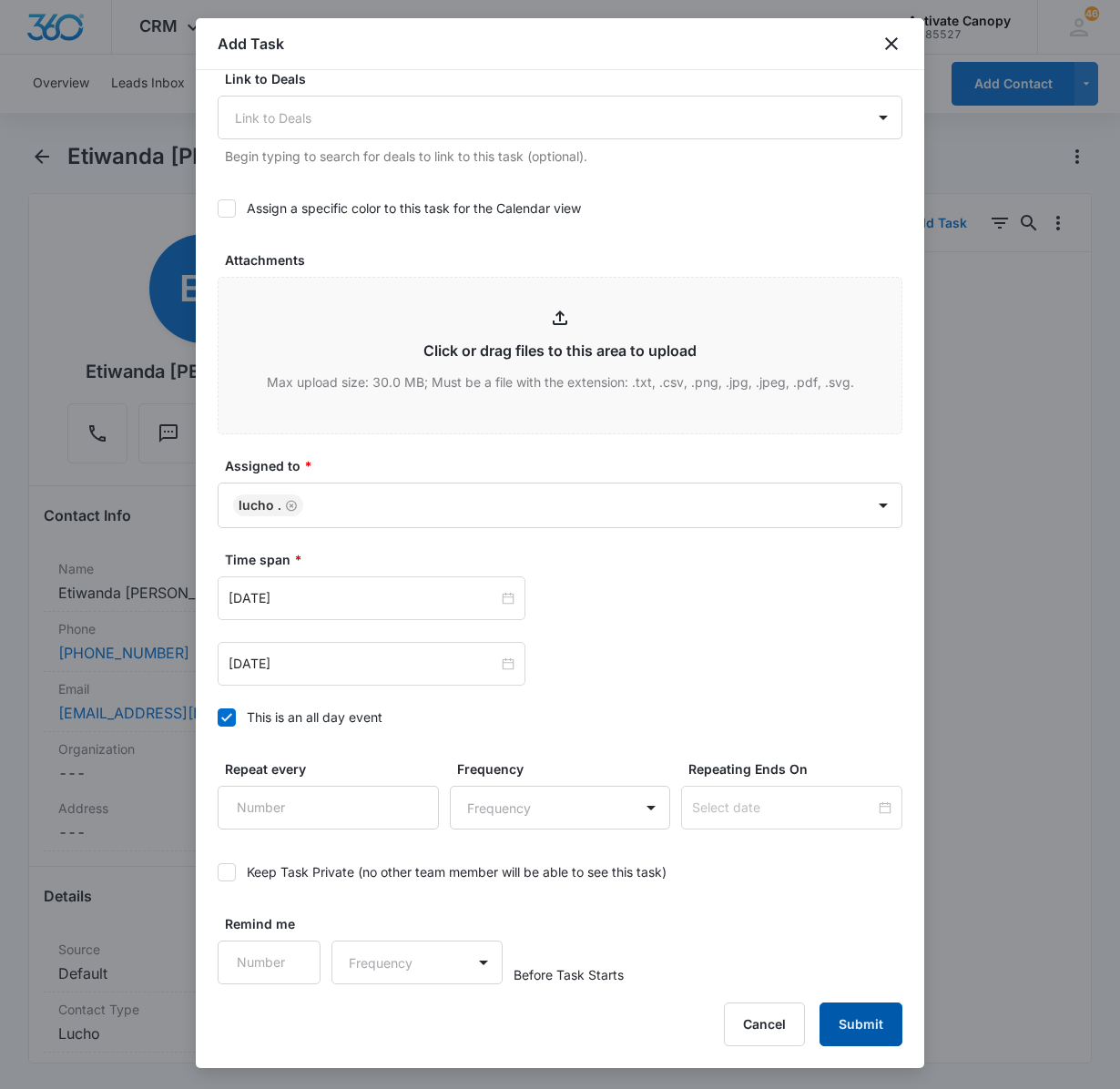
click at [869, 1031] on button "Submit" at bounding box center [860, 1025] width 83 height 44
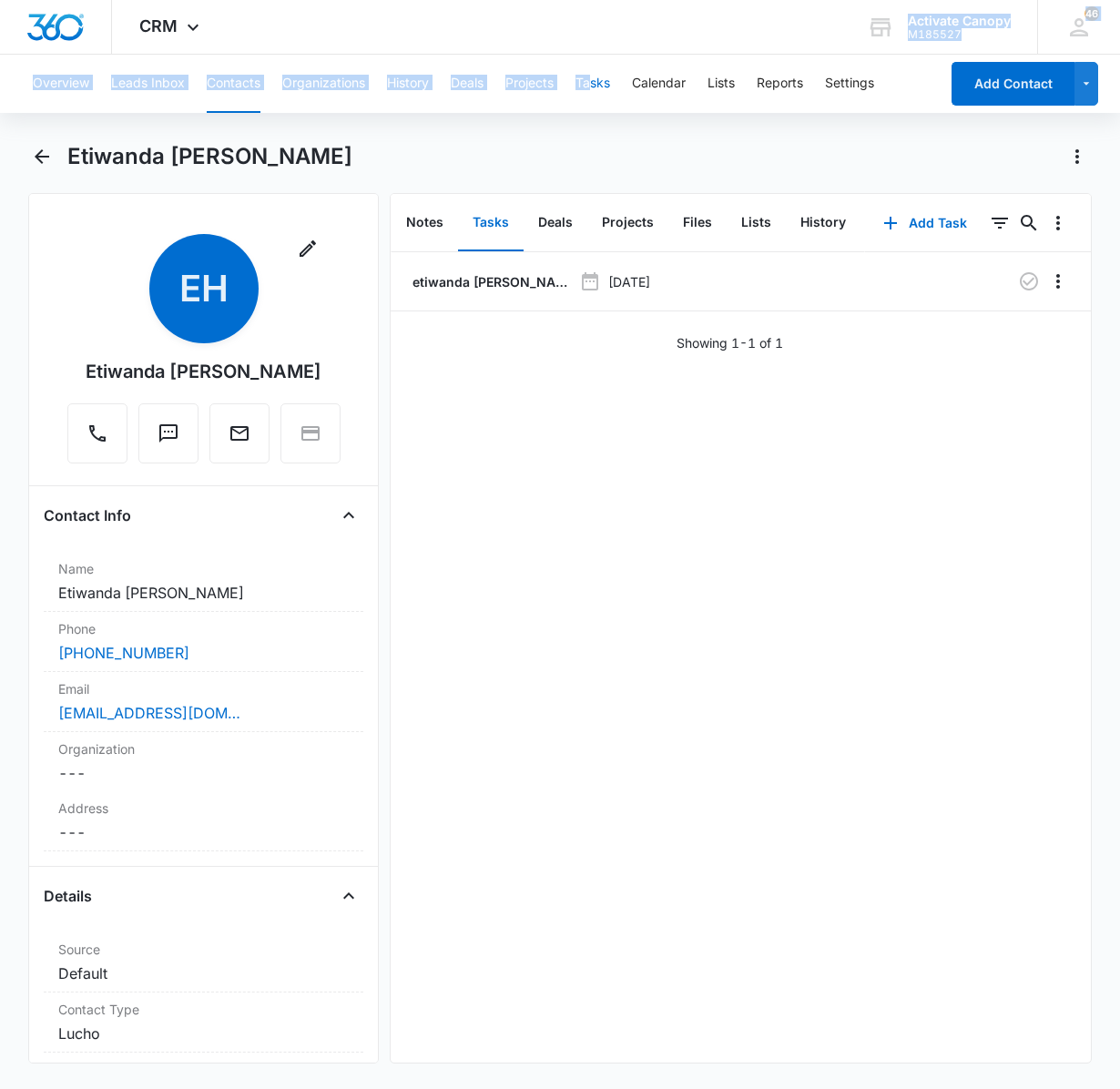
drag, startPoint x: 416, startPoint y: 48, endPoint x: 593, endPoint y: 85, distance: 180.8
click at [593, 85] on div "CRM Apps Reputation Websites Forms CRM Email Social Content Ads Intelligence Fi…" at bounding box center [560, 542] width 1120 height 1085
click at [593, 85] on button "Tasks" at bounding box center [593, 84] width 35 height 59
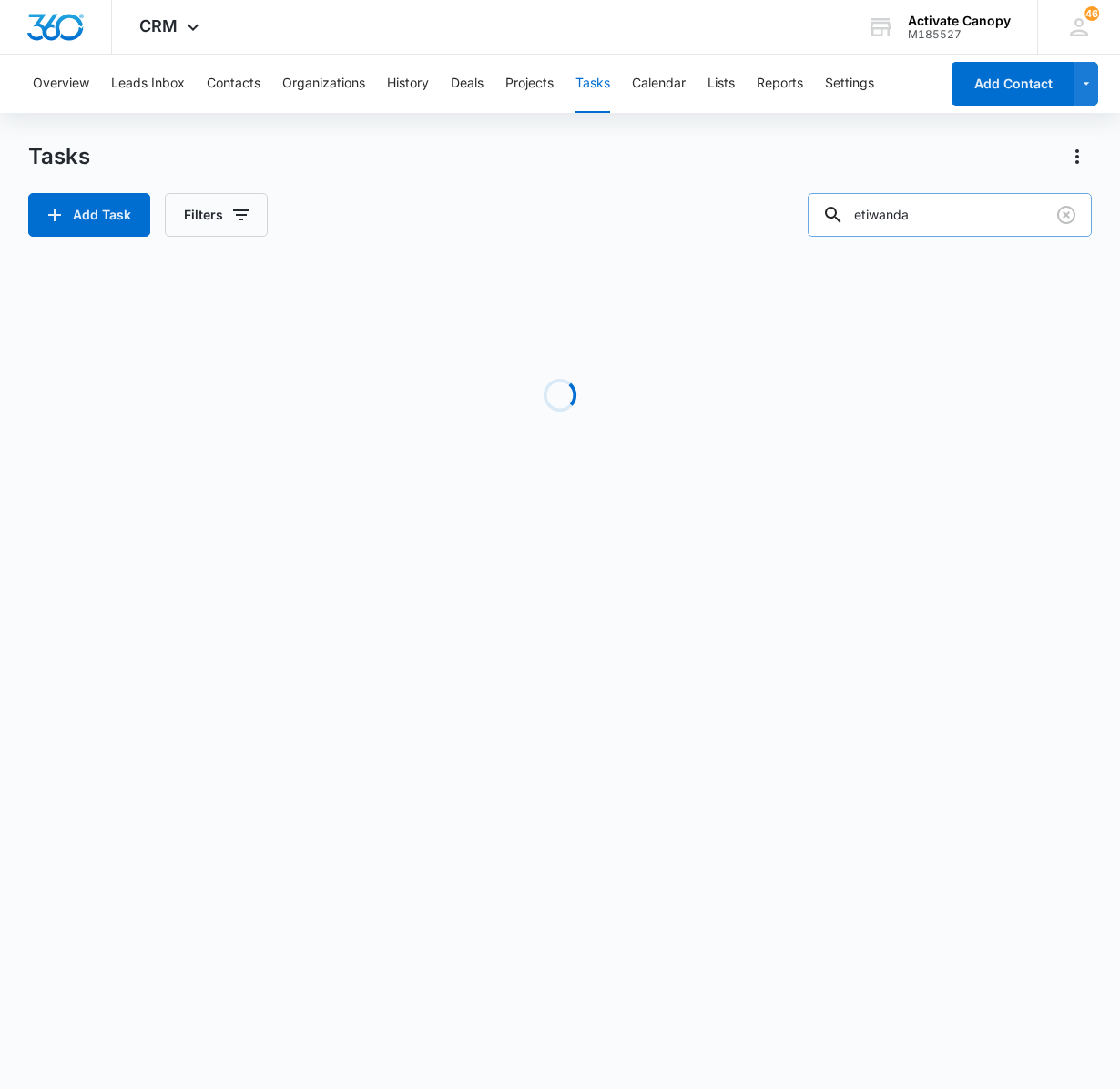
click at [941, 204] on input "etiwanda" at bounding box center [950, 215] width 284 height 44
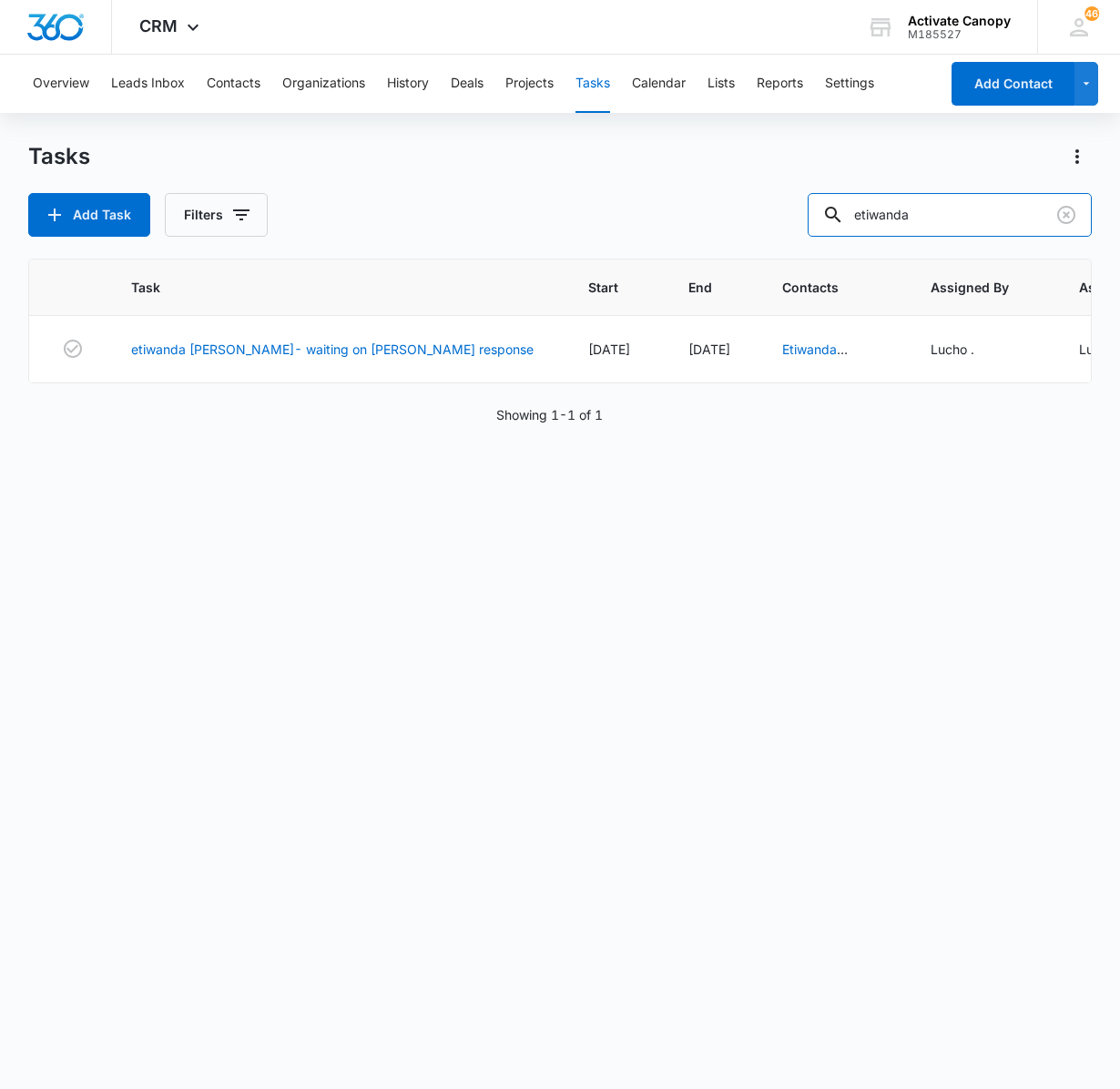
scroll to position [0, 259]
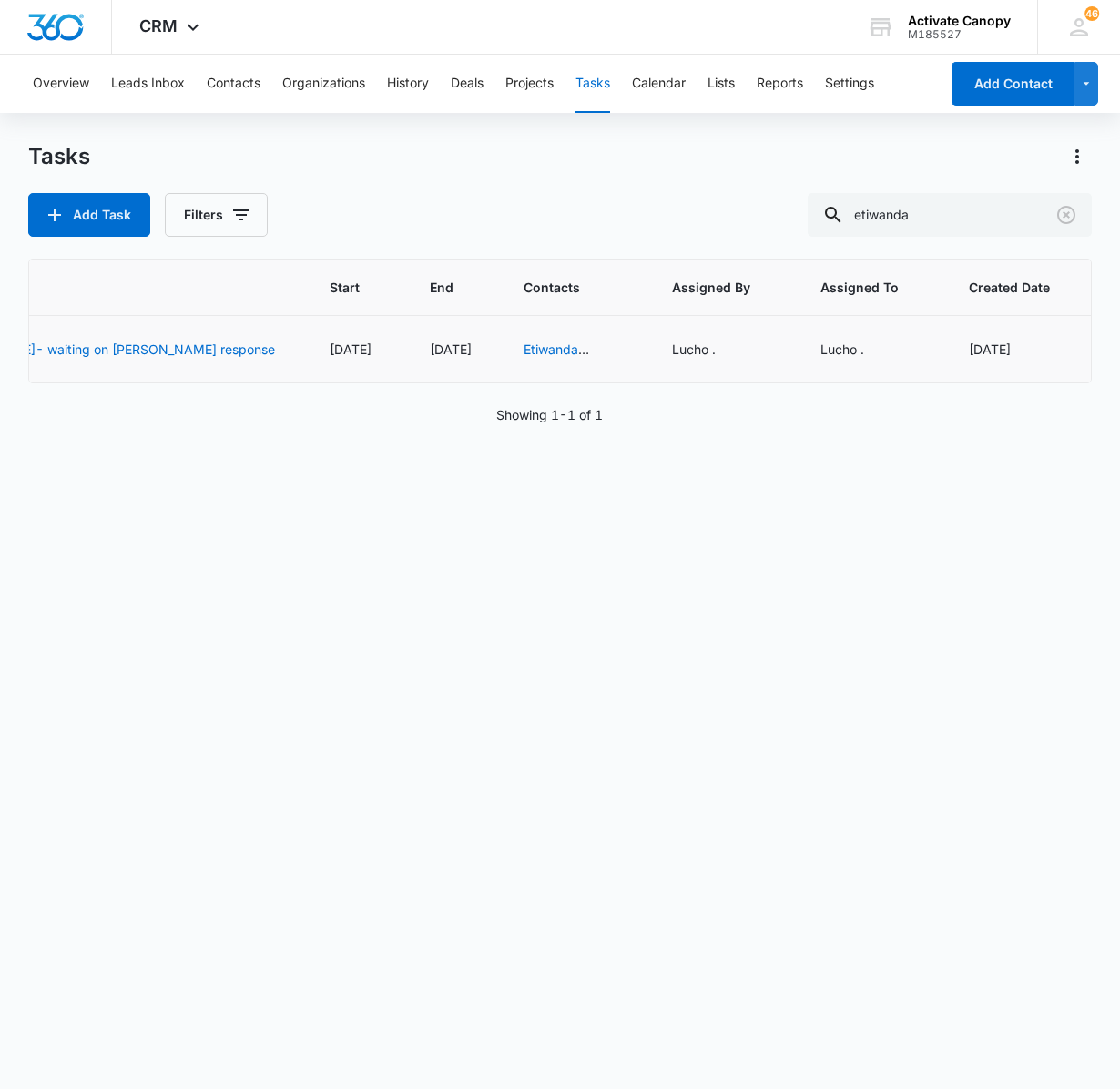
click at [1119, 353] on icon "button" at bounding box center [1135, 350] width 22 height 22
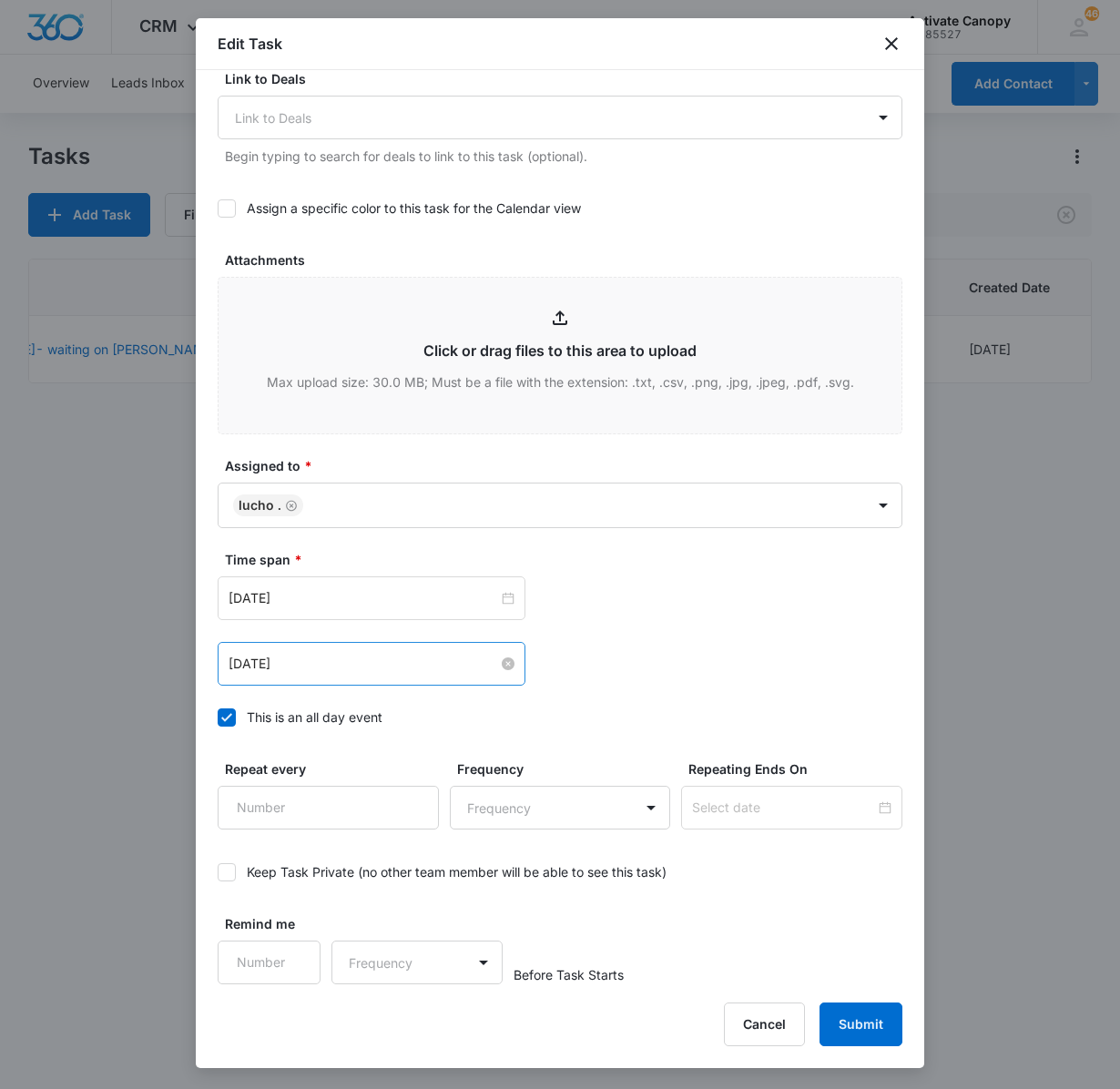
scroll to position [649, 0]
click at [754, 1007] on button "Cancel" at bounding box center [764, 1025] width 81 height 44
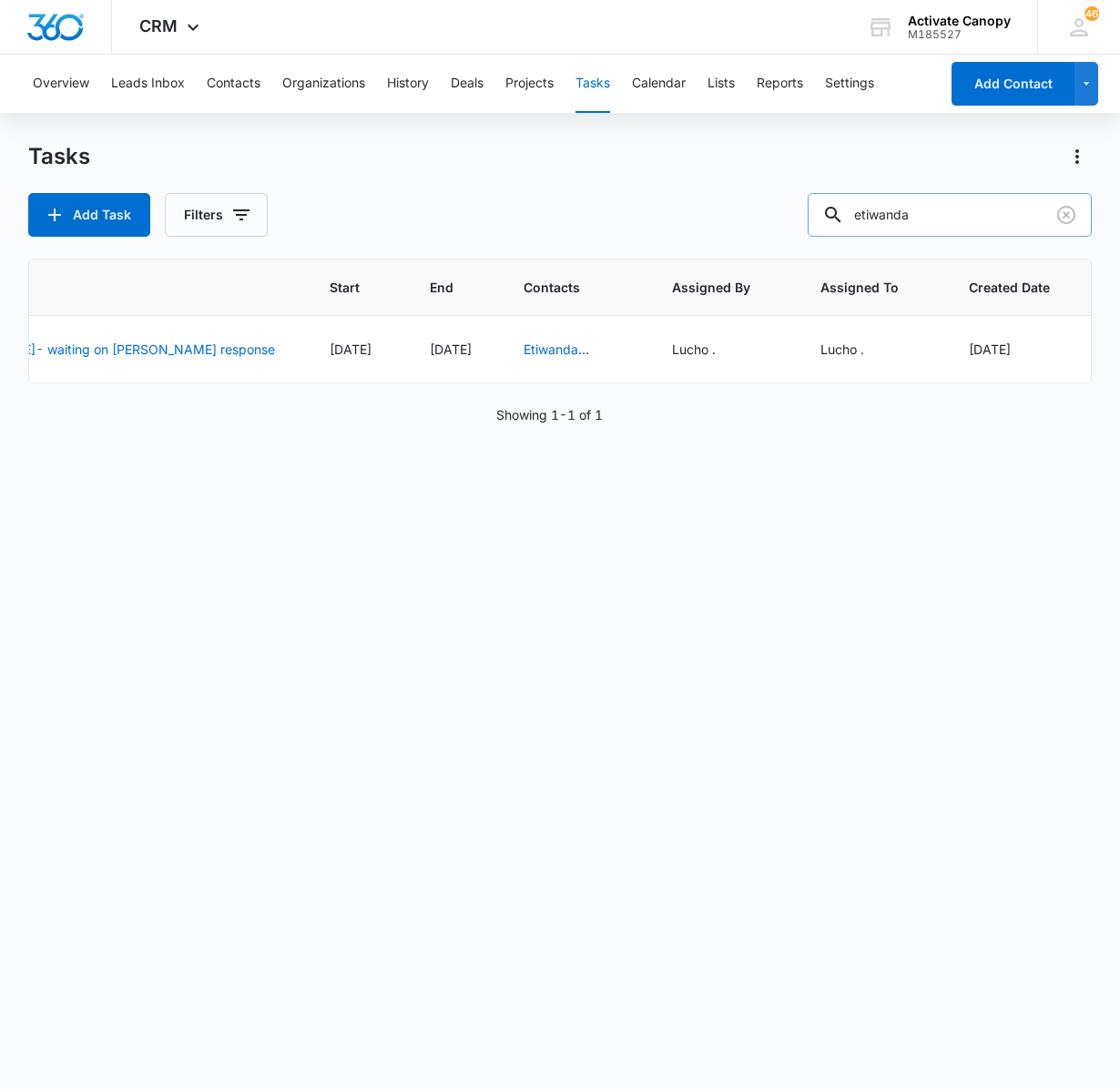
click at [924, 198] on input "etiwanda" at bounding box center [950, 215] width 284 height 44
click at [763, 213] on div "Add Task Filters etiwanda" at bounding box center [560, 215] width 1064 height 44
click at [1119, 346] on icon "button" at bounding box center [1135, 350] width 22 height 22
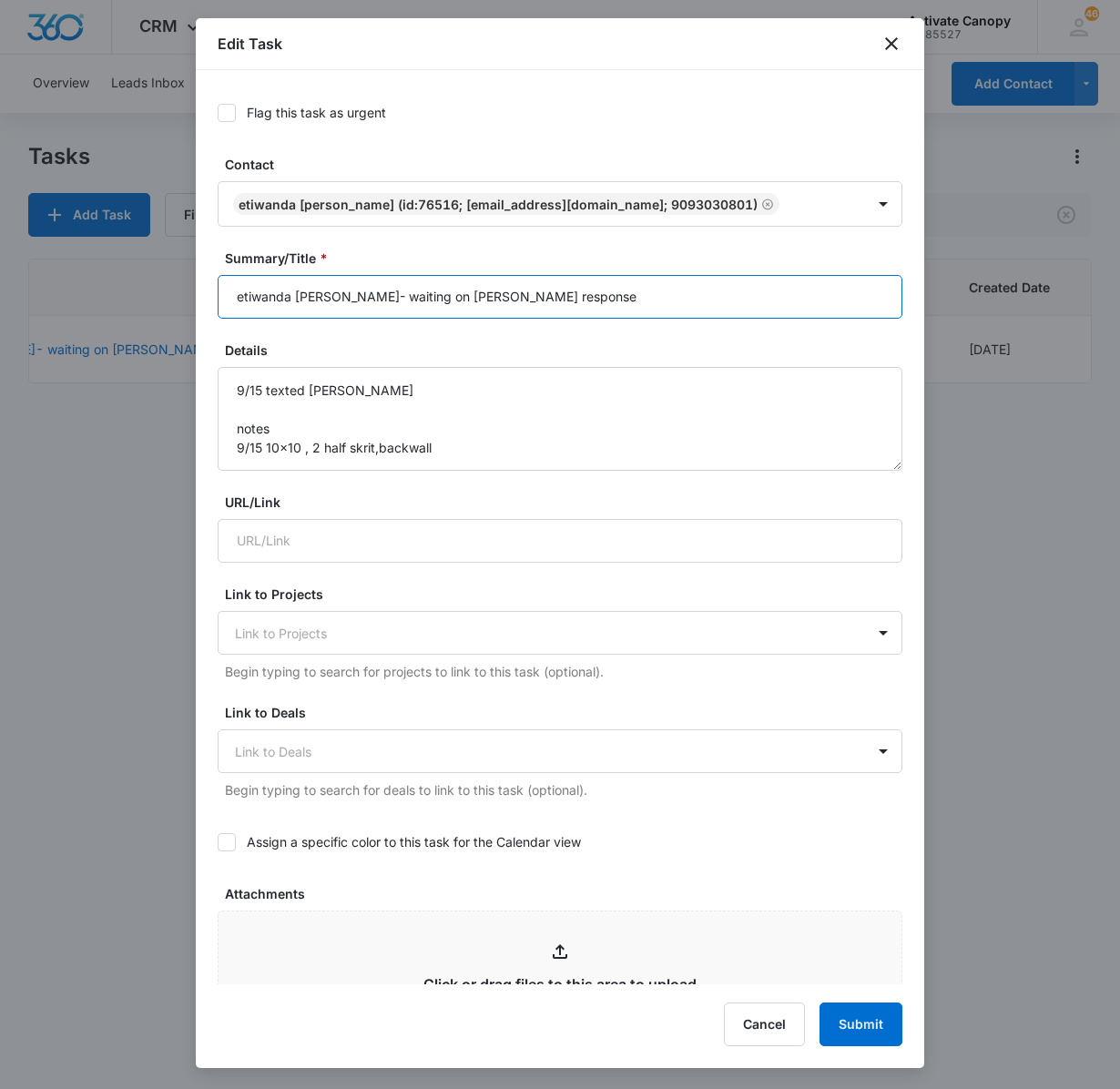
click at [310, 301] on input "etiwanda [PERSON_NAME]- waiting on [PERSON_NAME] response" at bounding box center [560, 297] width 685 height 44
click at [514, 305] on input "etiwanda [PERSON_NAME]- waiting on [PERSON_NAME] response" at bounding box center [560, 297] width 685 height 44
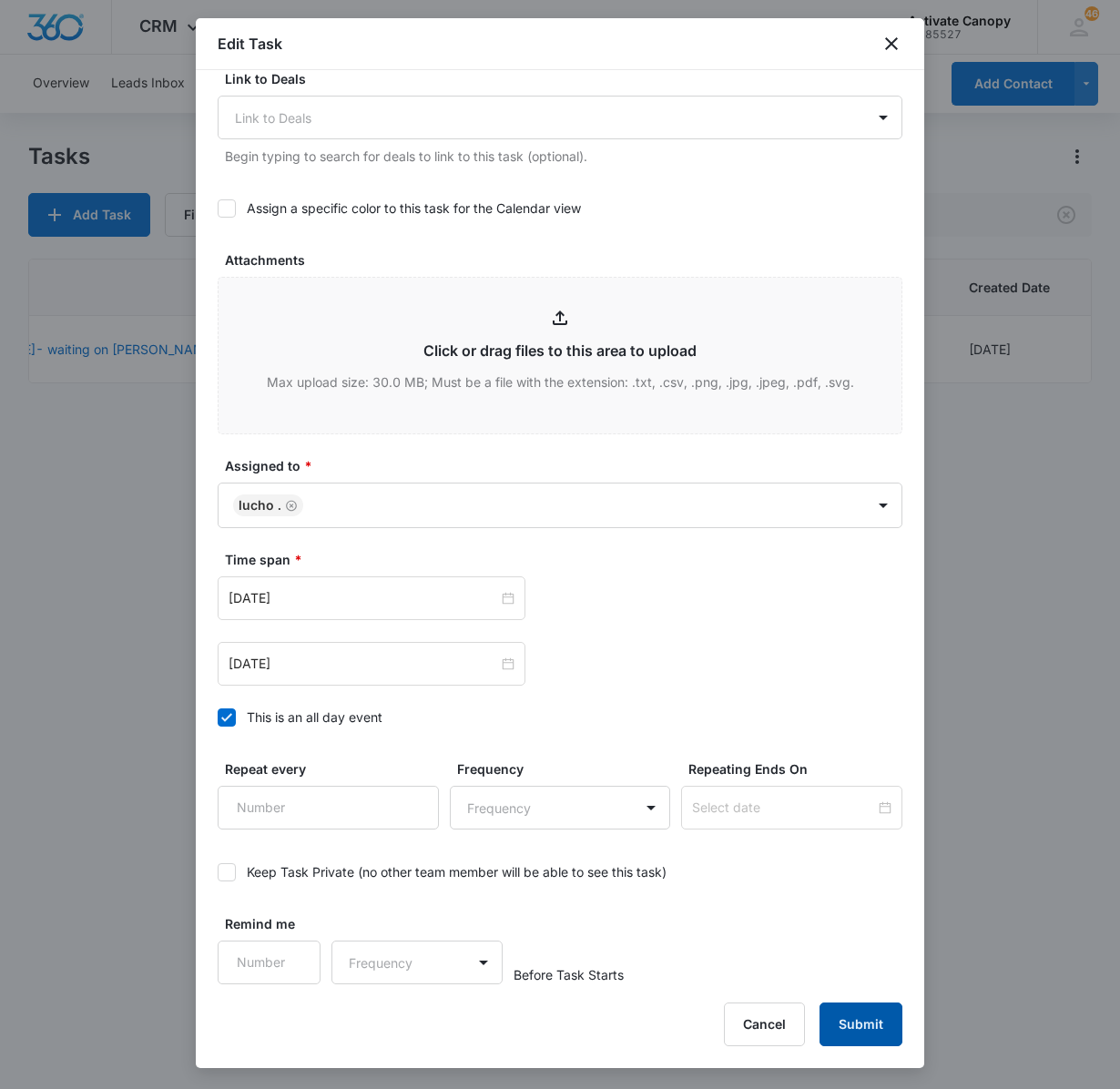
type input "etiwanda [PERSON_NAME]- waiting on [PERSON_NAME] response (for new car biz)"
click at [870, 1020] on button "Submit" at bounding box center [860, 1025] width 83 height 44
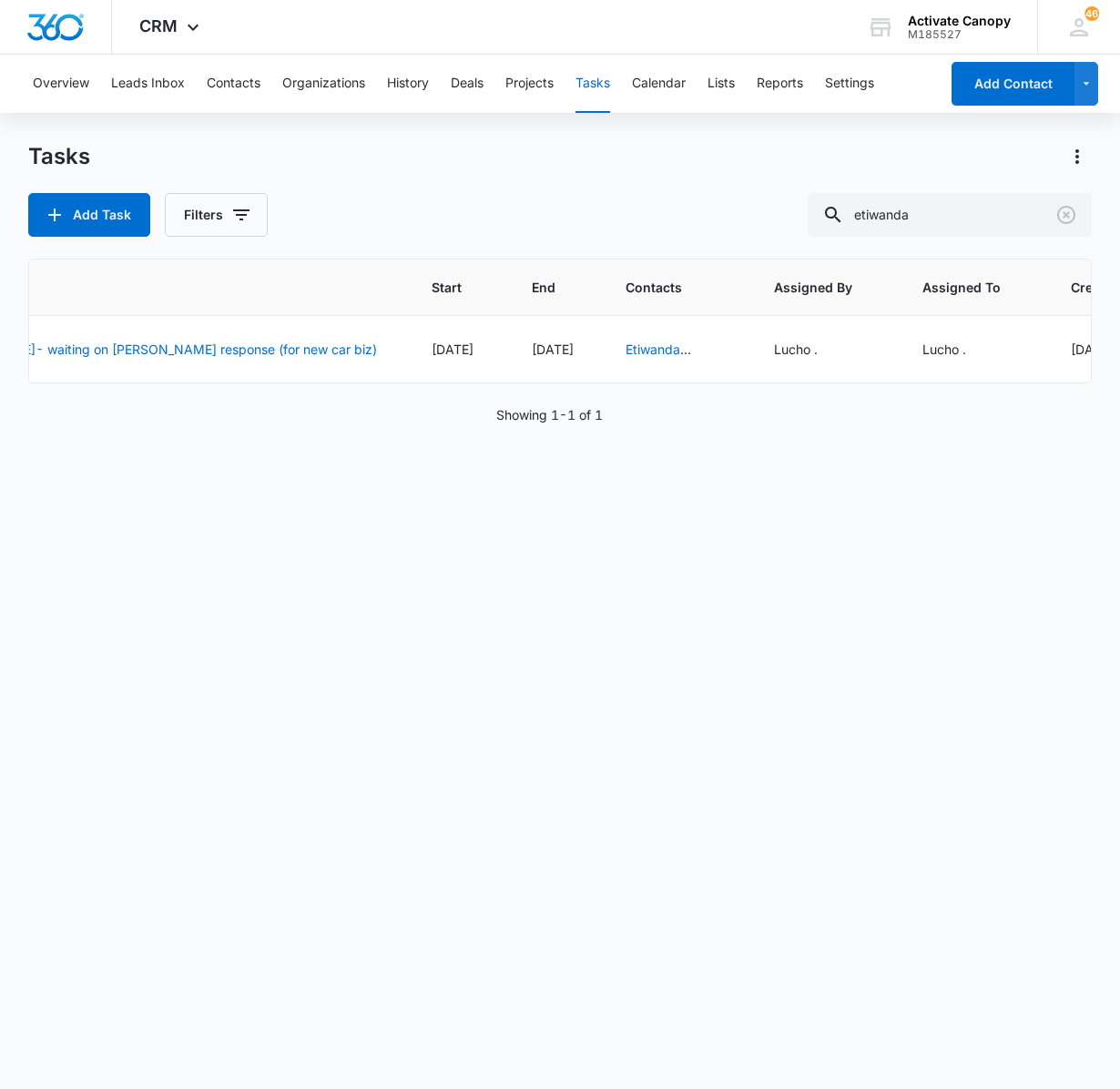
click at [140, 610] on div "Task Start End Contacts Assigned By Assigned To Created Date etiwanda [PERSON_N…" at bounding box center [560, 662] width 1064 height 807
click at [945, 213] on input "etiwanda" at bounding box center [950, 215] width 284 height 44
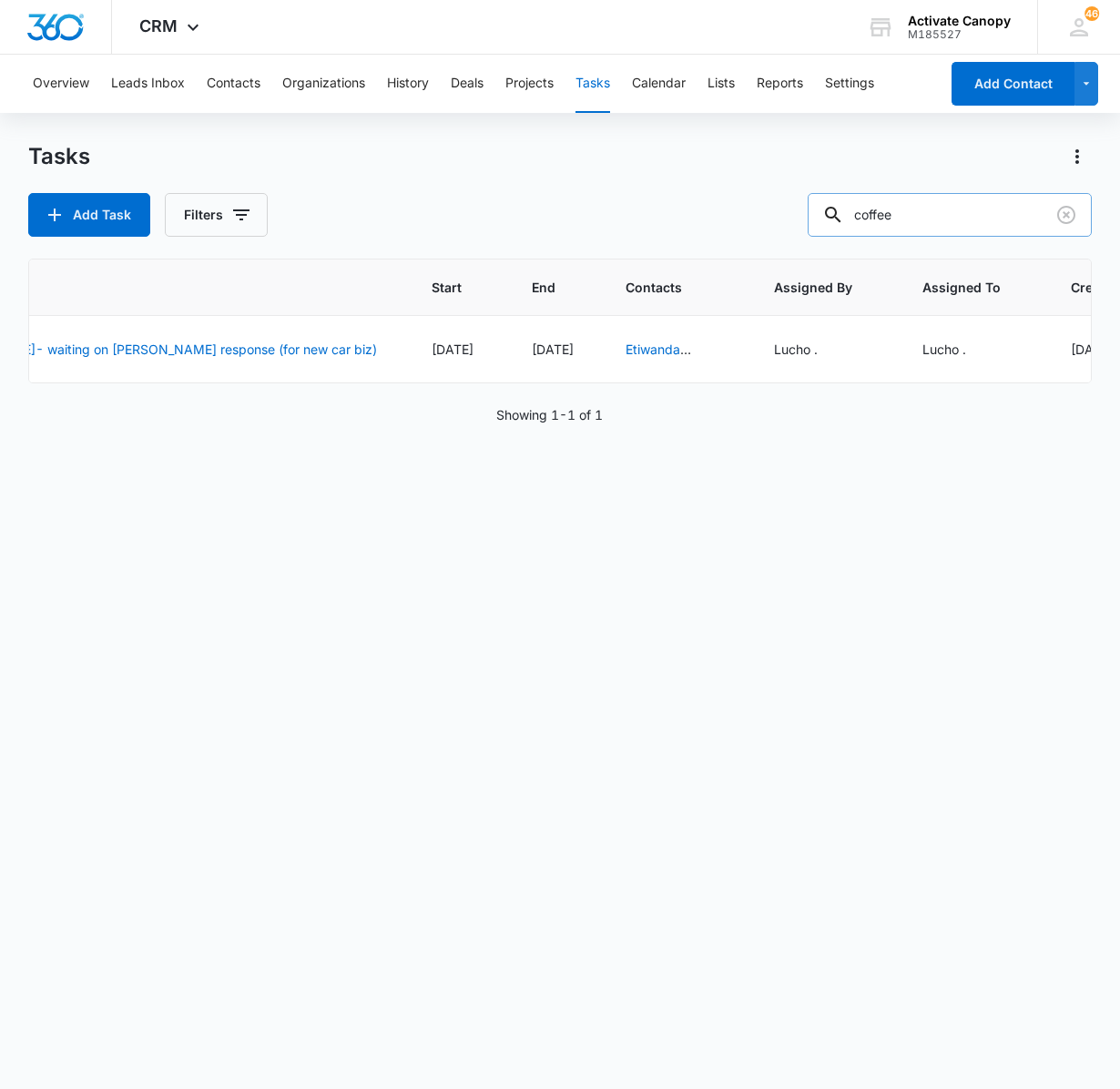
type input "coffee"
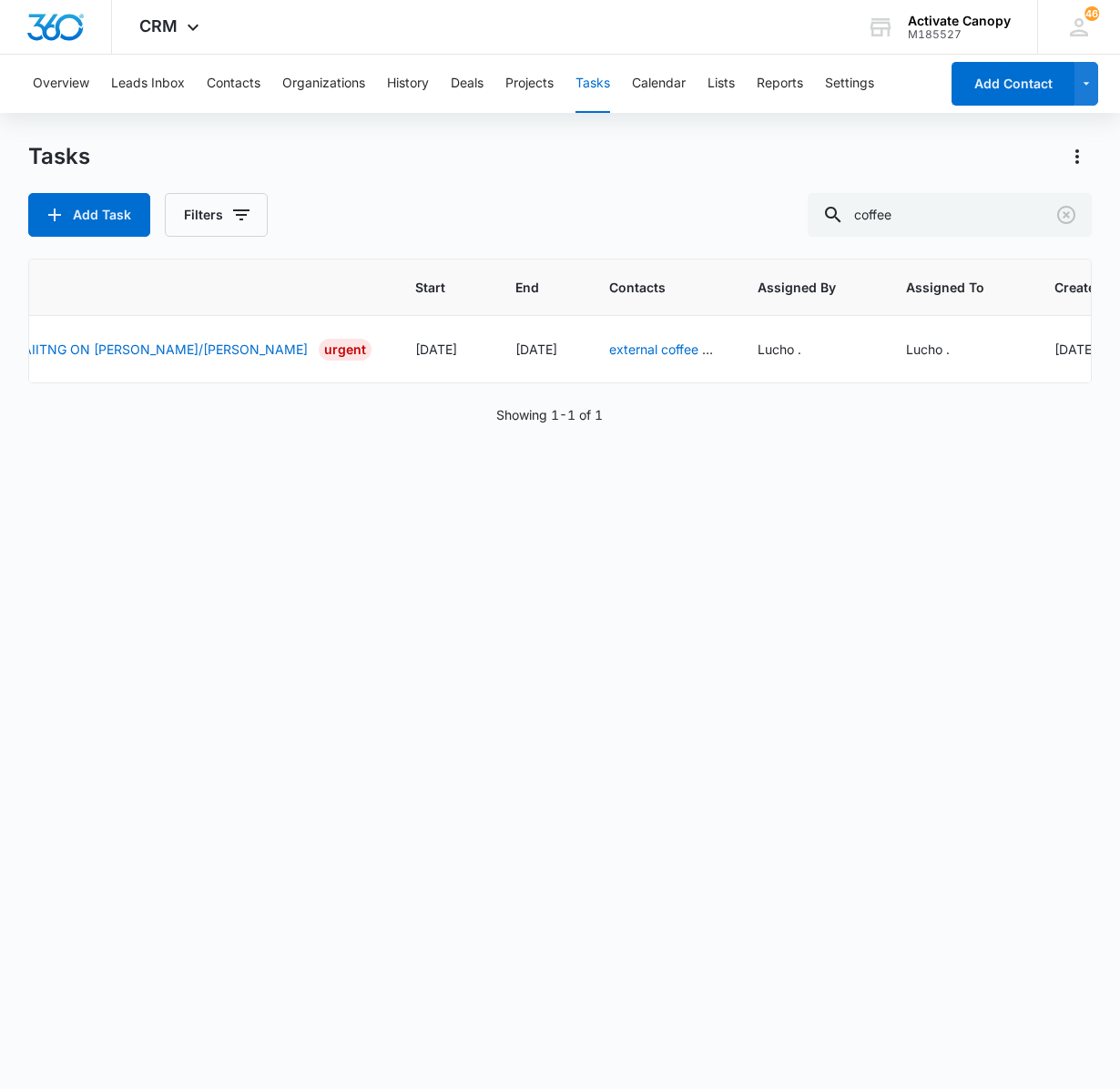
drag, startPoint x: 887, startPoint y: 423, endPoint x: 931, endPoint y: 423, distance: 44.0
click at [931, 423] on div "Task Start End Contacts Assigned By Assigned To Created Date (needs it by [DATE…" at bounding box center [560, 662] width 1064 height 807
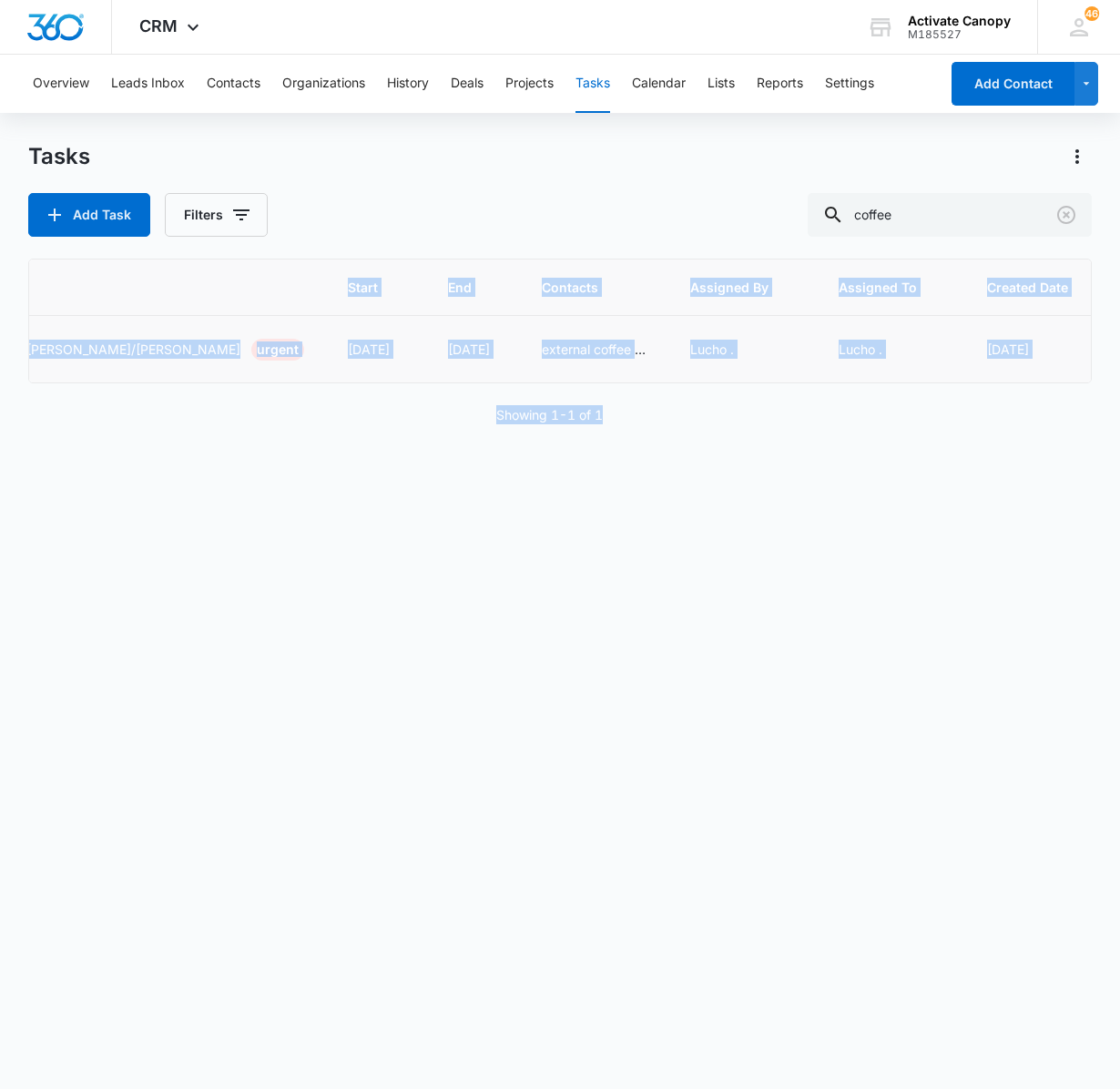
drag, startPoint x: 939, startPoint y: 505, endPoint x: 989, endPoint y: 346, distance: 166.7
click at [989, 346] on div "Task Start End Contacts Assigned By Assigned To Created Date (needs it by [DATE…" at bounding box center [560, 662] width 1064 height 807
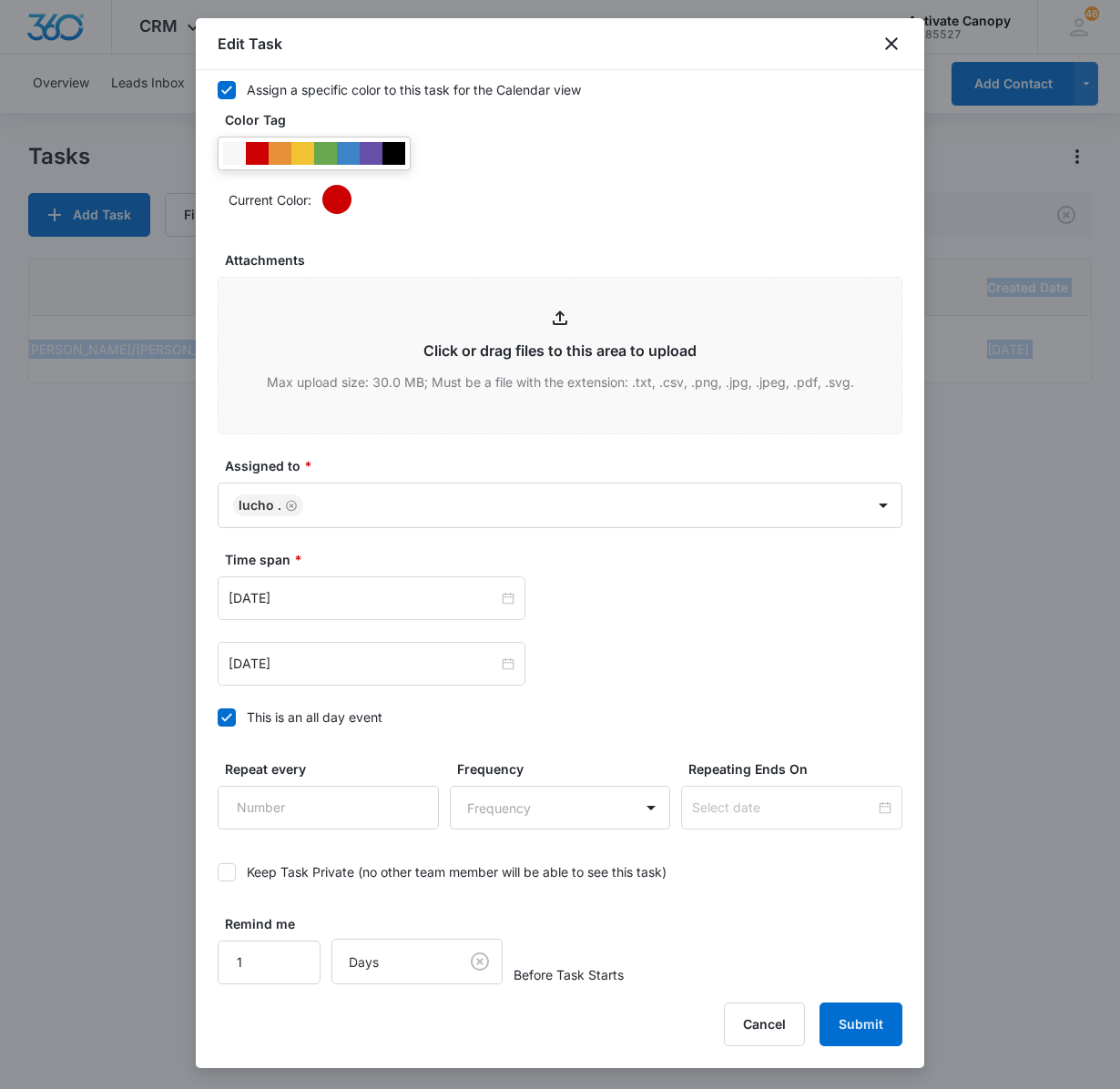
scroll to position [817, 0]
click at [312, 660] on input "[DATE]" at bounding box center [363, 664] width 270 height 20
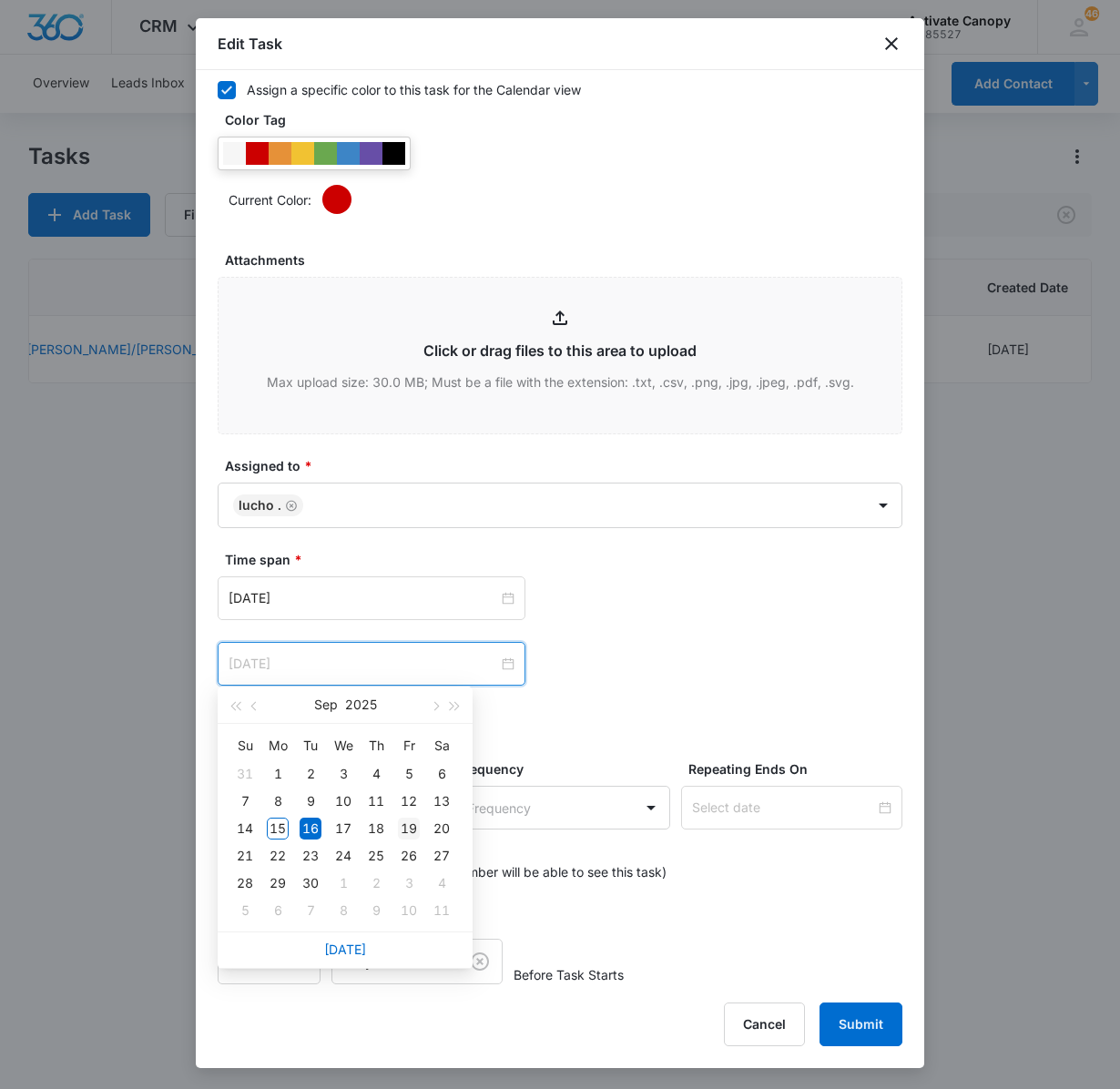
type input "[DATE]"
click at [401, 830] on div "19" at bounding box center [409, 828] width 22 height 22
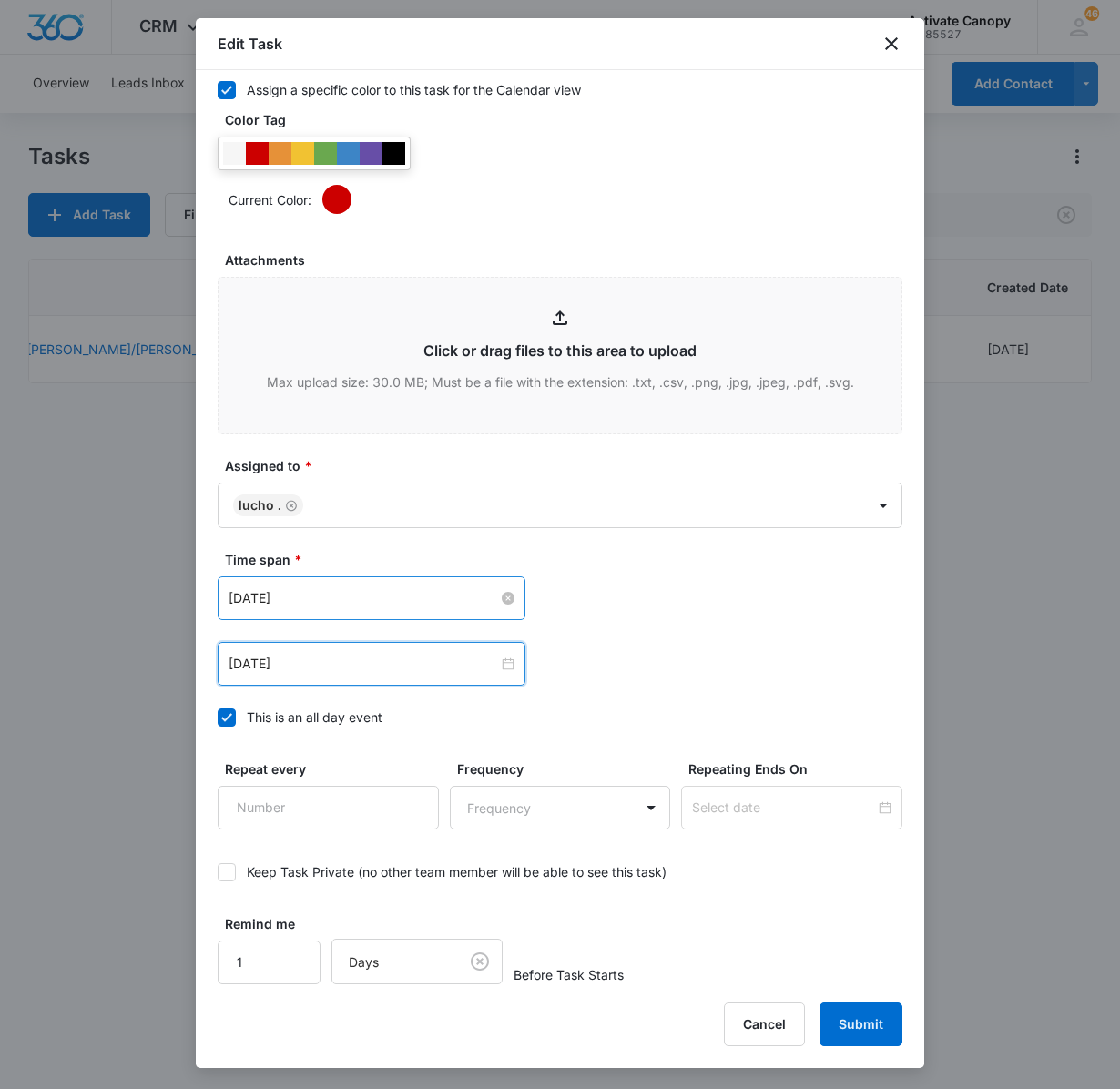
click at [373, 599] on input "[DATE]" at bounding box center [363, 598] width 270 height 20
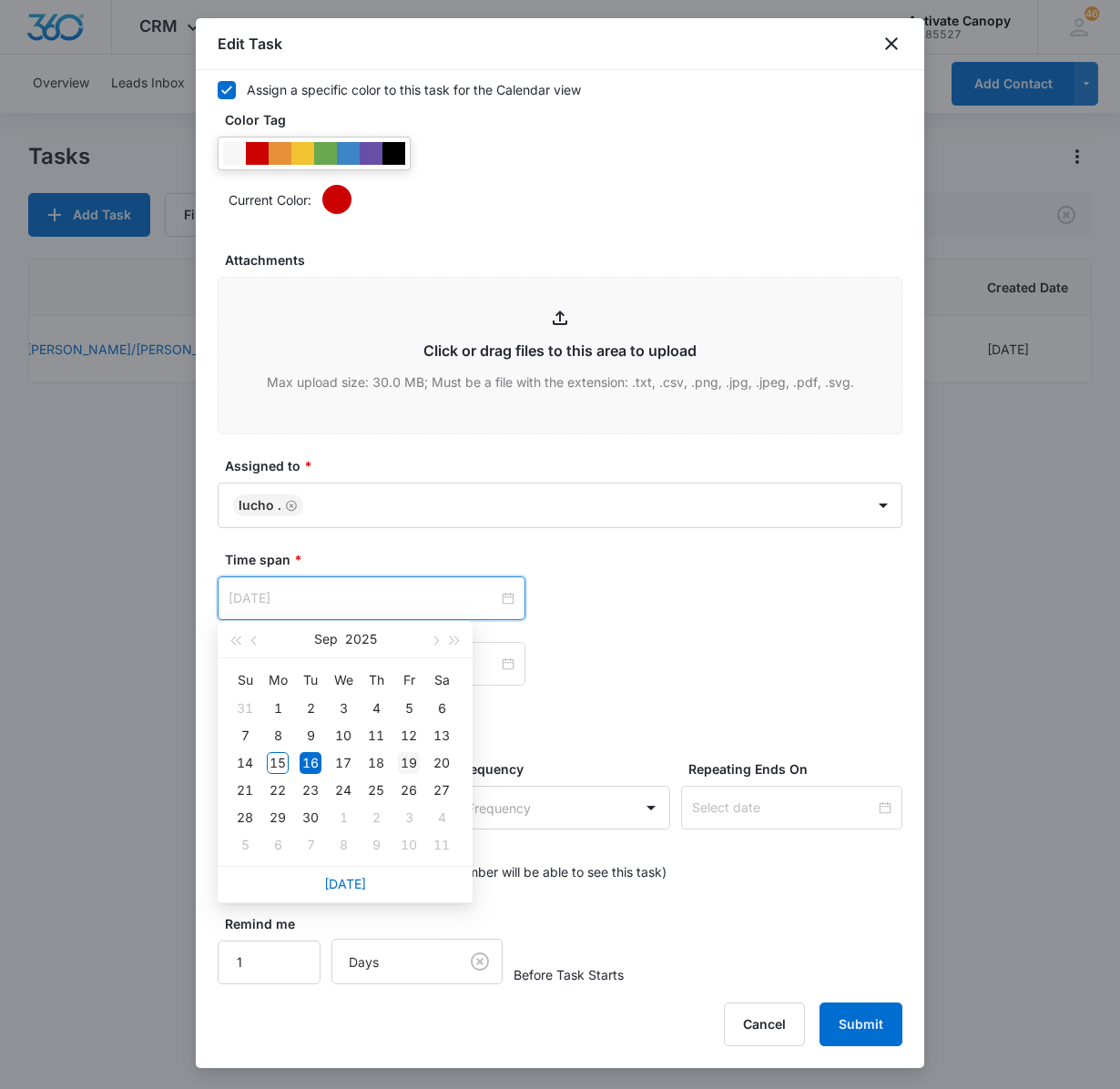
type input "[DATE]"
click at [410, 761] on div "19" at bounding box center [409, 763] width 22 height 22
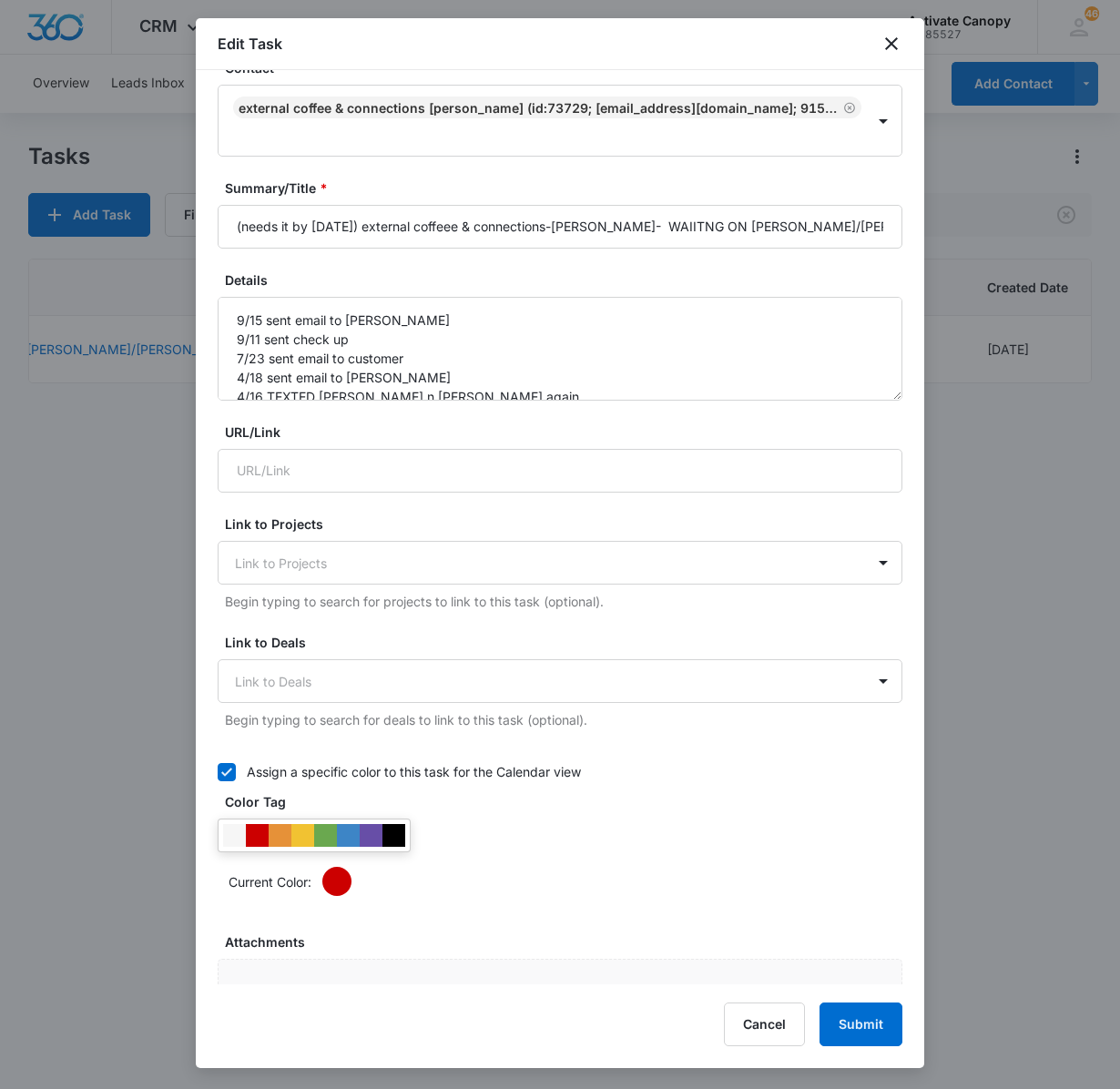
scroll to position [0, 0]
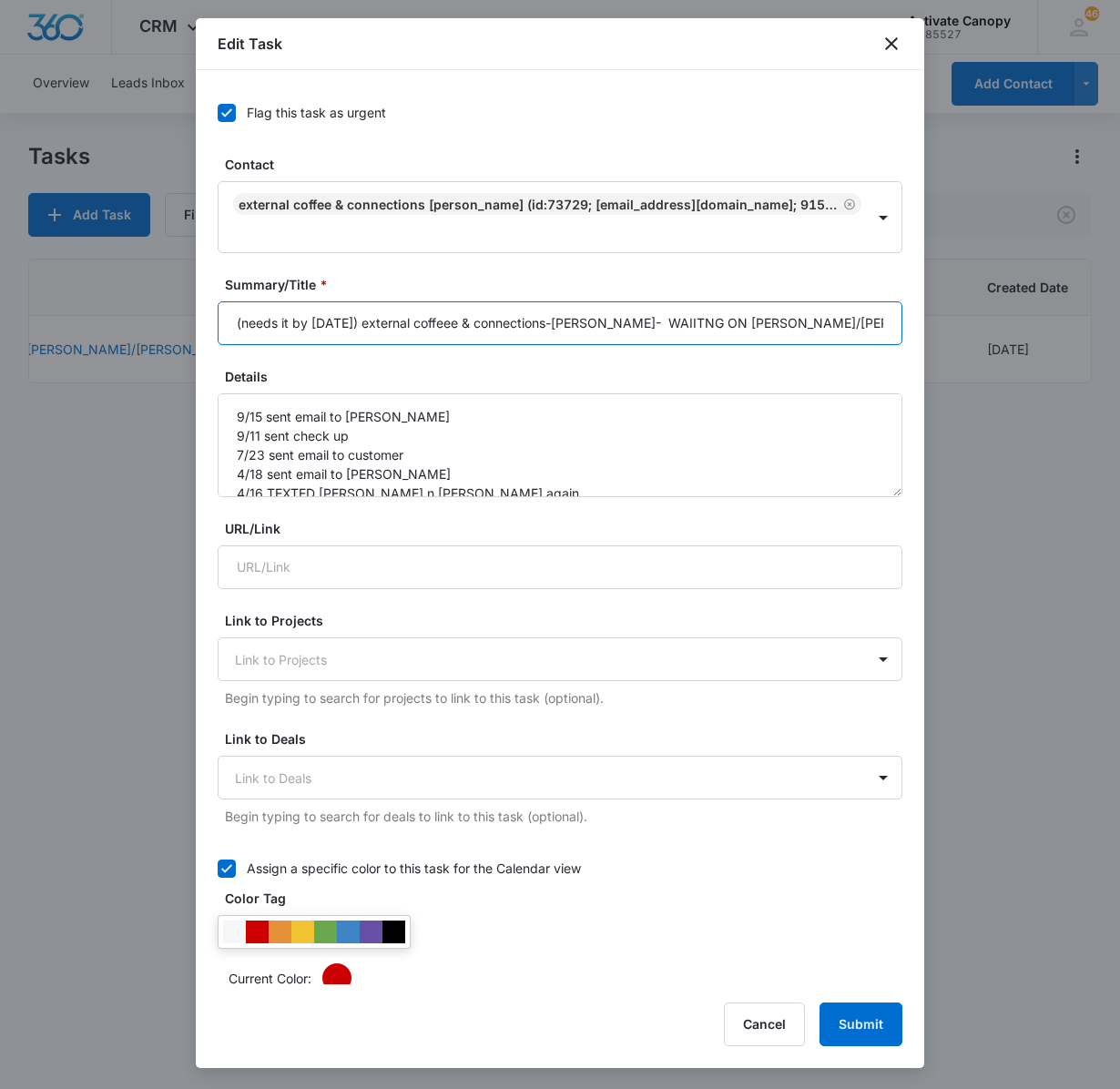
click at [836, 328] on input "(needs it by [DATE]) external coffeee & connections-[PERSON_NAME]- WAIITNG ON […" at bounding box center [560, 324] width 685 height 44
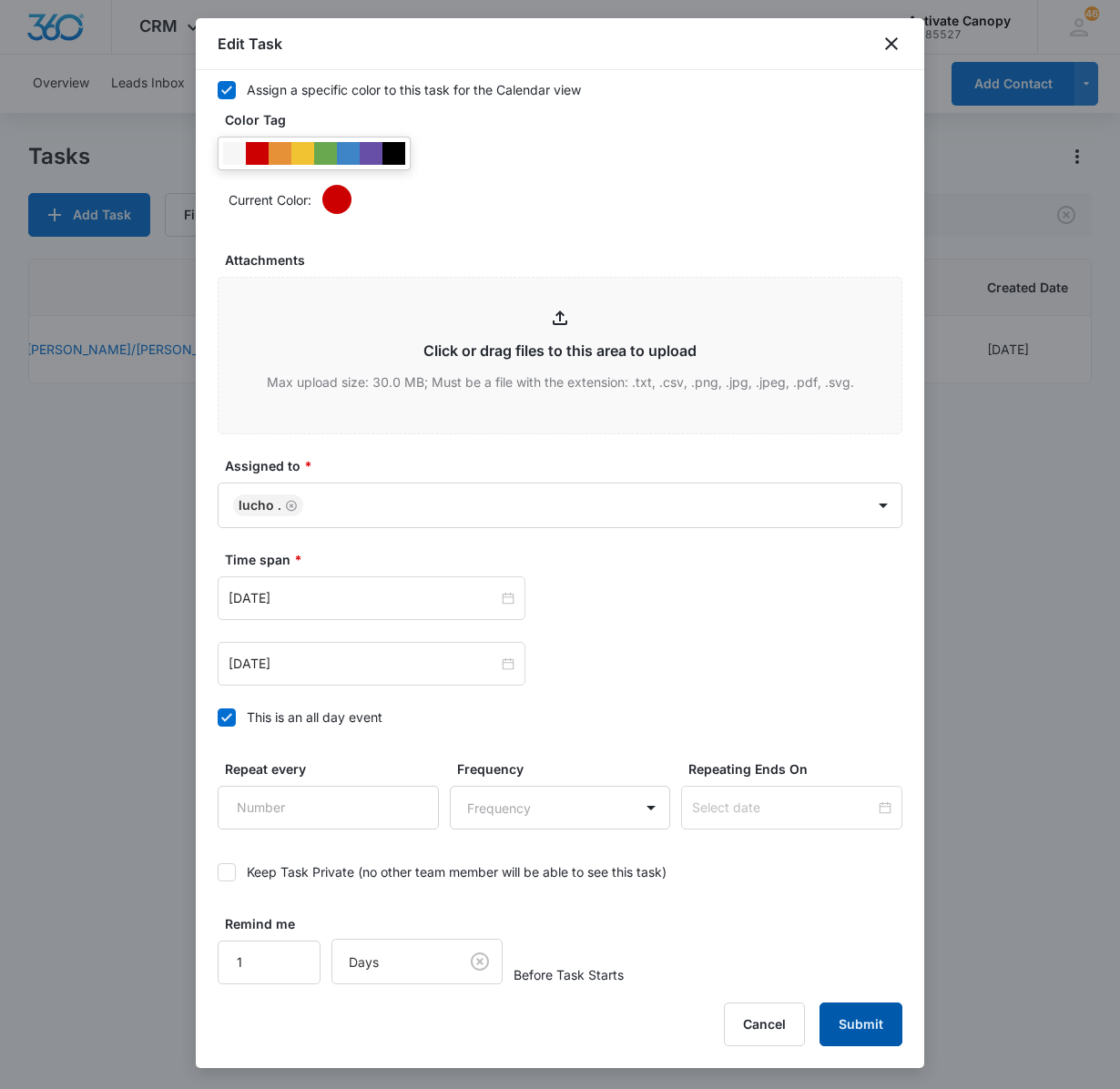
type input "(needs it by [DATE]) external coffeee & connections-[PERSON_NAME]- WAIITNG ON […"
click at [856, 1028] on button "Submit" at bounding box center [860, 1025] width 83 height 44
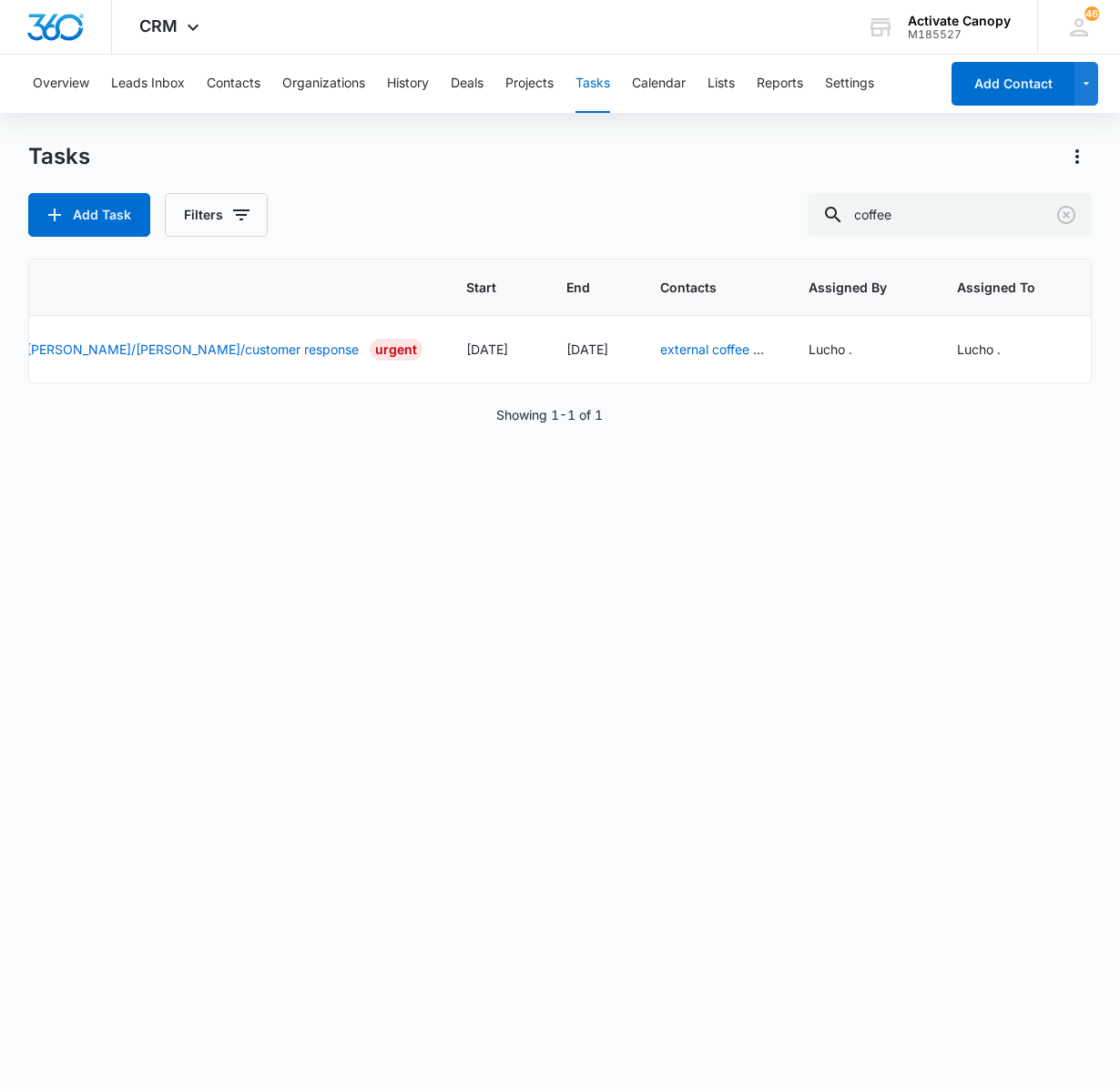
click at [335, 549] on div "Task Start End Contacts Assigned By Assigned To Created Date (needs it by [DATE…" at bounding box center [560, 662] width 1064 height 807
click at [943, 211] on input "coffee" at bounding box center [950, 215] width 284 height 44
type input "etiwanda"
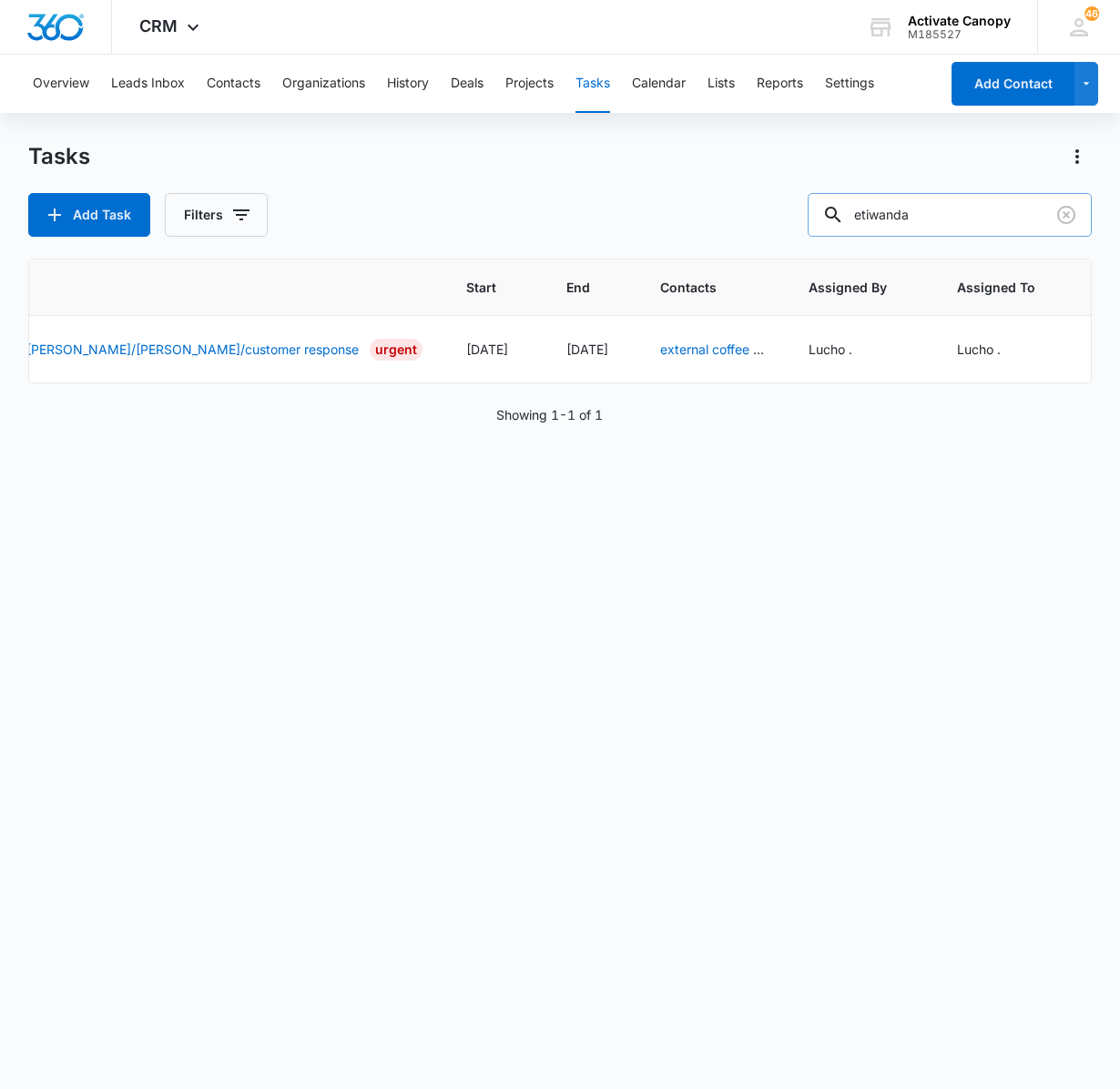
scroll to position [0, 362]
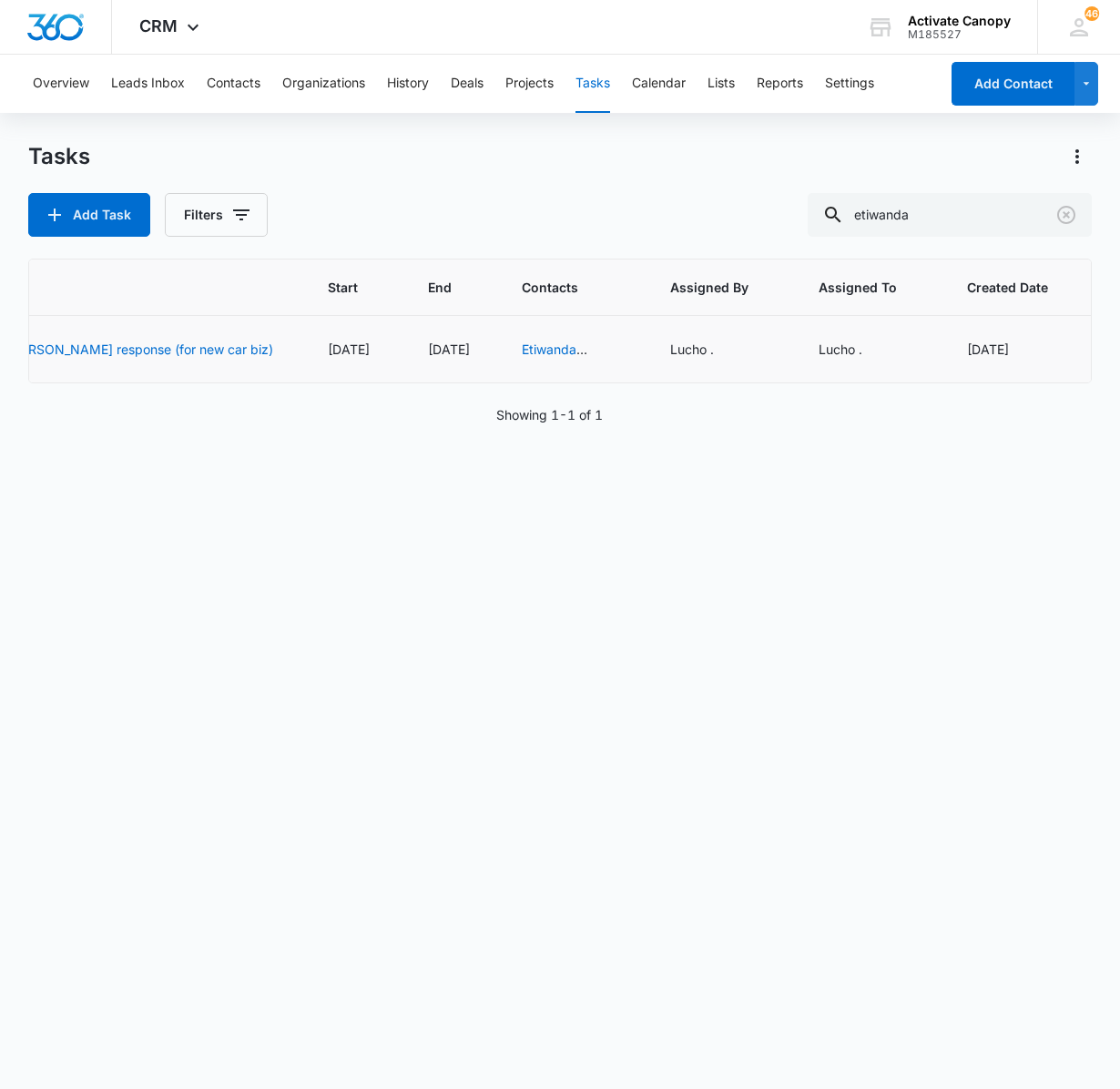
drag, startPoint x: 972, startPoint y: 348, endPoint x: 996, endPoint y: 353, distance: 24.5
click at [1119, 353] on icon "button" at bounding box center [1133, 350] width 22 height 22
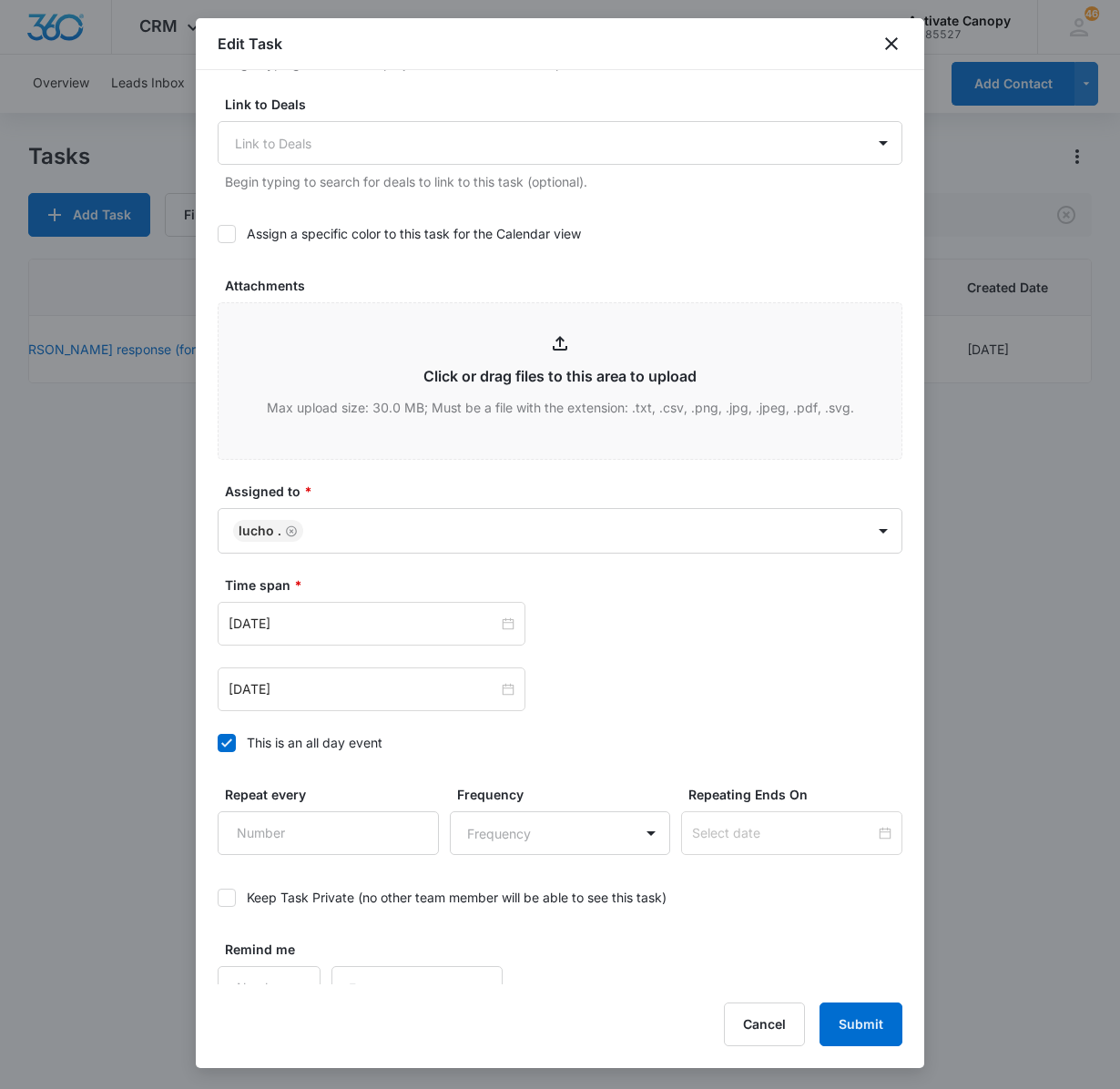
scroll to position [649, 0]
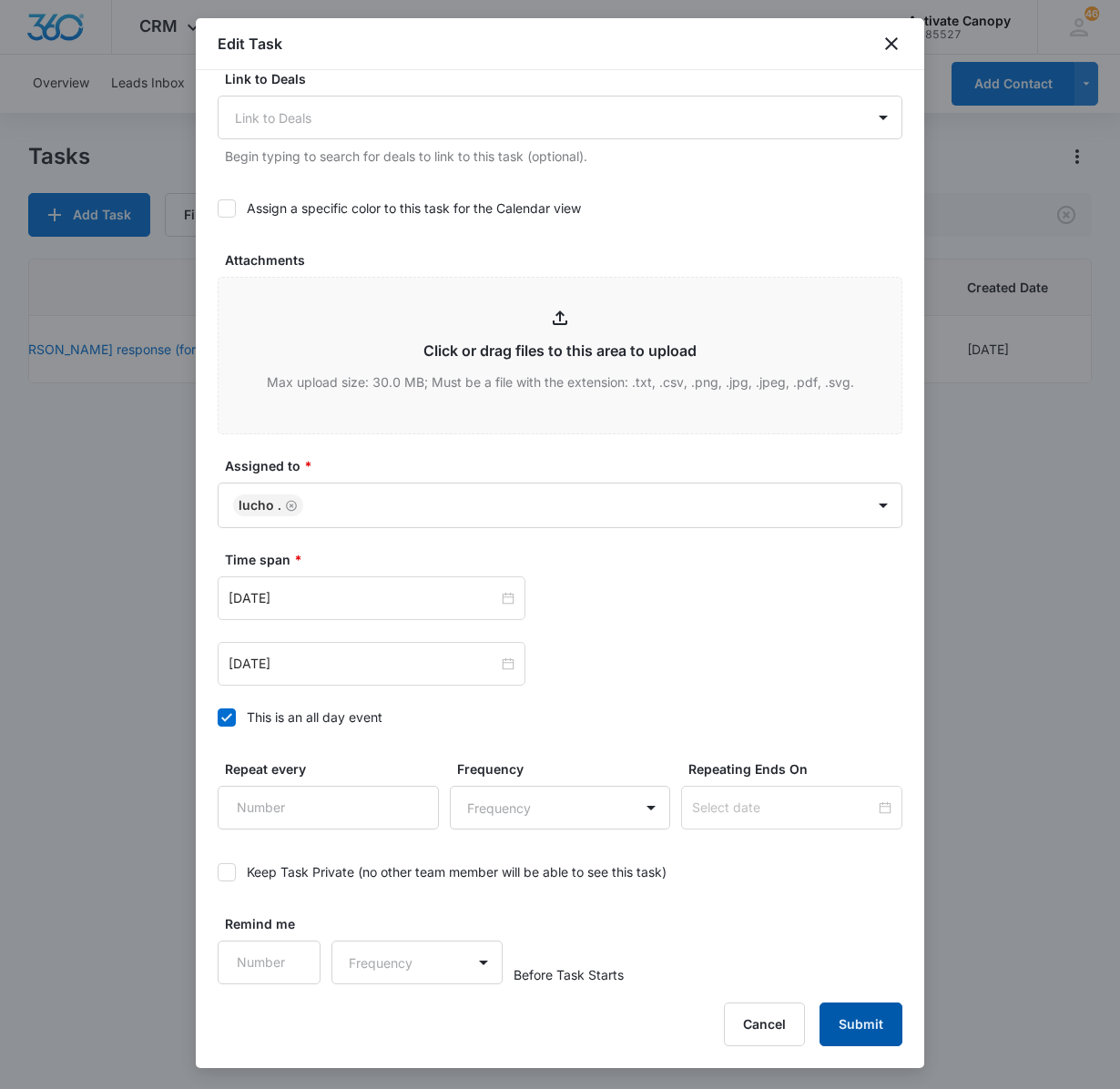
click at [837, 1017] on button "Submit" at bounding box center [860, 1025] width 83 height 44
